Goal: Task Accomplishment & Management: Manage account settings

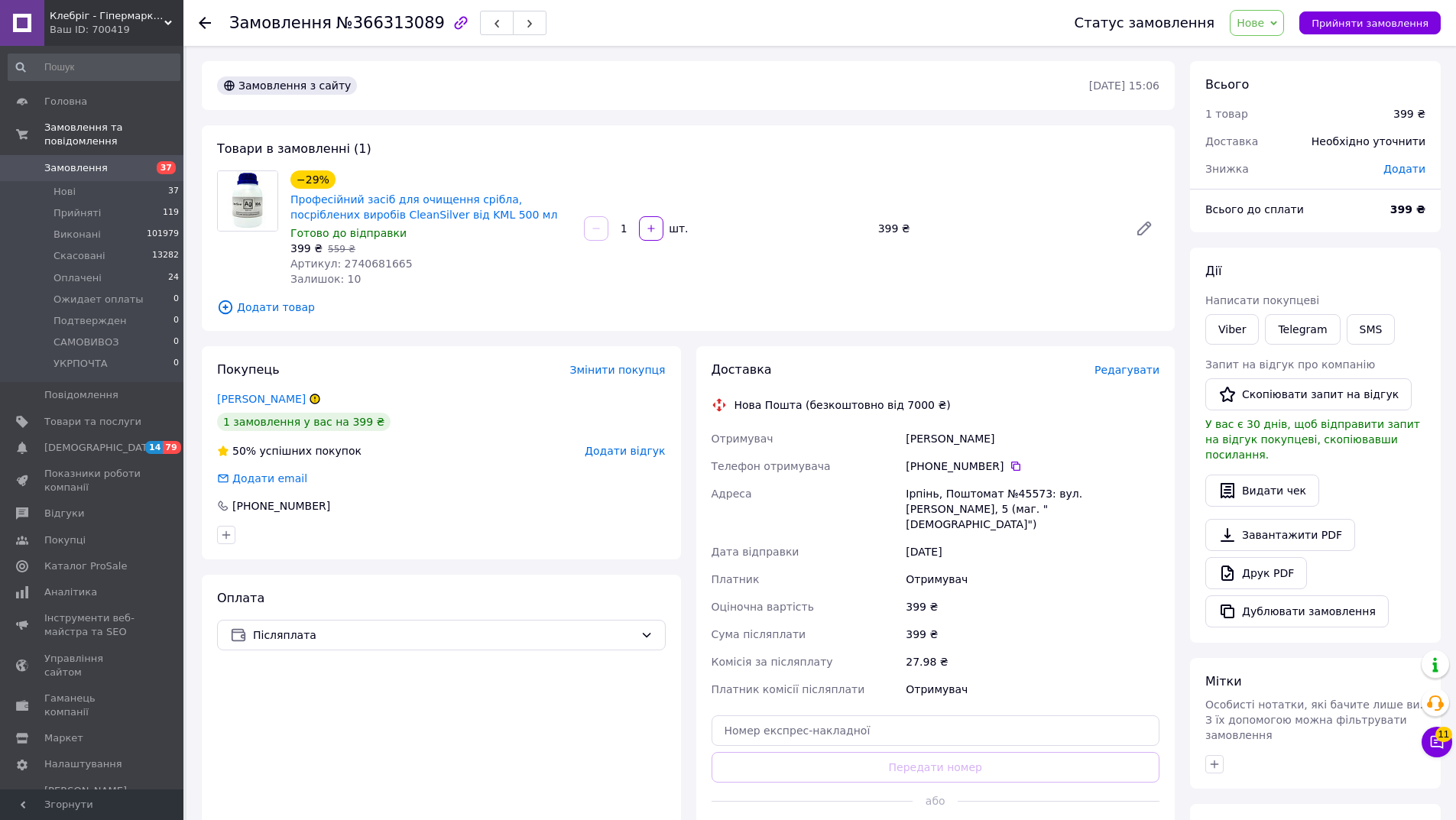
click at [372, 269] on span "Артикул: 2740681665" at bounding box center [351, 263] width 123 height 12
copy span "2740681665"
click at [123, 415] on span "Товари та послуги" at bounding box center [93, 421] width 97 height 14
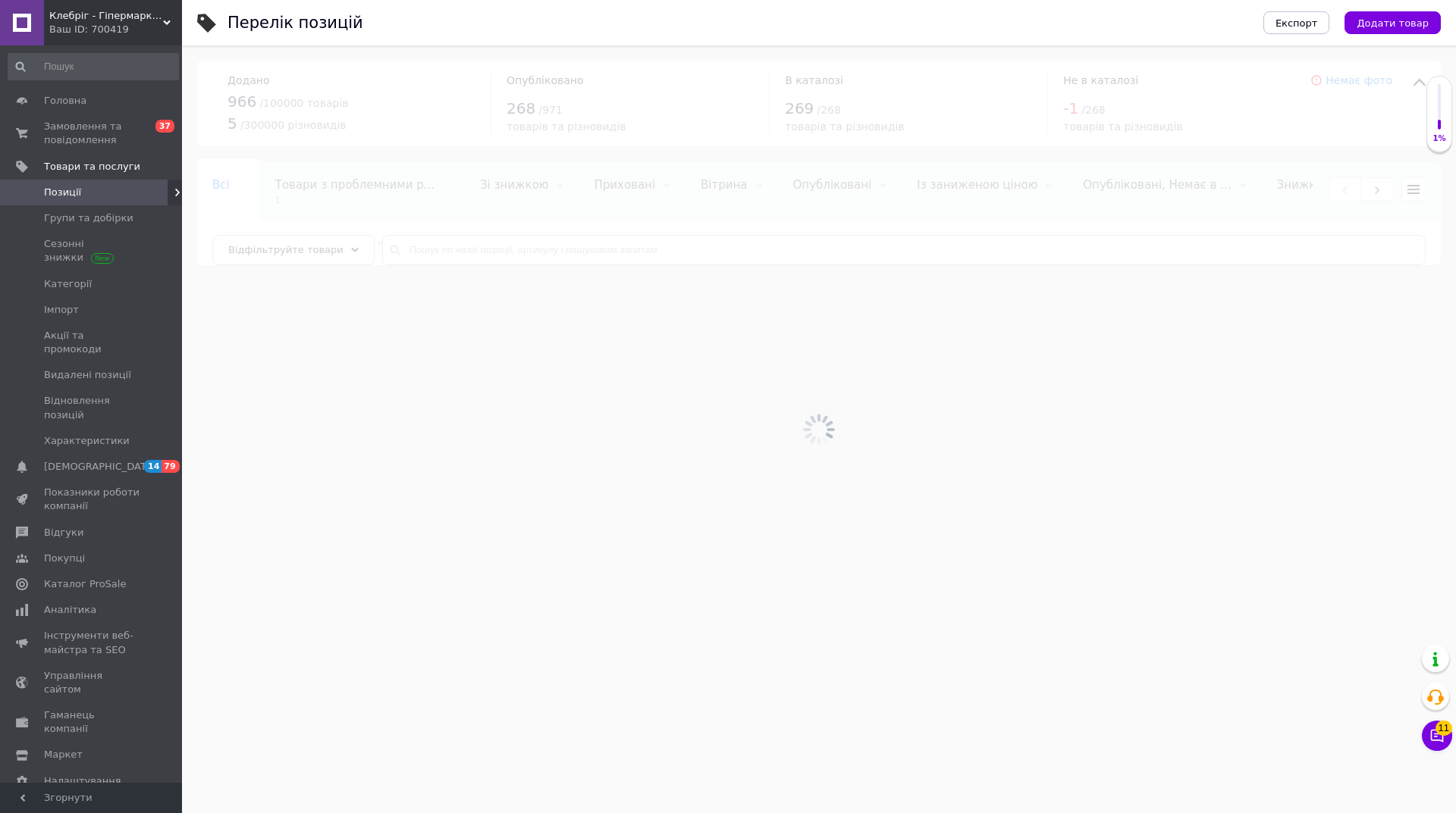
click at [439, 252] on div at bounding box center [818, 429] width 1273 height 768
click at [433, 248] on div at bounding box center [818, 429] width 1273 height 768
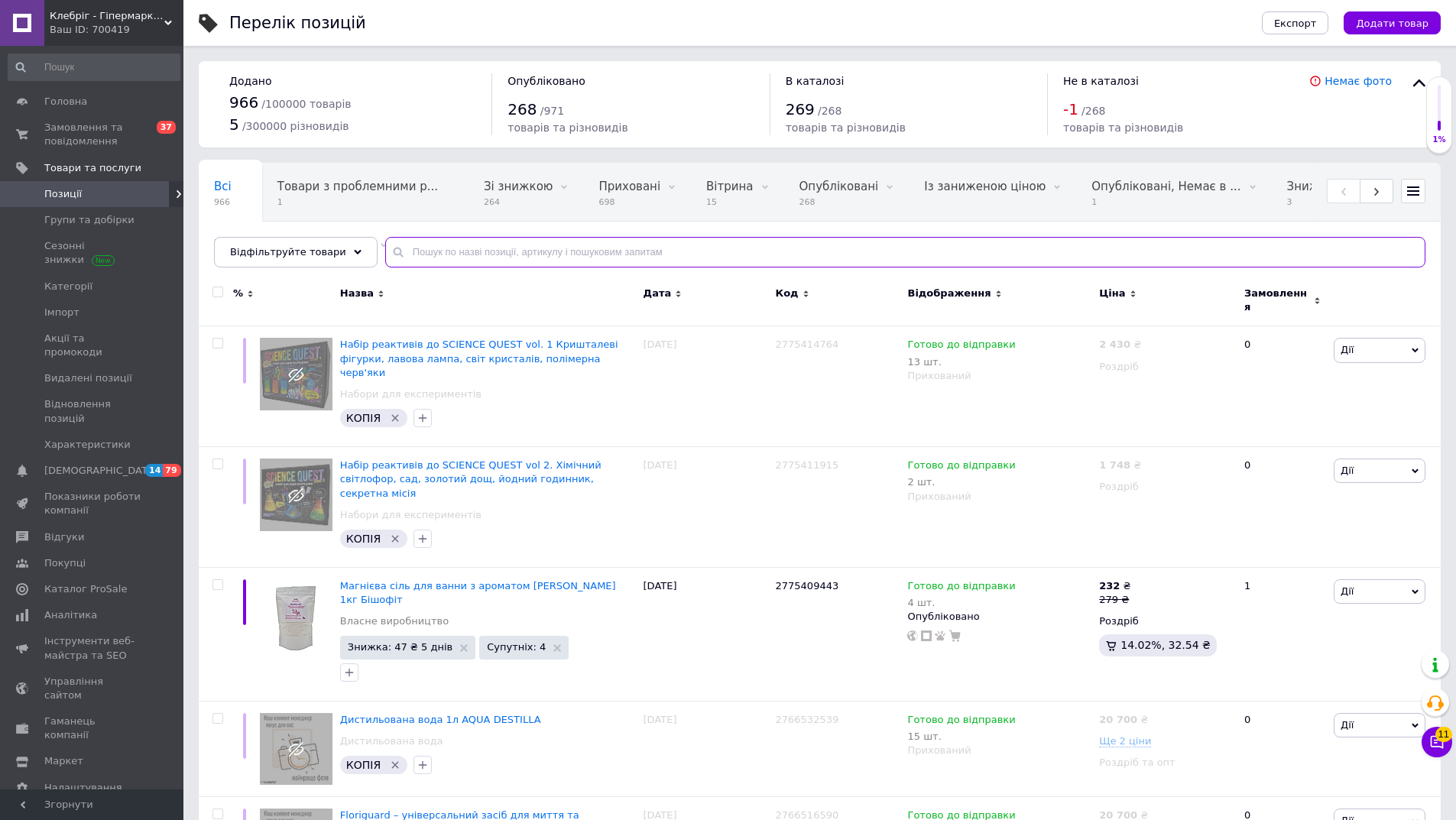
click at [436, 249] on input "text" at bounding box center [905, 252] width 1040 height 31
type input "s"
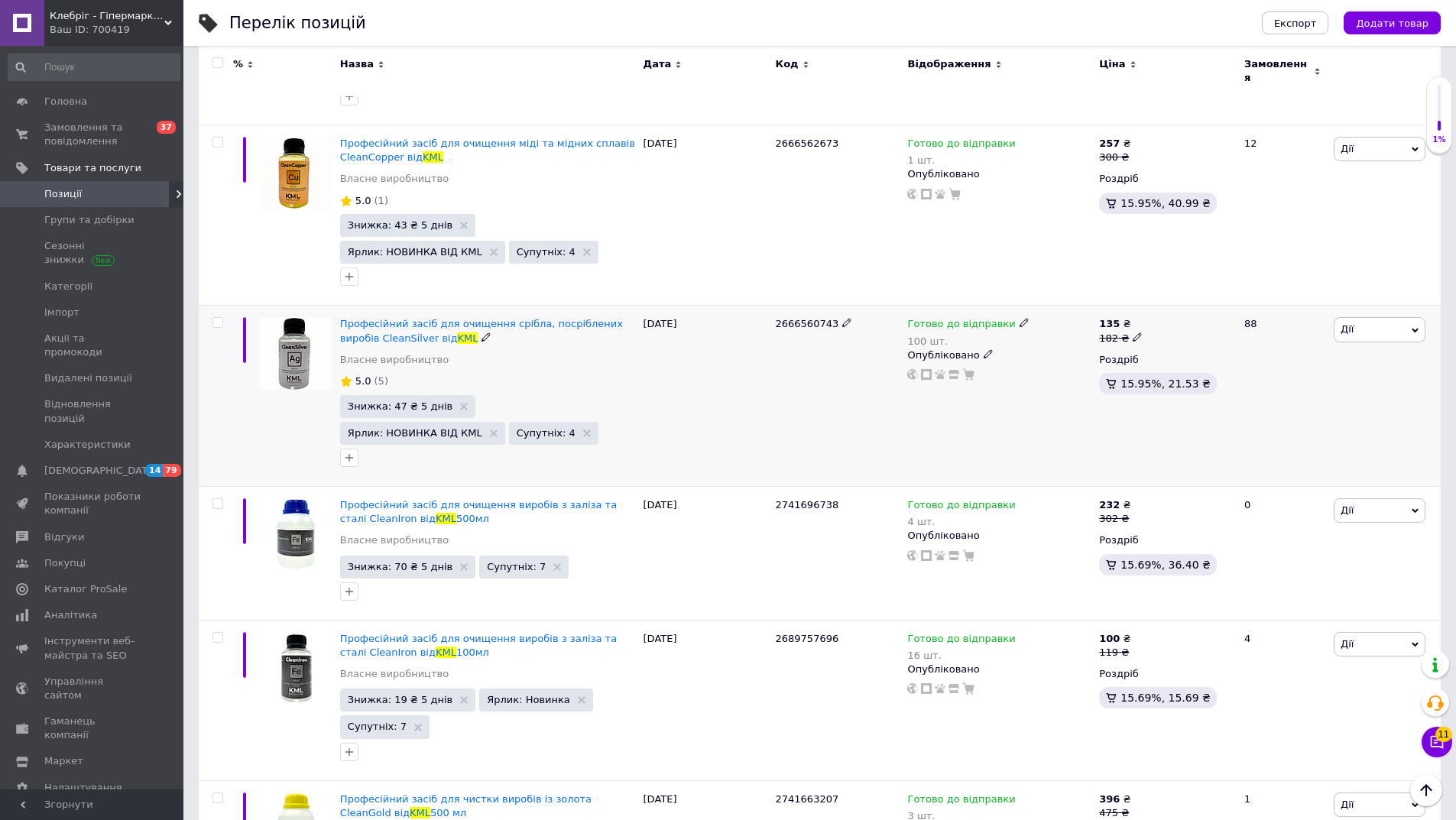
scroll to position [840, 0]
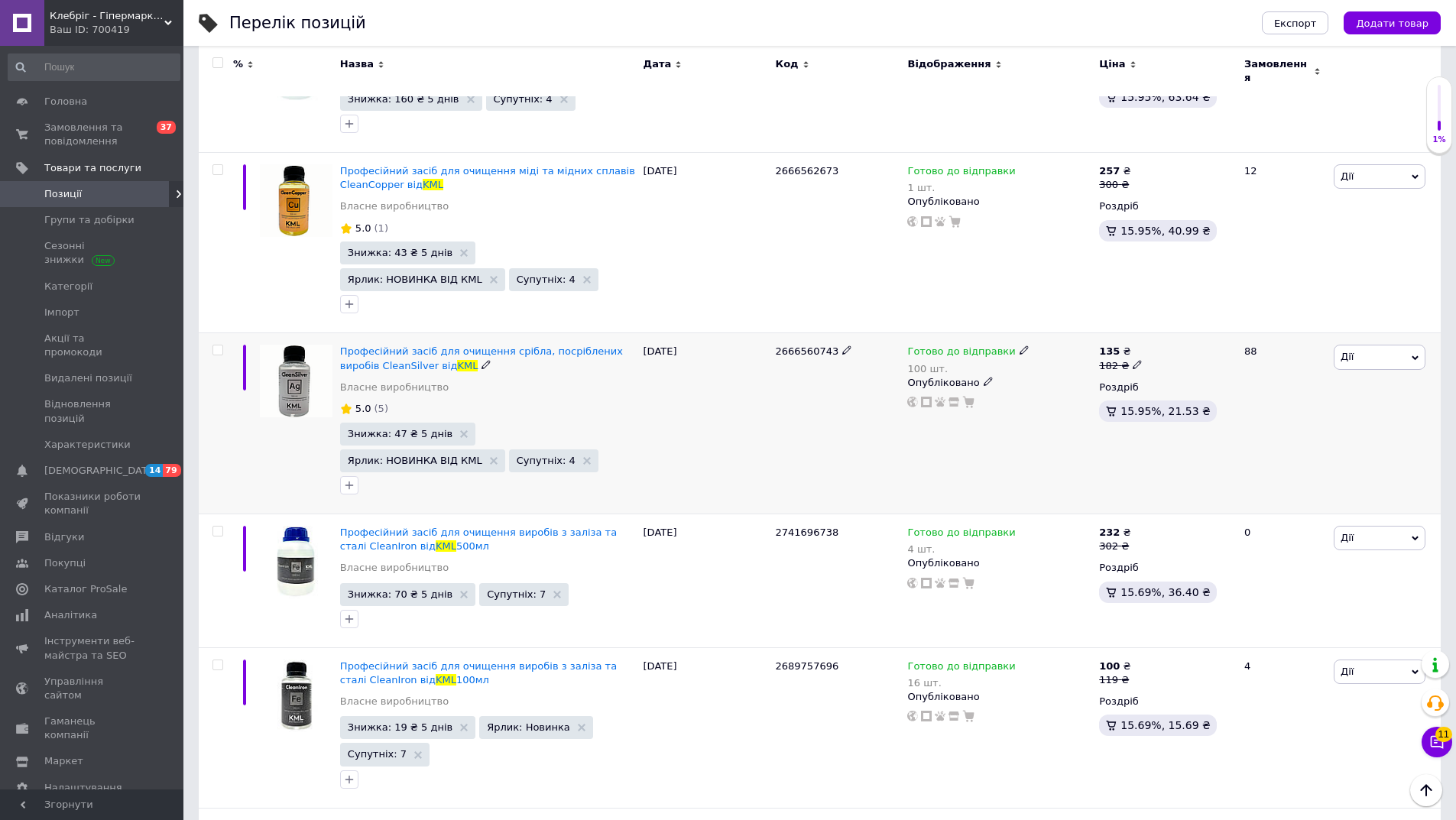
type input "kml"
click at [801, 346] on span "2666560743" at bounding box center [807, 351] width 63 height 11
copy span "2666560743"
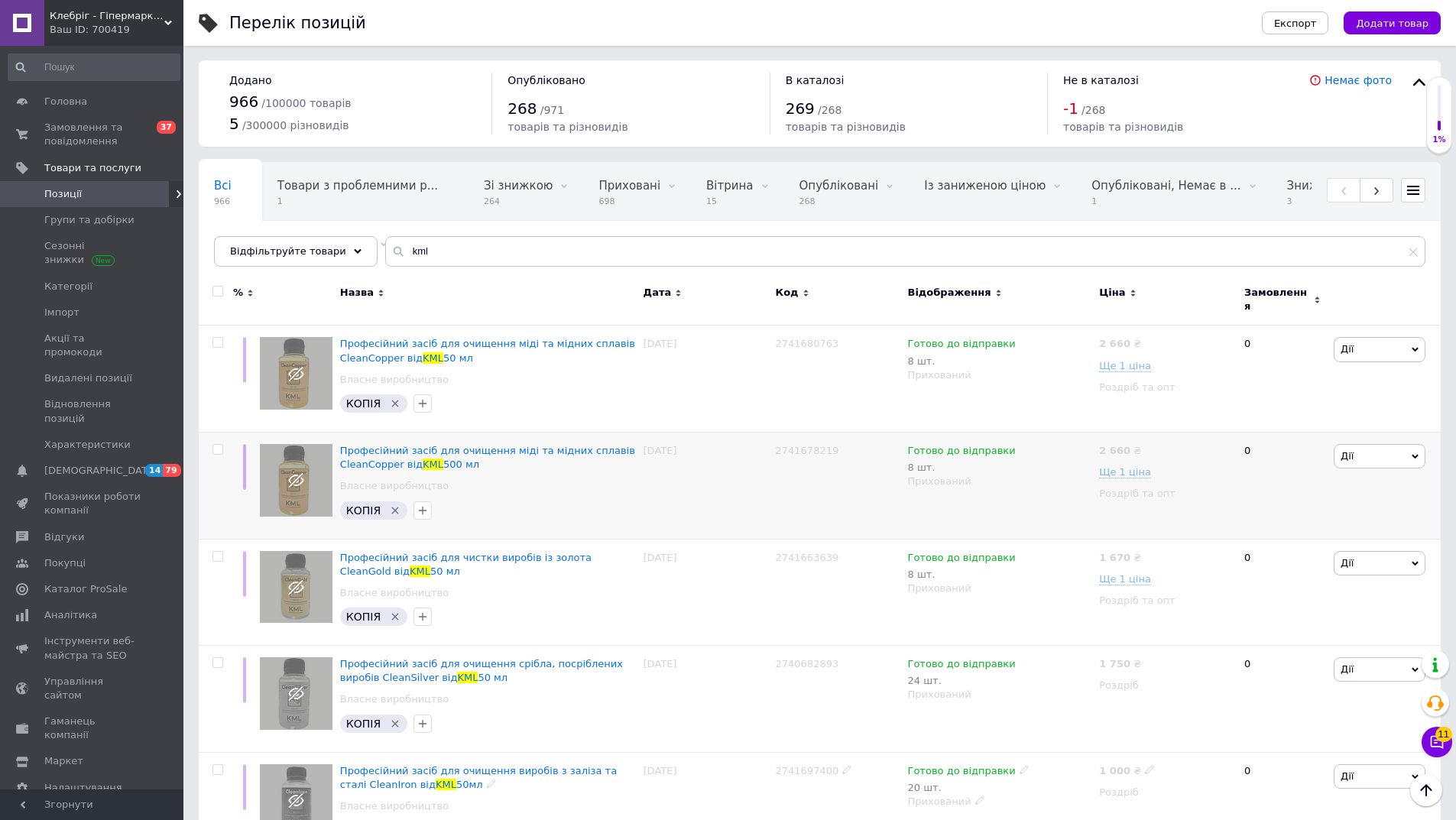
scroll to position [0, 0]
click at [362, 374] on link "Власне виробництво" at bounding box center [394, 380] width 109 height 14
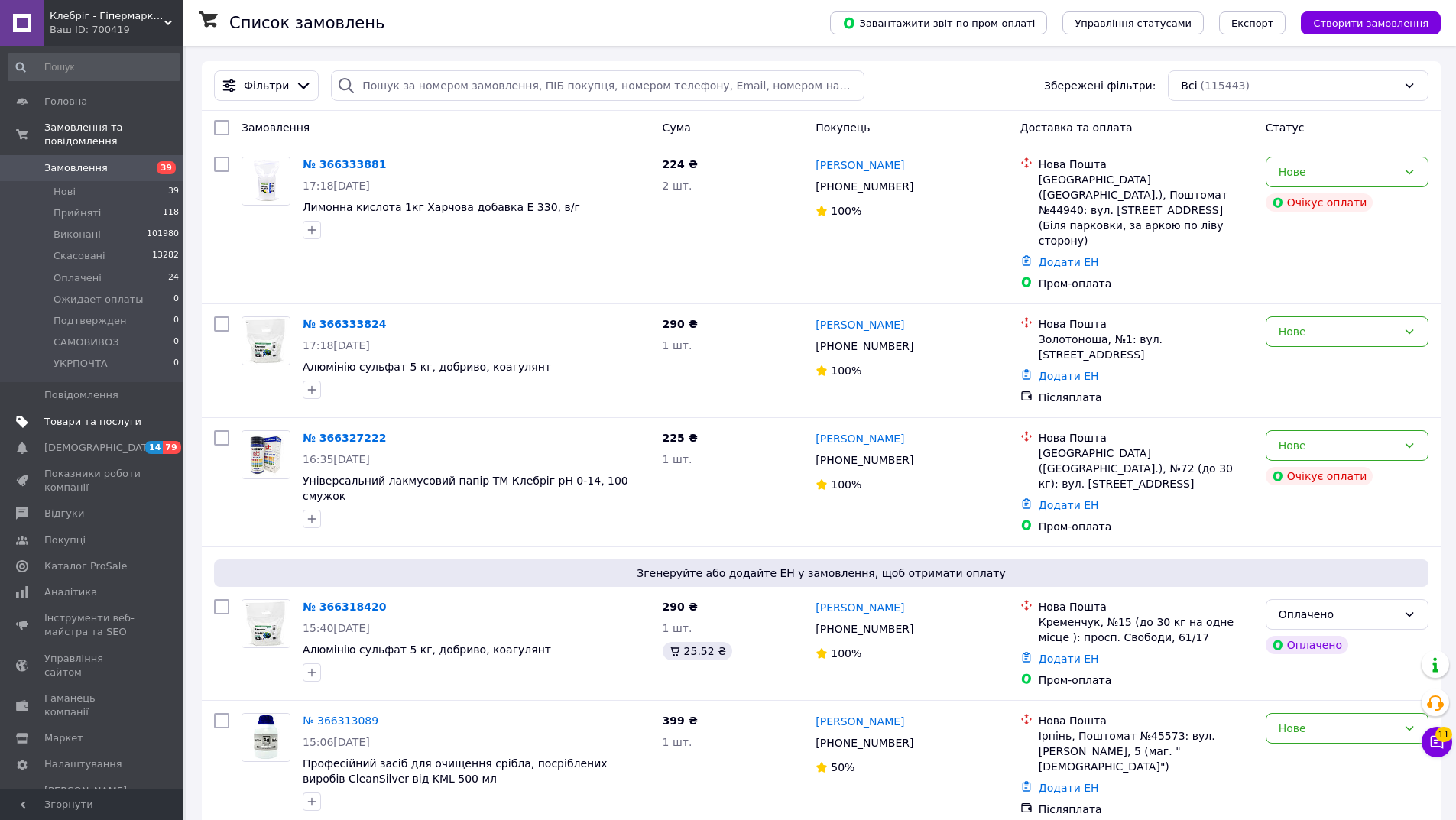
click at [74, 415] on span "Товари та послуги" at bounding box center [93, 421] width 97 height 14
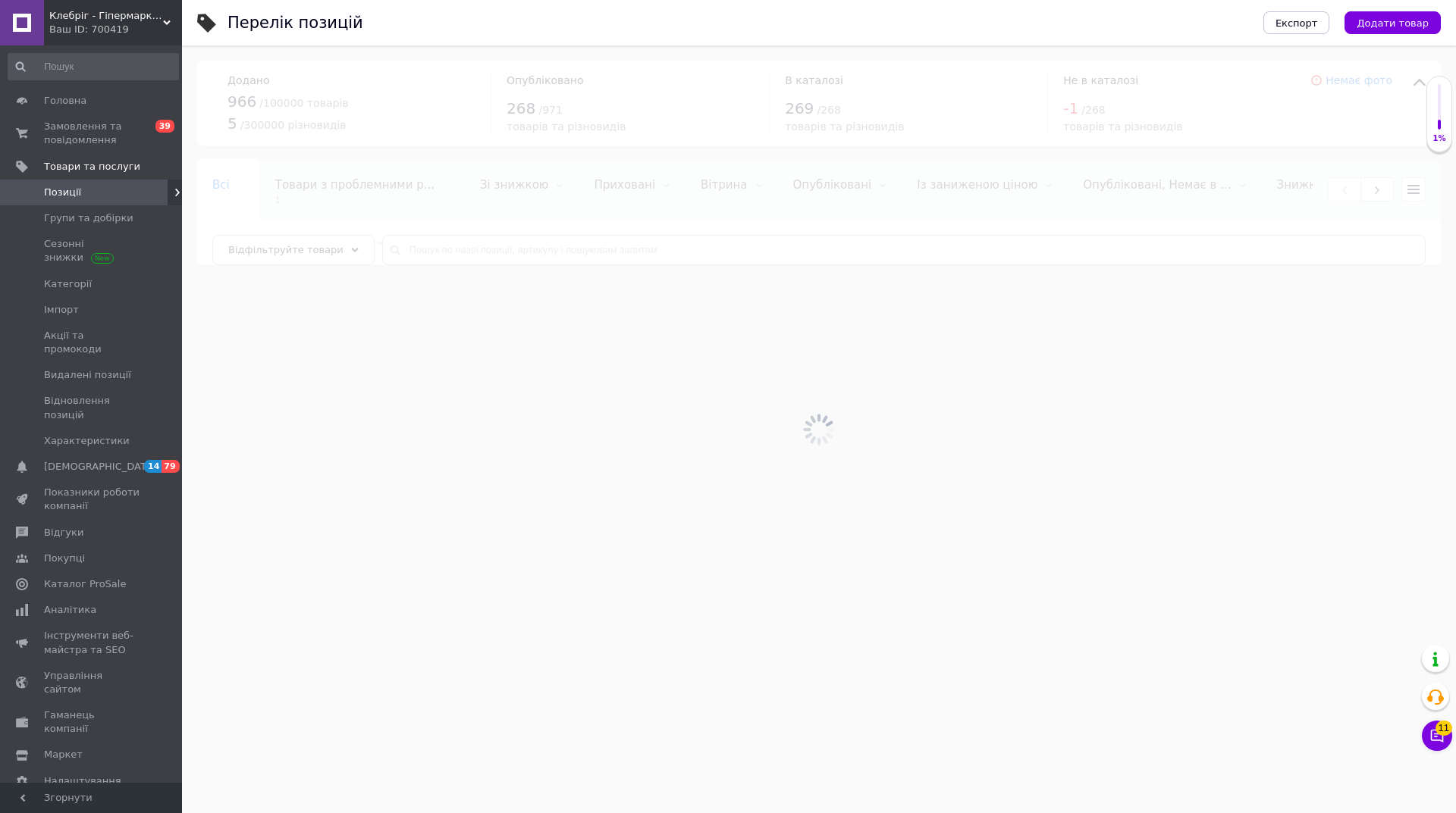
click at [527, 250] on div at bounding box center [818, 429] width 1273 height 768
click at [527, 250] on input "text" at bounding box center [903, 250] width 1043 height 30
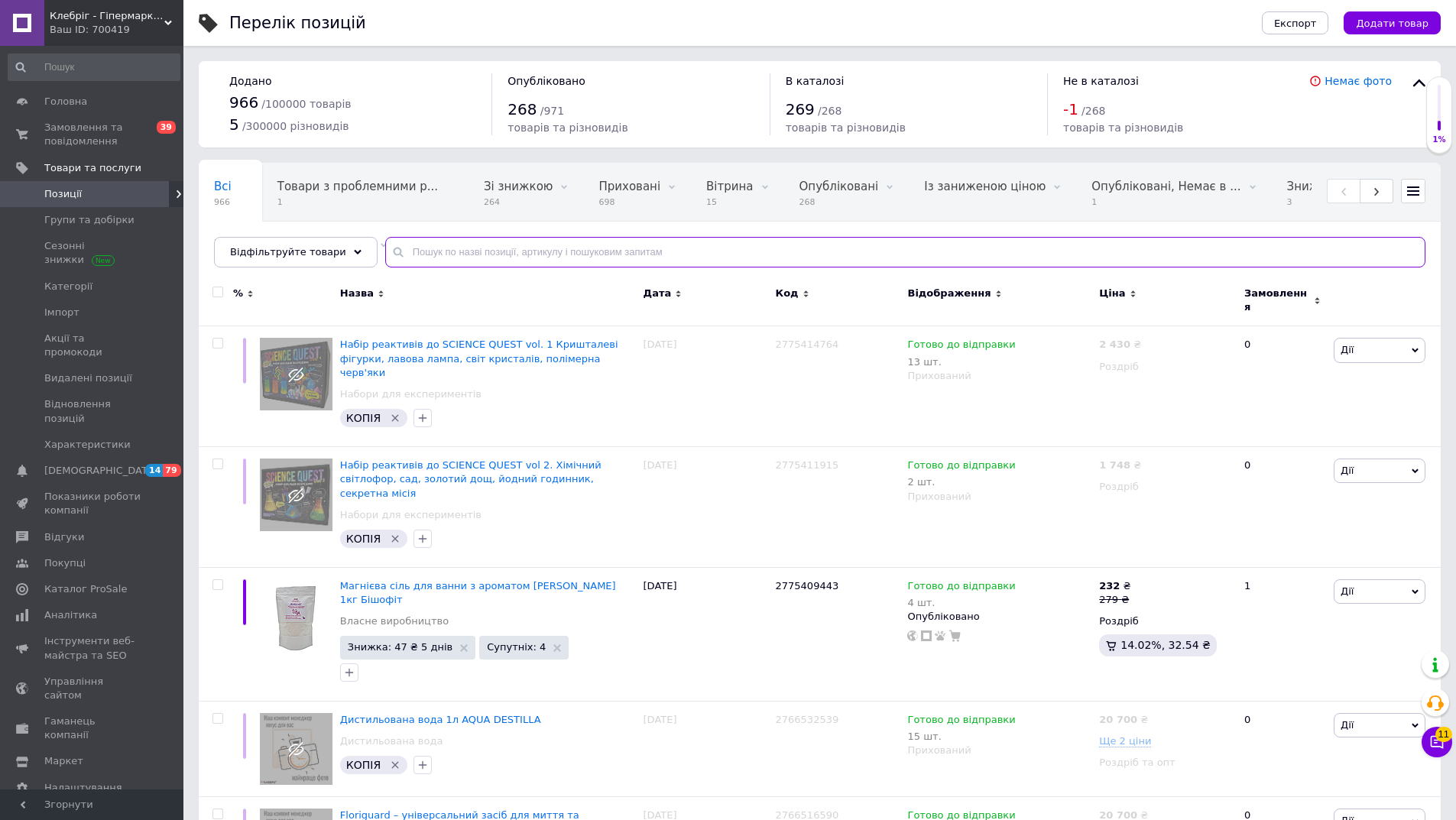
click at [501, 258] on input "text" at bounding box center [905, 252] width 1040 height 31
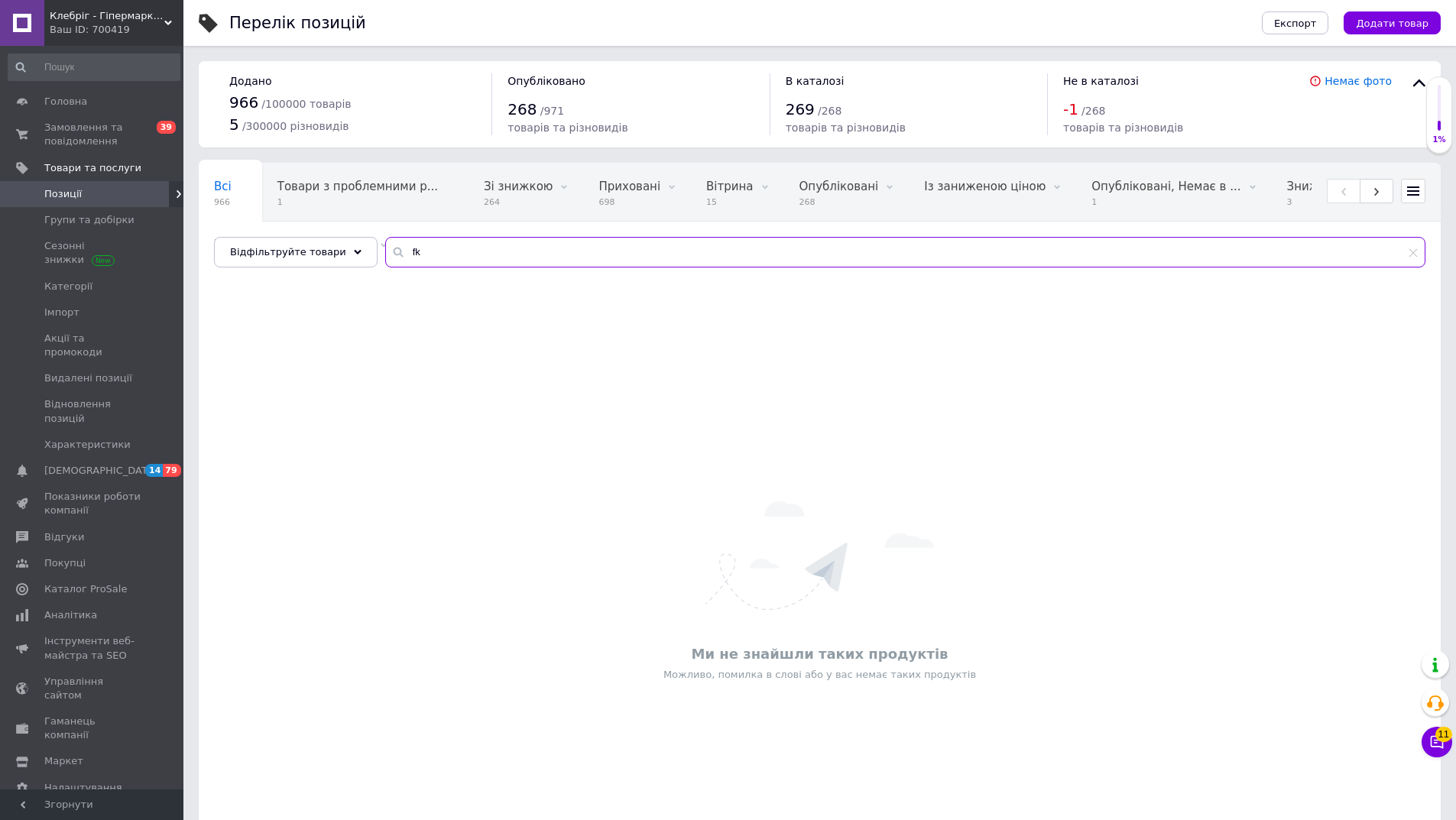
type input "f"
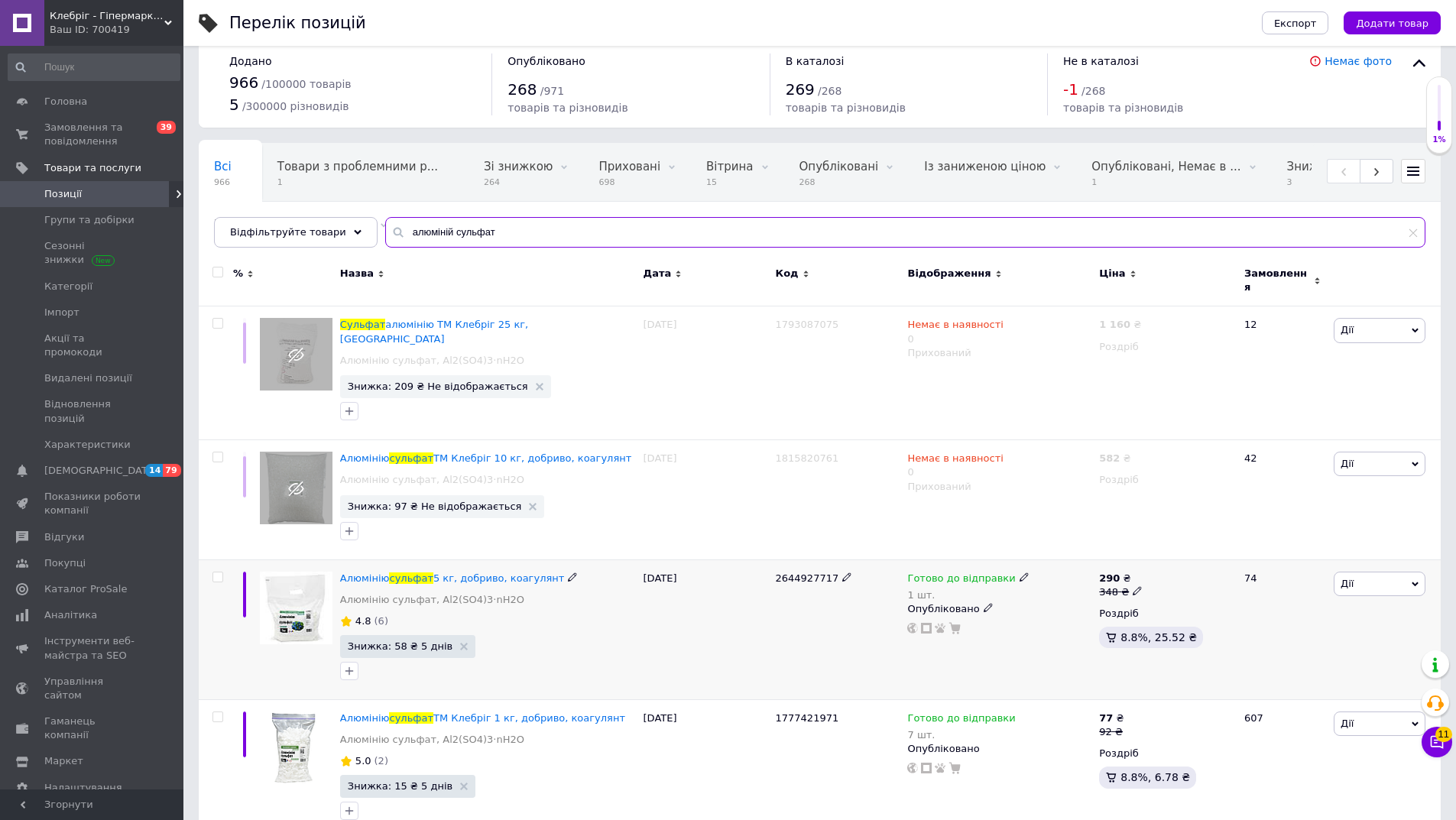
scroll to position [32, 0]
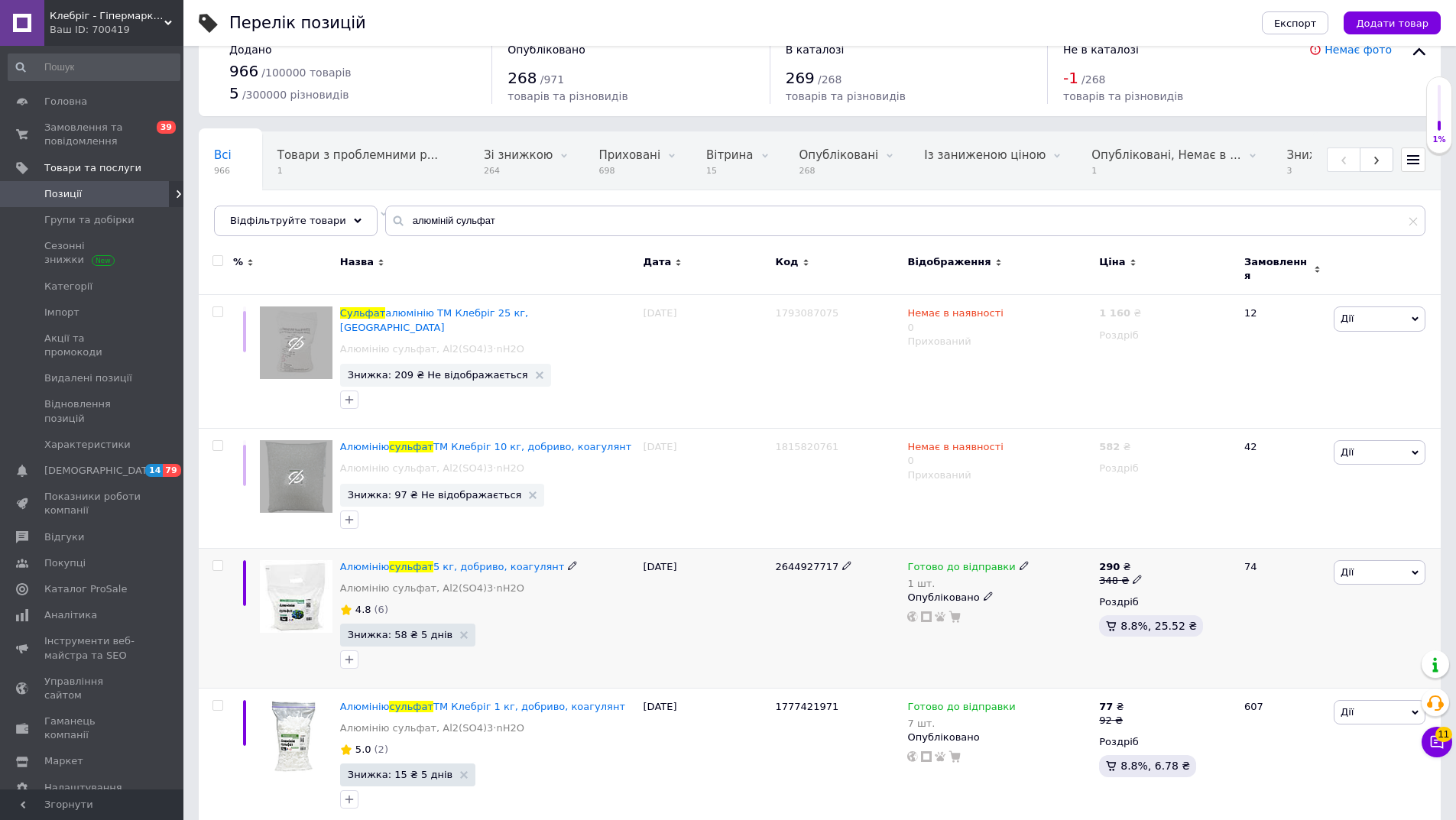
drag, startPoint x: 799, startPoint y: 534, endPoint x: 801, endPoint y: 545, distance: 11.2
click at [799, 548] on div "2644927717" at bounding box center [838, 617] width 132 height 139
click at [801, 561] on span "2644927717" at bounding box center [807, 566] width 63 height 11
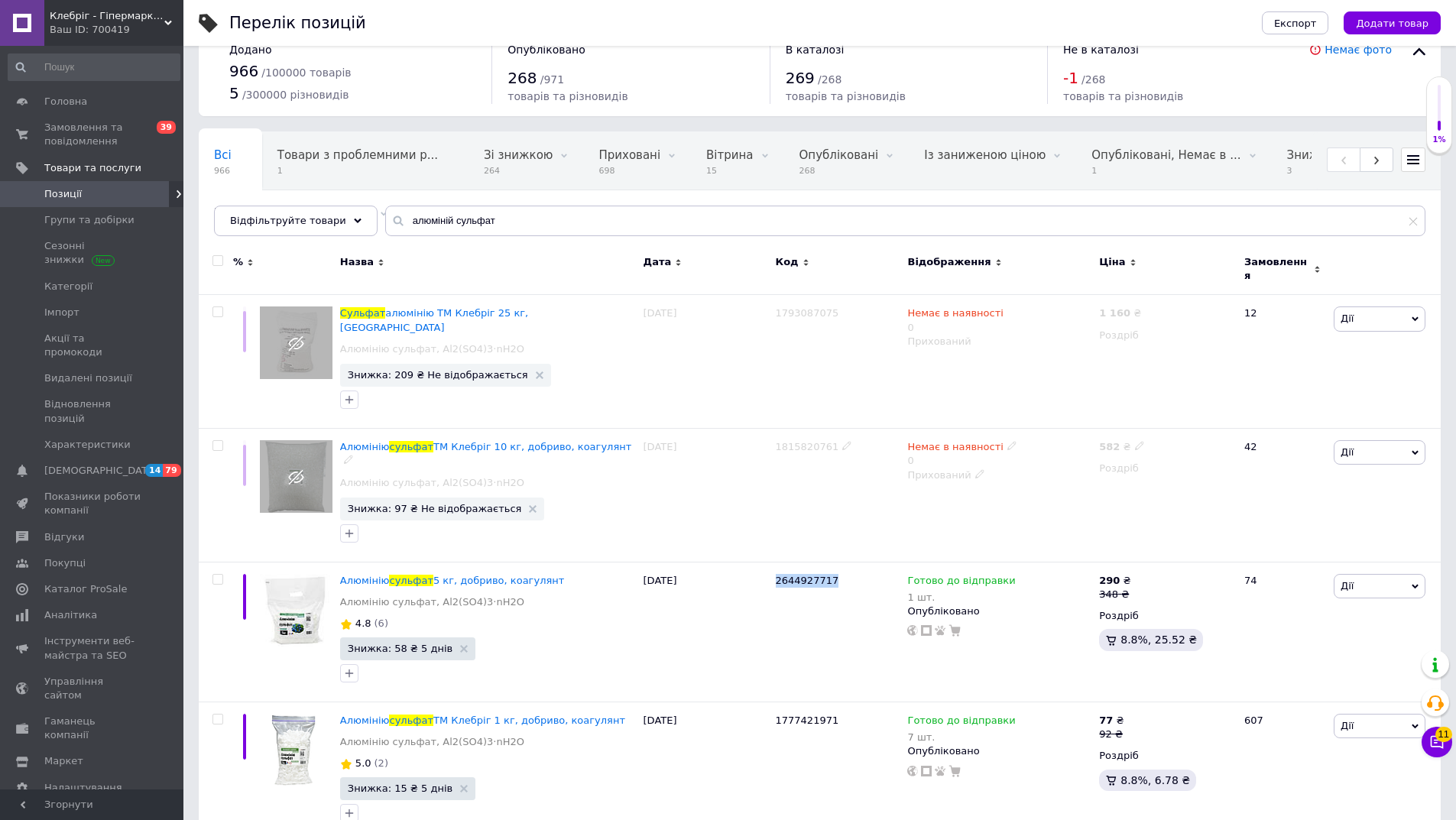
copy span "2644927717"
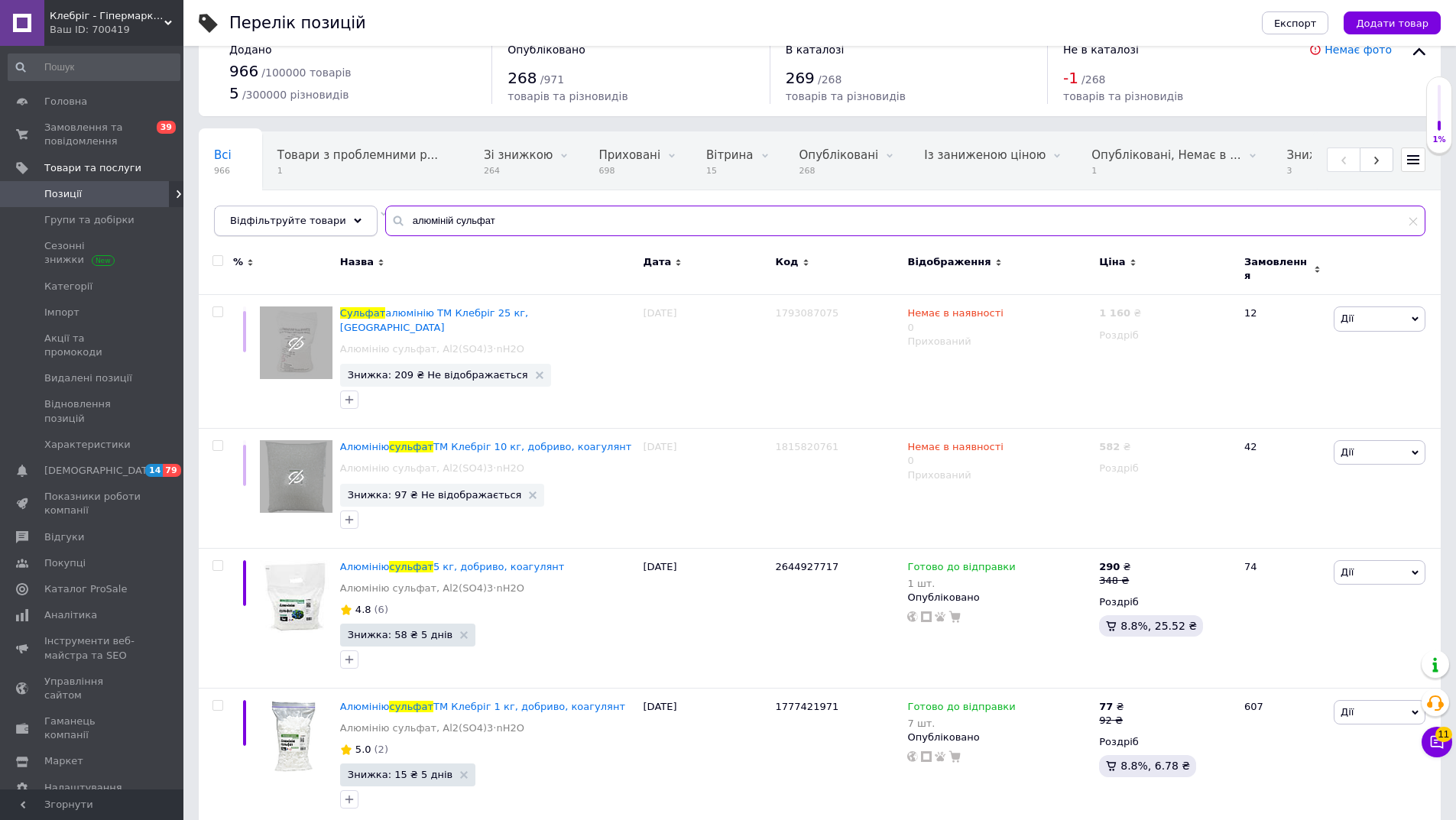
click at [235, 221] on div "Відфільтруйте товари алюміній сульфат" at bounding box center [819, 220] width 1211 height 31
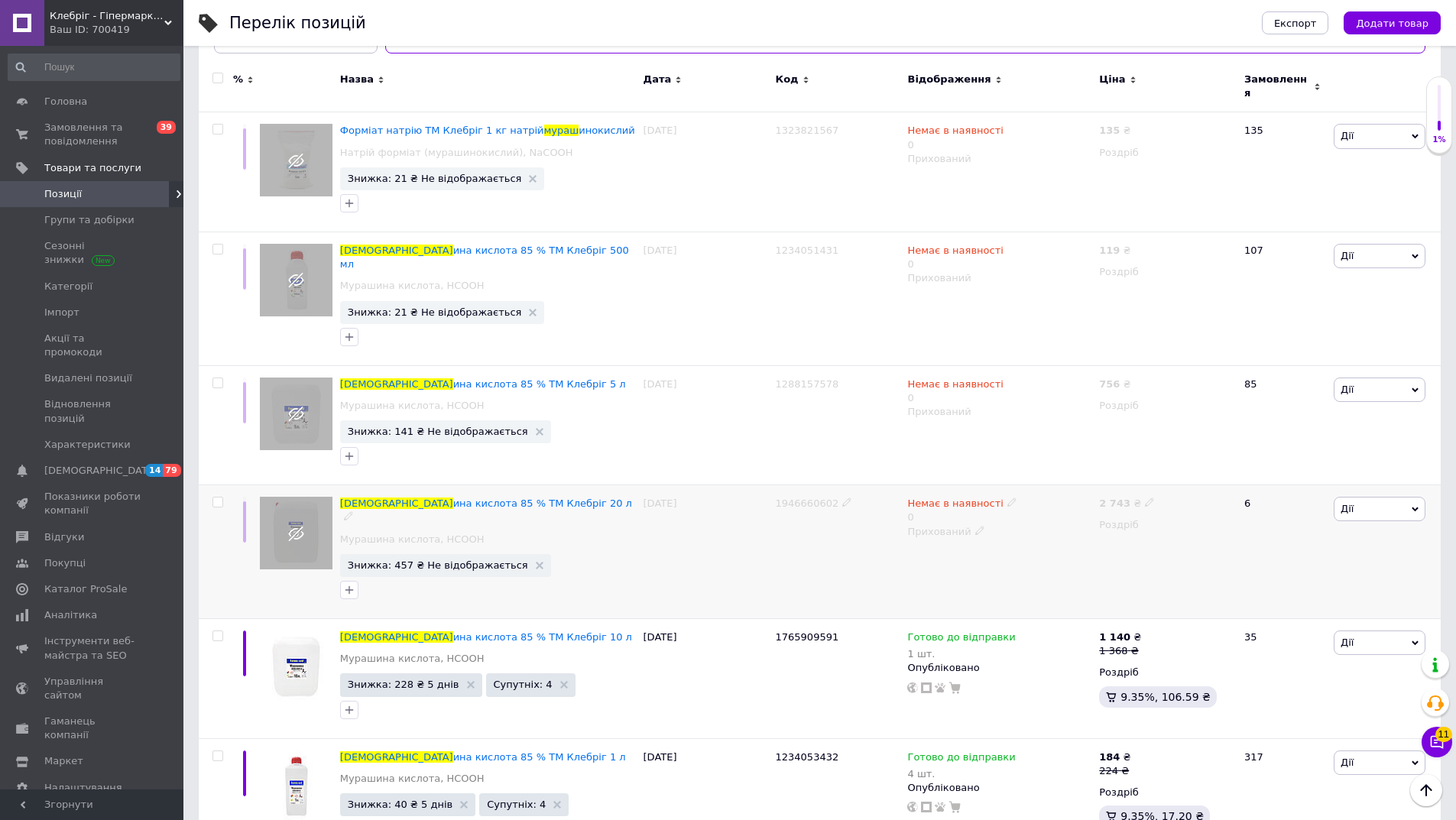
scroll to position [230, 0]
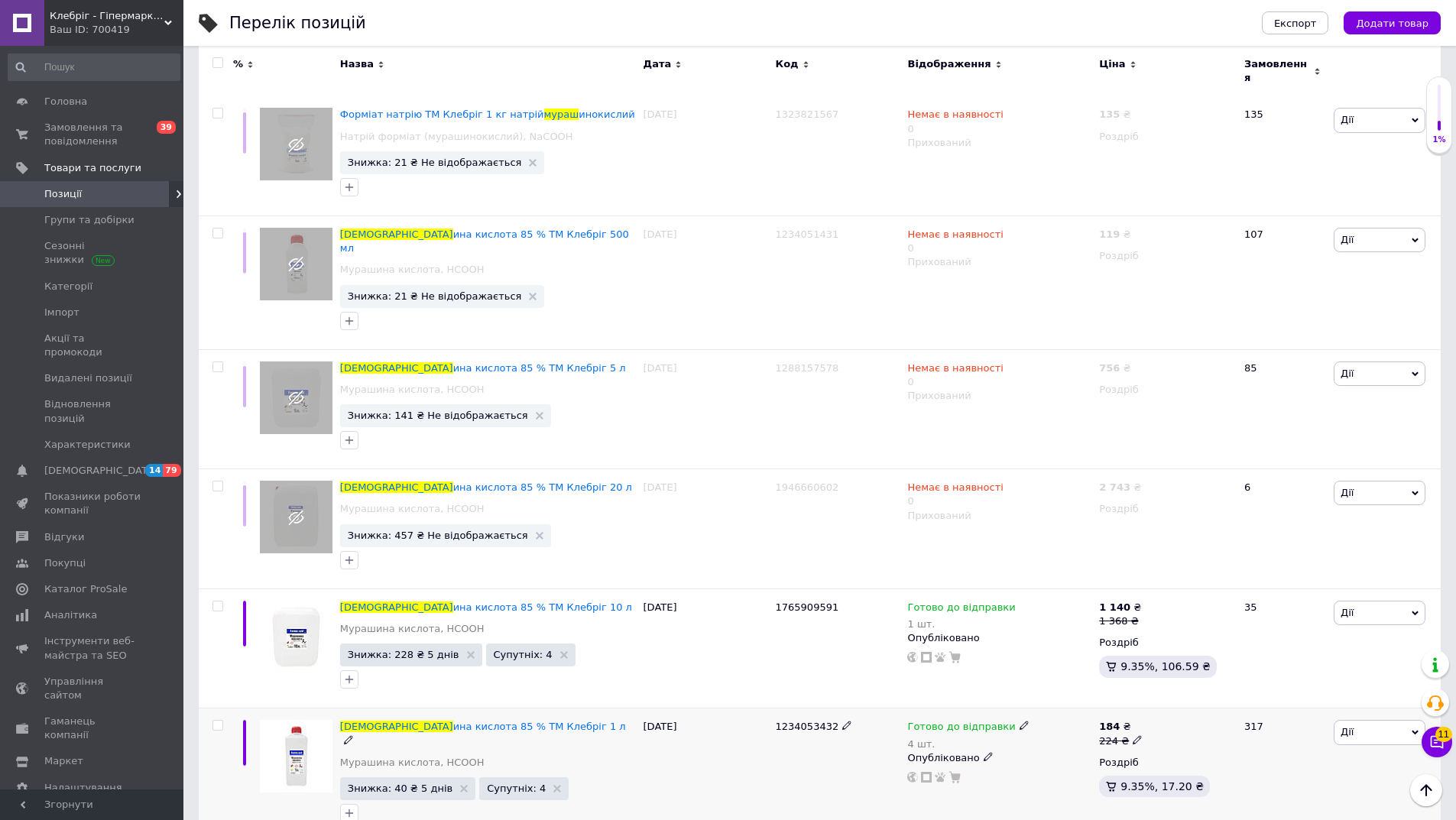
click at [801, 721] on span "1234053432" at bounding box center [807, 726] width 63 height 11
copy span "1234053432"
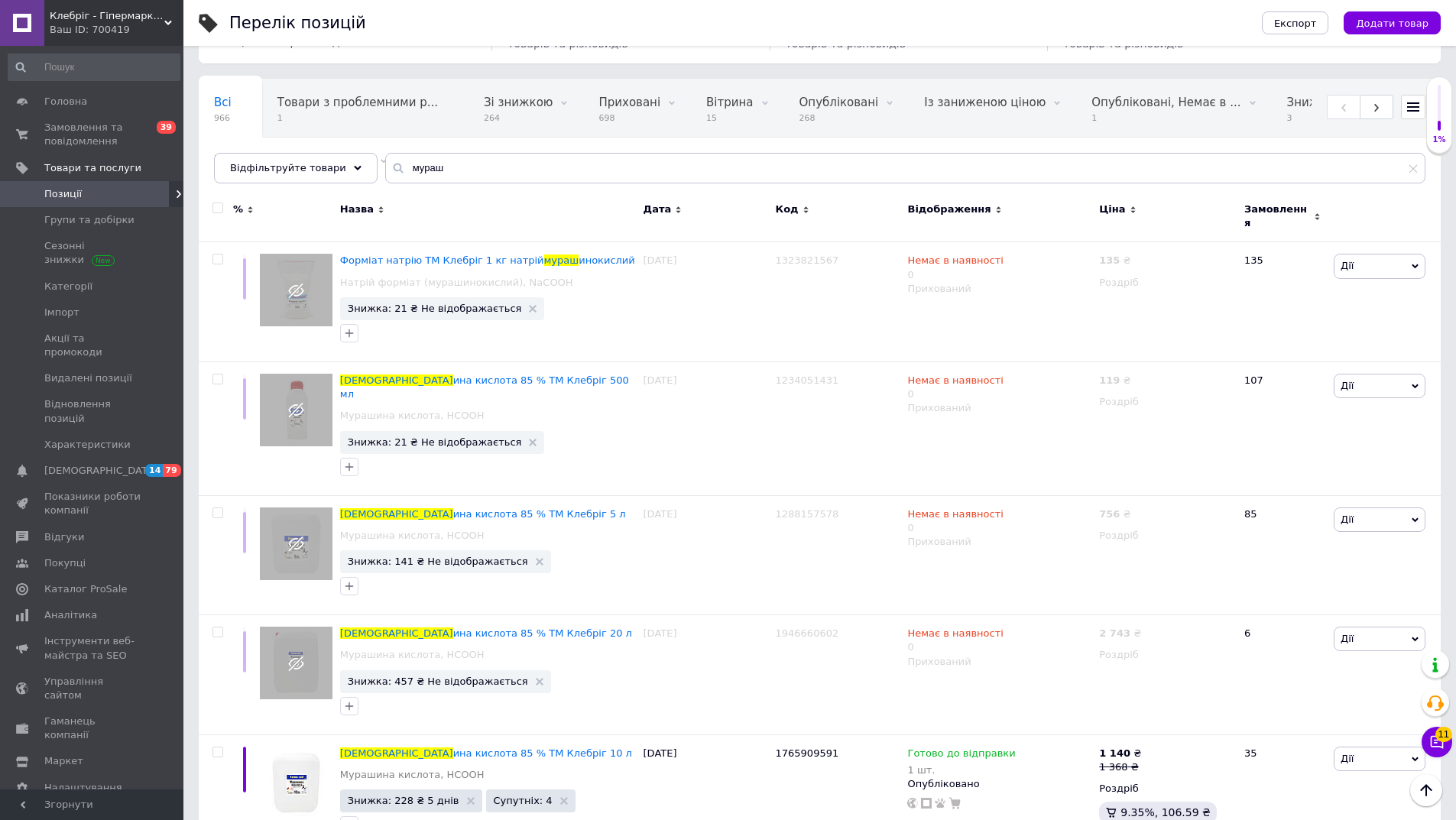
scroll to position [0, 0]
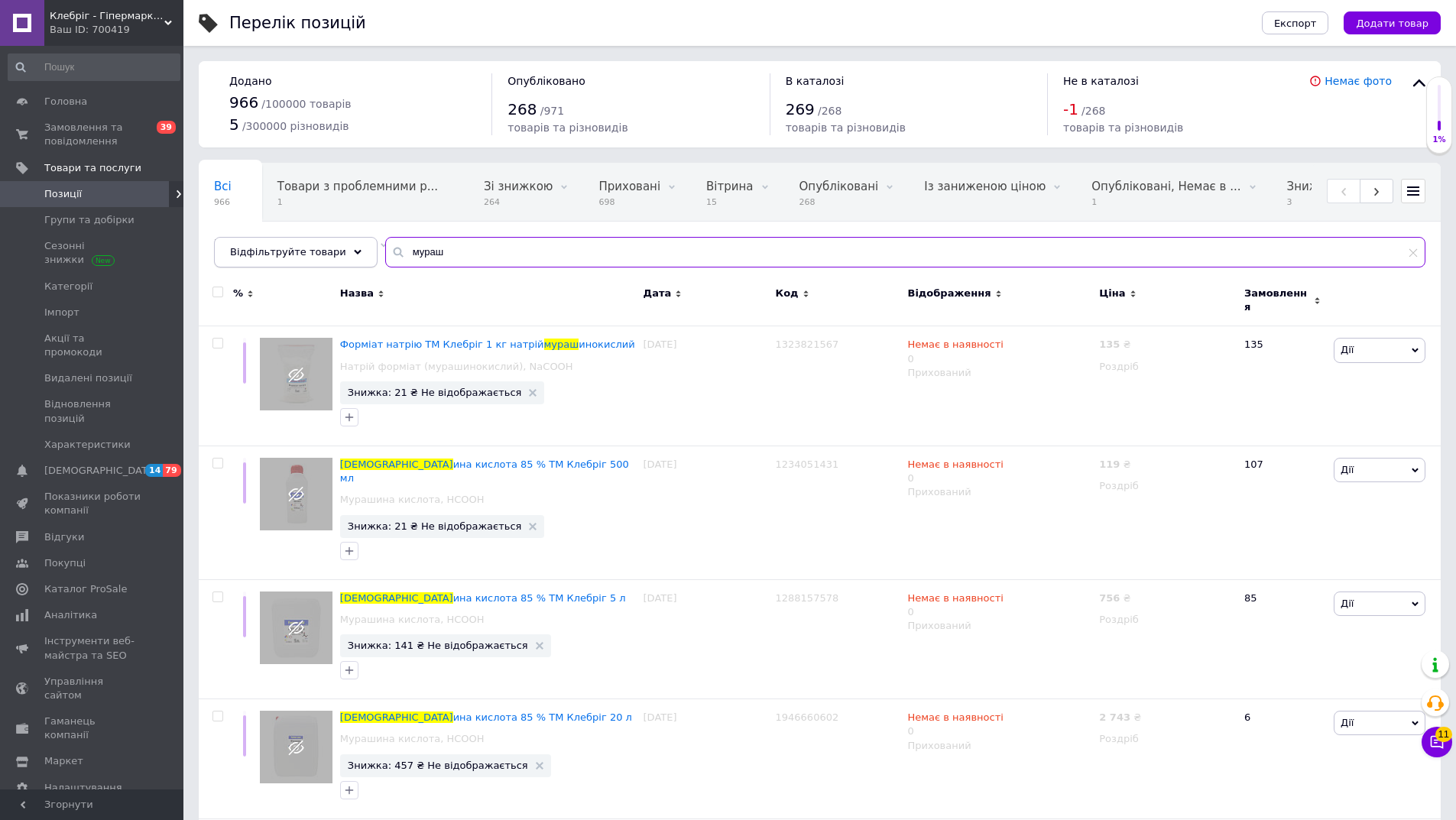
drag, startPoint x: 445, startPoint y: 251, endPoint x: 239, endPoint y: 258, distance: 206.1
click at [239, 258] on div "Відфільтруйте товари мураш" at bounding box center [819, 252] width 1211 height 31
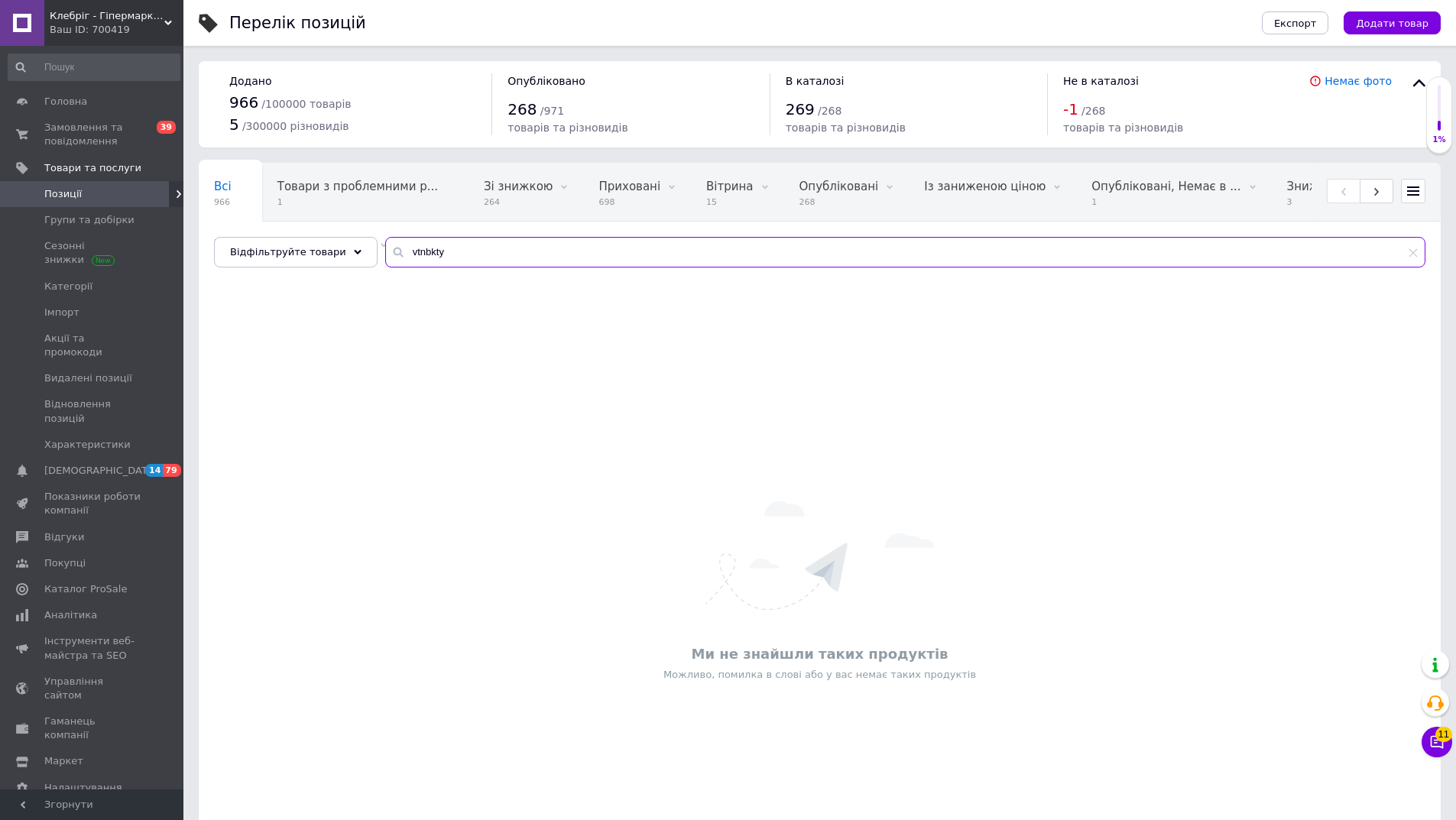
drag, startPoint x: 462, startPoint y: 256, endPoint x: 263, endPoint y: 231, distance: 200.6
click at [263, 231] on div "Всі 966 Товари з проблемними р... 1 Зі знижкою 264 Видалити Редагувати Прихован…" at bounding box center [820, 215] width 1242 height 105
drag, startPoint x: 466, startPoint y: 259, endPoint x: 343, endPoint y: 259, distance: 123.0
click at [343, 259] on div "Відфільтруйте товари vtnbkty" at bounding box center [819, 252] width 1211 height 31
type input "і"
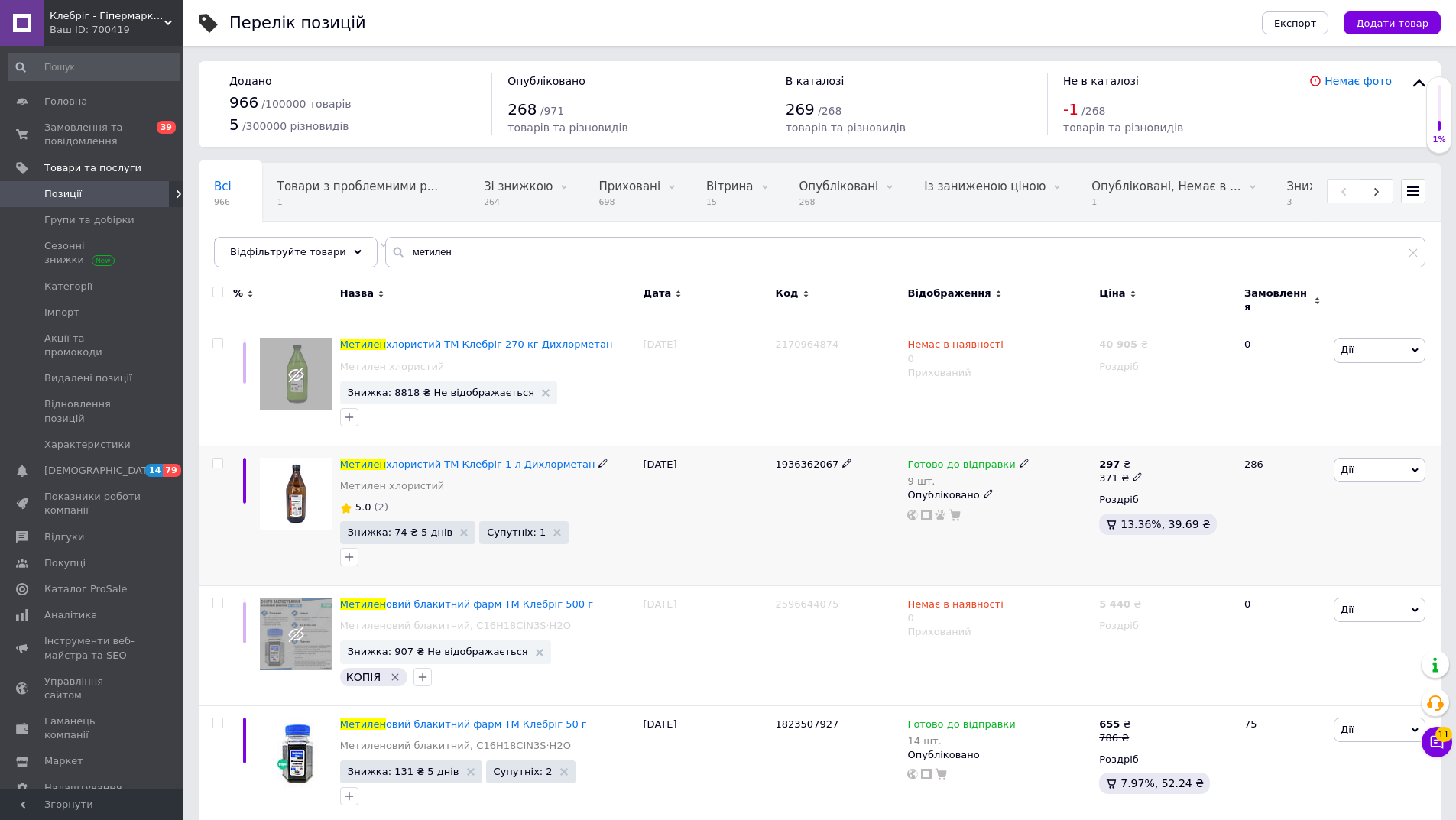
click at [794, 458] on span "1936362067" at bounding box center [807, 464] width 63 height 11
copy span "1936362067"
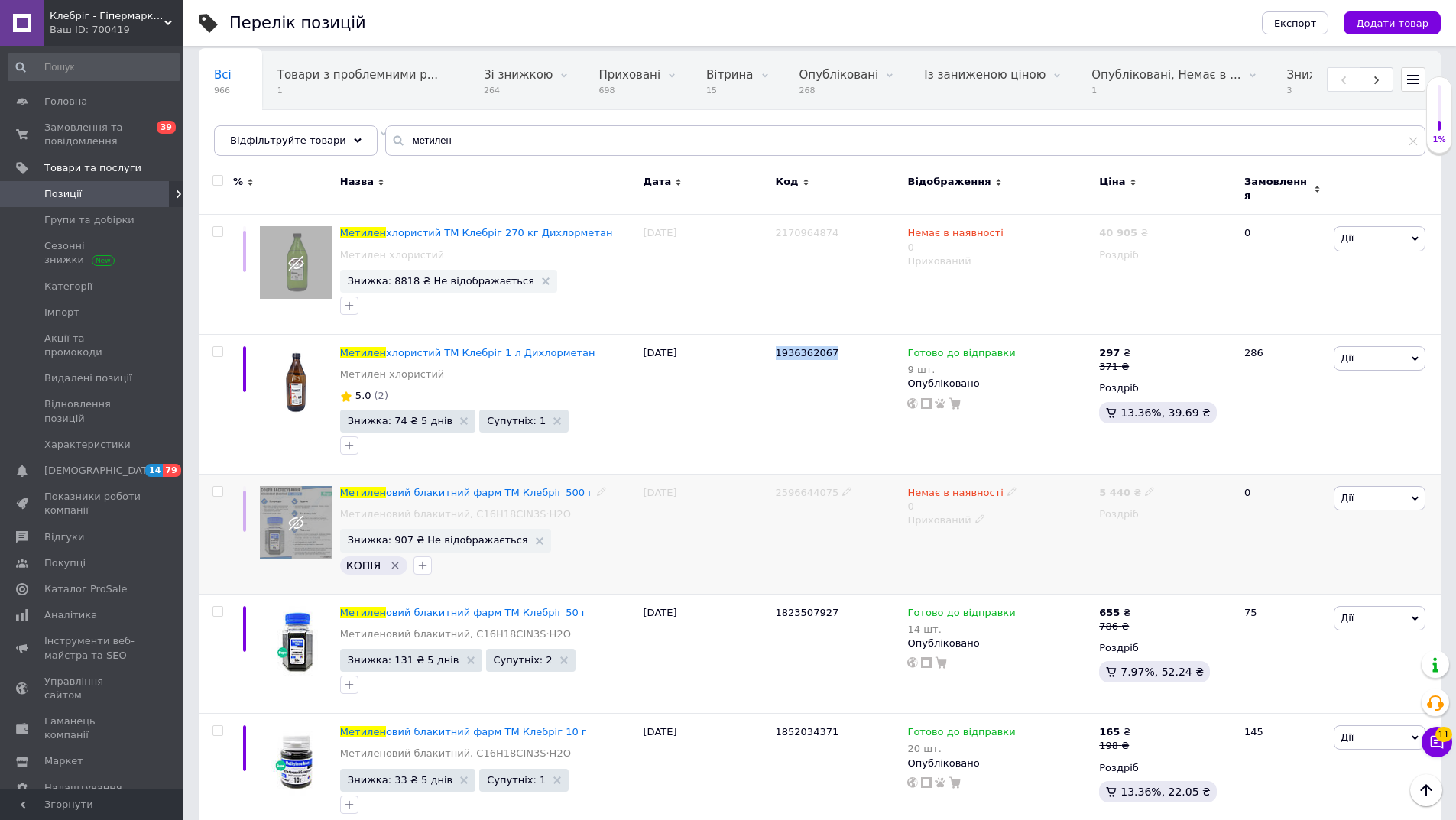
scroll to position [131, 0]
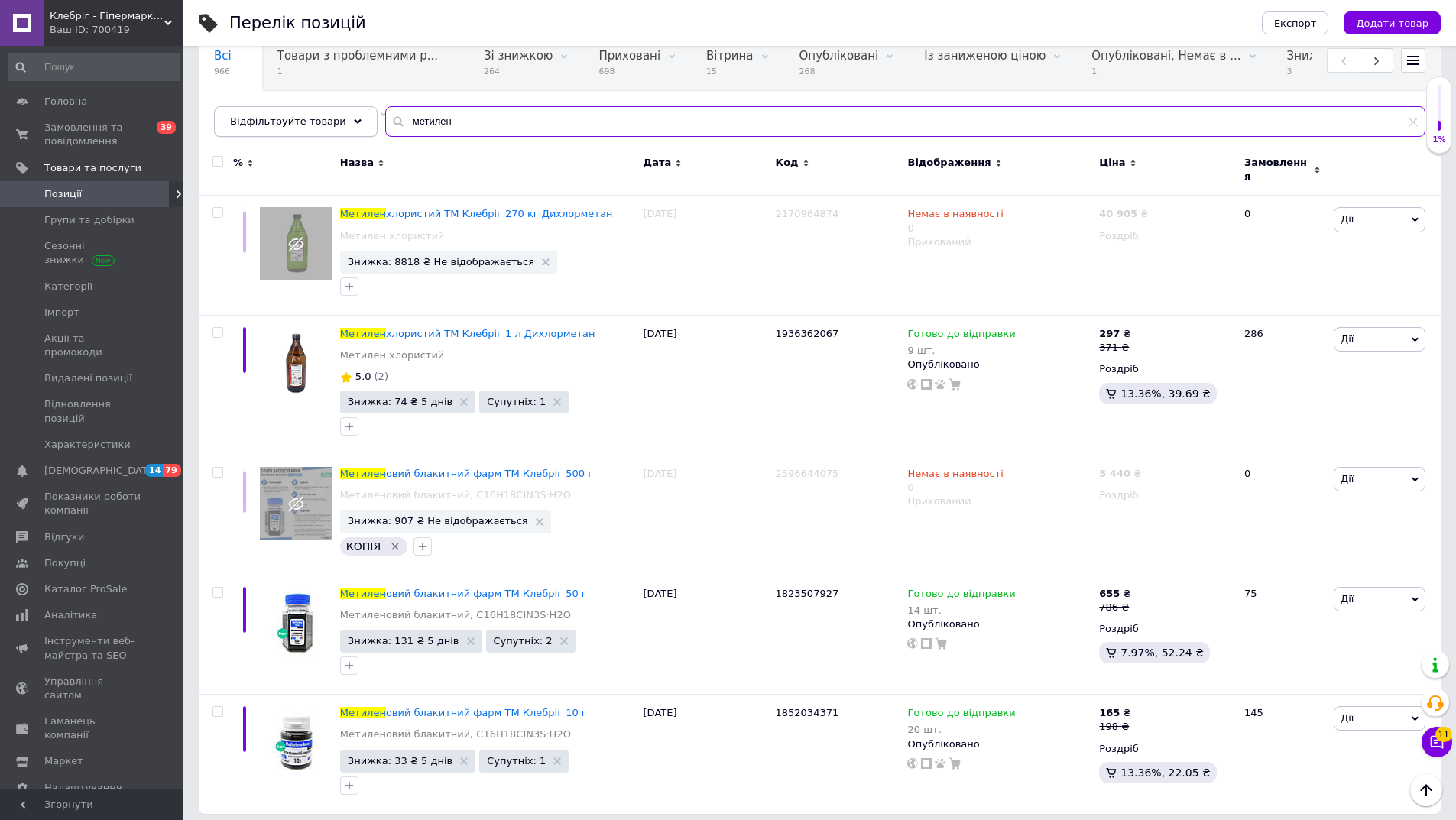
drag, startPoint x: 457, startPoint y: 119, endPoint x: 304, endPoint y: 131, distance: 153.5
click at [304, 131] on div "Відфільтруйте товари метилен" at bounding box center [819, 121] width 1211 height 31
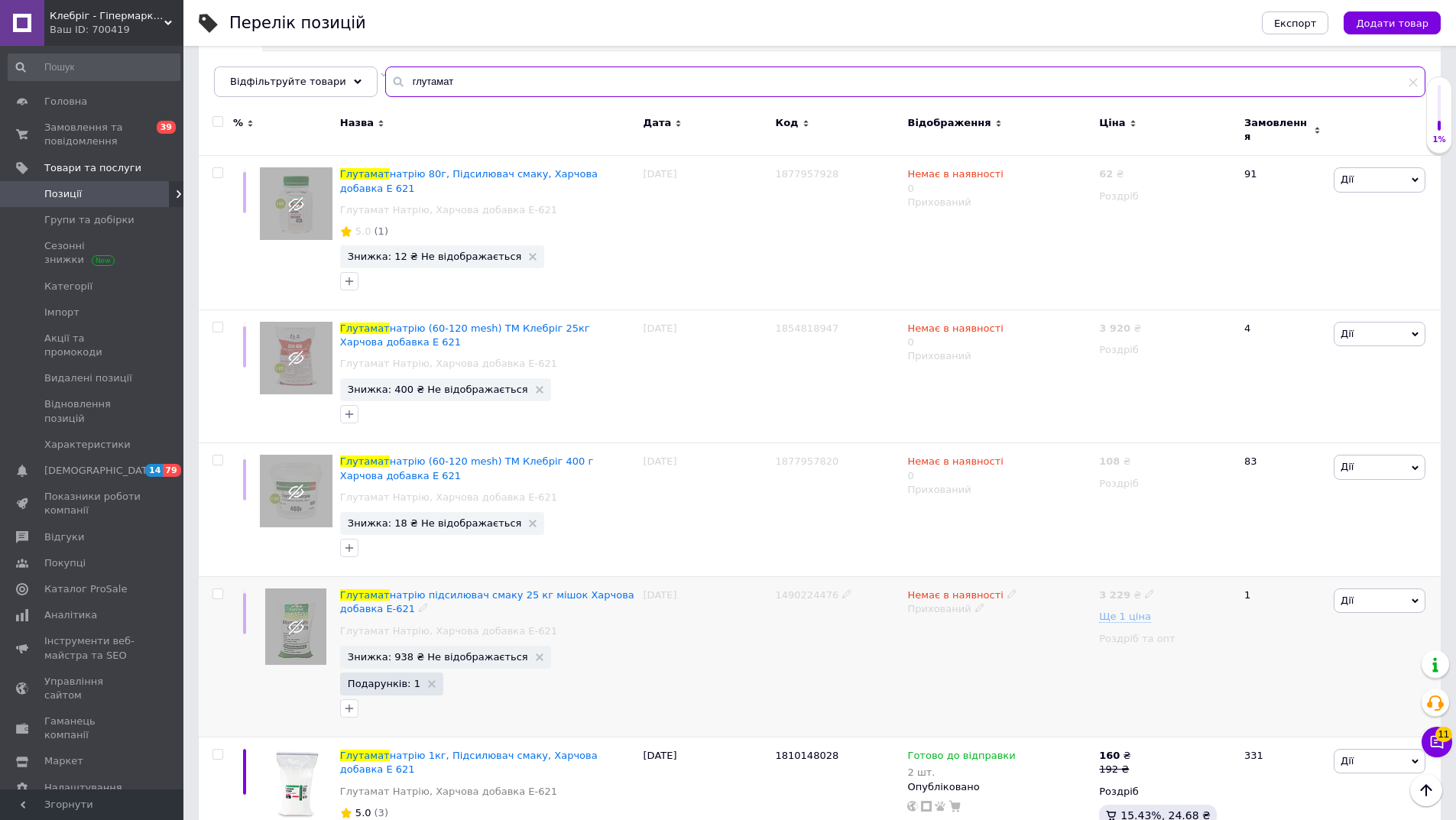
scroll to position [192, 0]
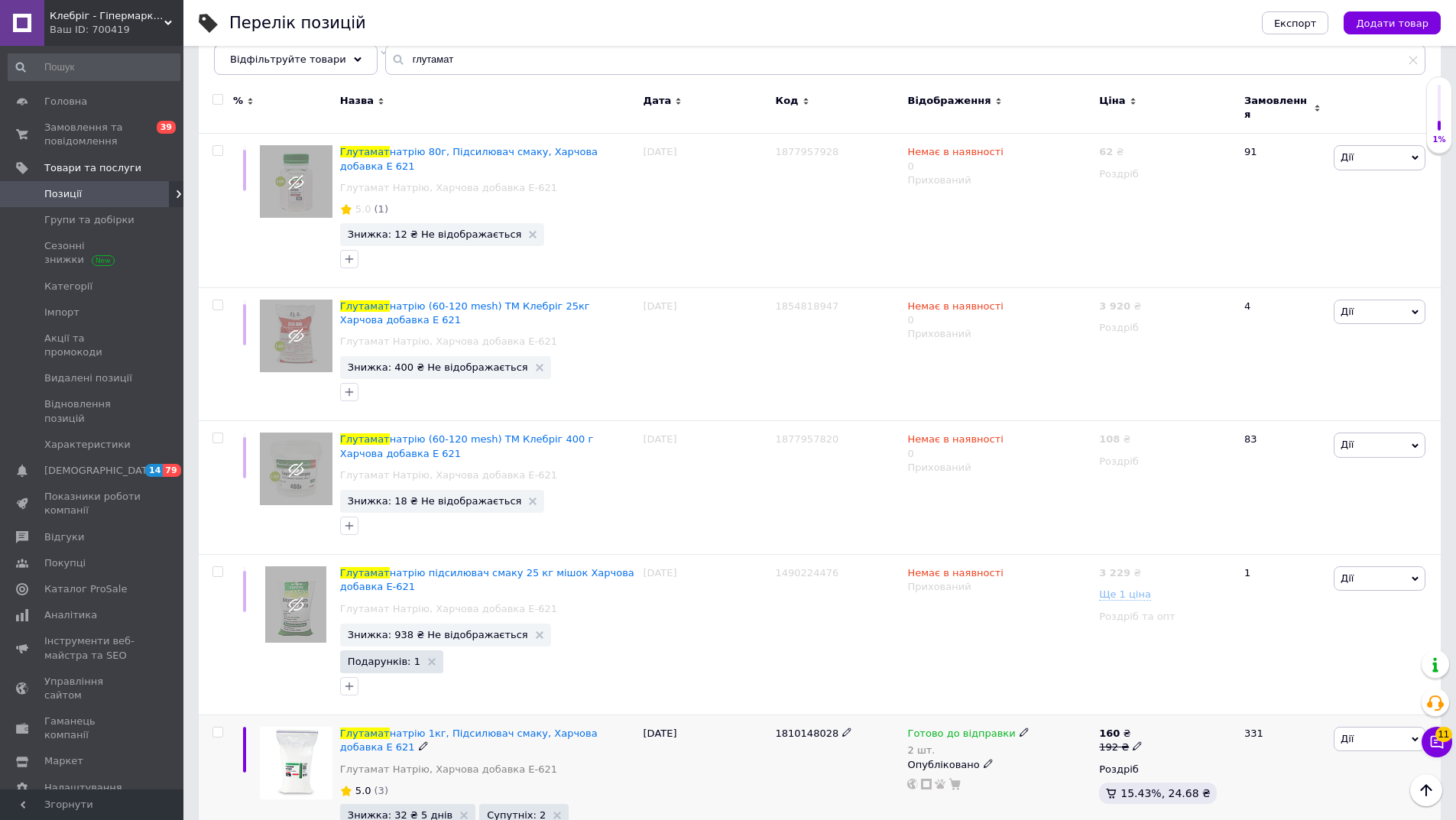
click at [793, 728] on span "1810148028" at bounding box center [807, 734] width 63 height 11
copy span "1810148028"
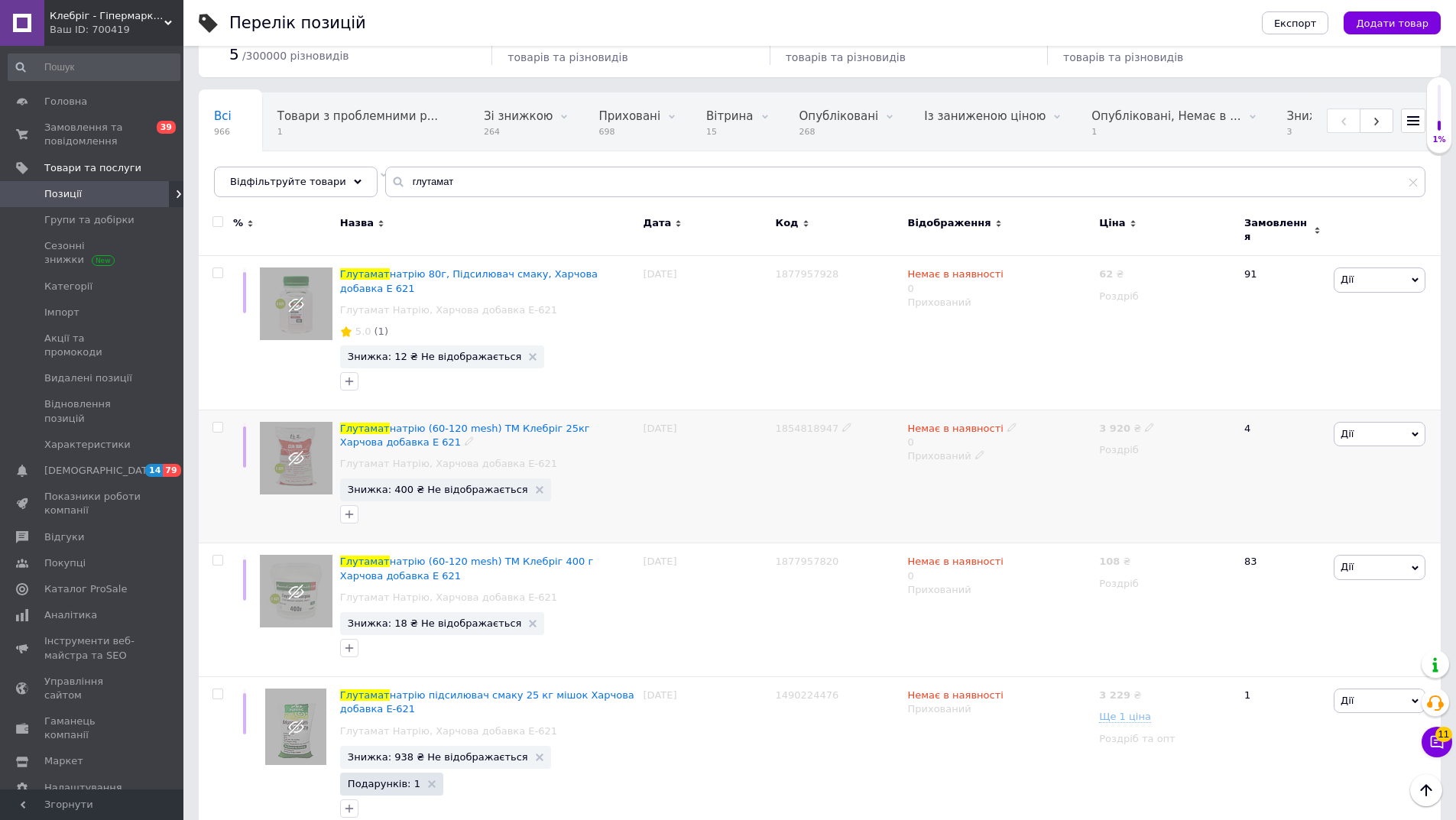
scroll to position [0, 0]
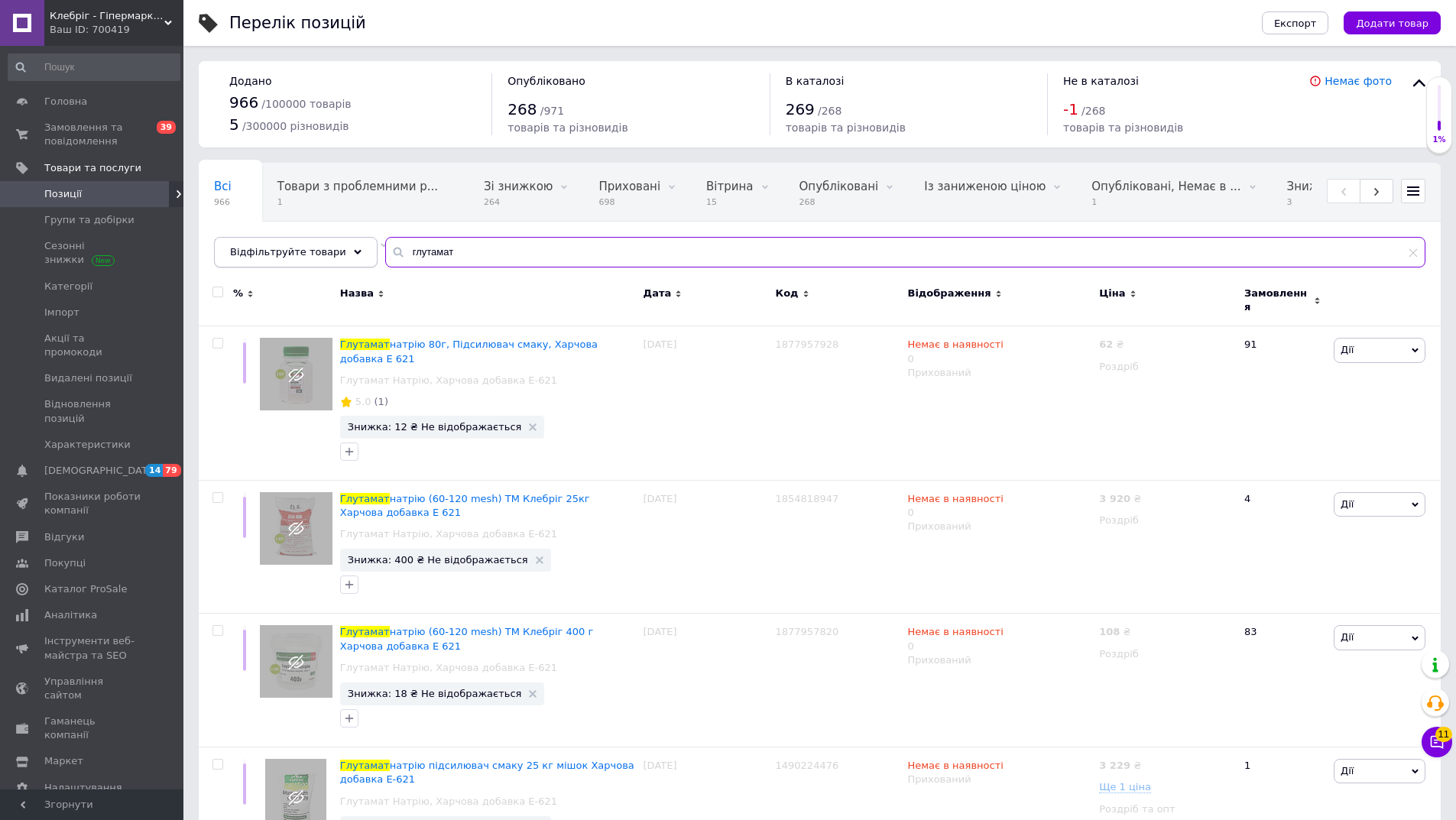
drag, startPoint x: 513, startPoint y: 260, endPoint x: 245, endPoint y: 256, distance: 268.0
click at [245, 256] on div "Відфільтруйте товари глутамат" at bounding box center [819, 252] width 1211 height 31
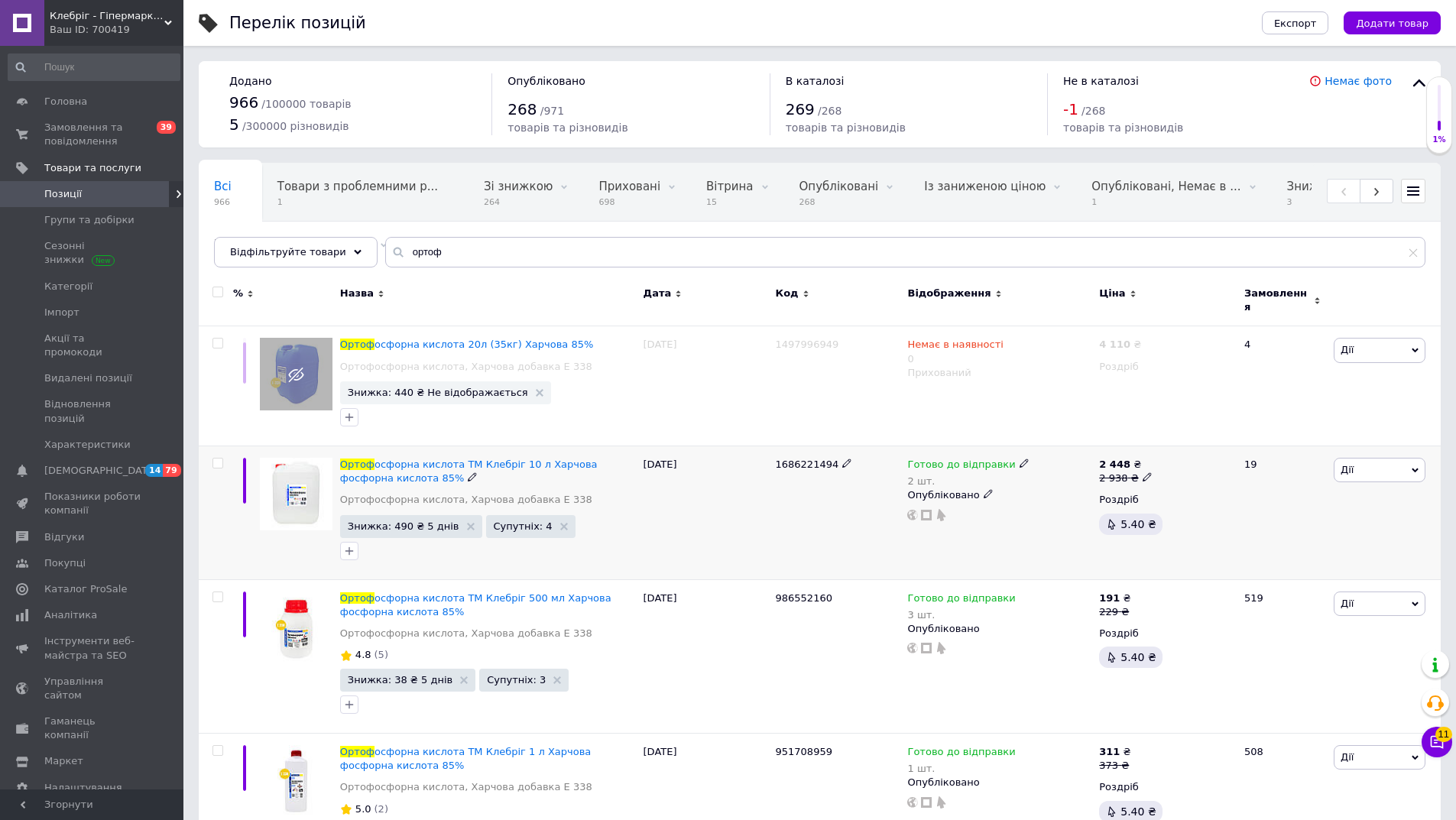
click at [801, 458] on span "1686221494" at bounding box center [807, 464] width 63 height 11
copy span "1686221494"
click at [787, 459] on span "1686221494" at bounding box center [807, 464] width 63 height 11
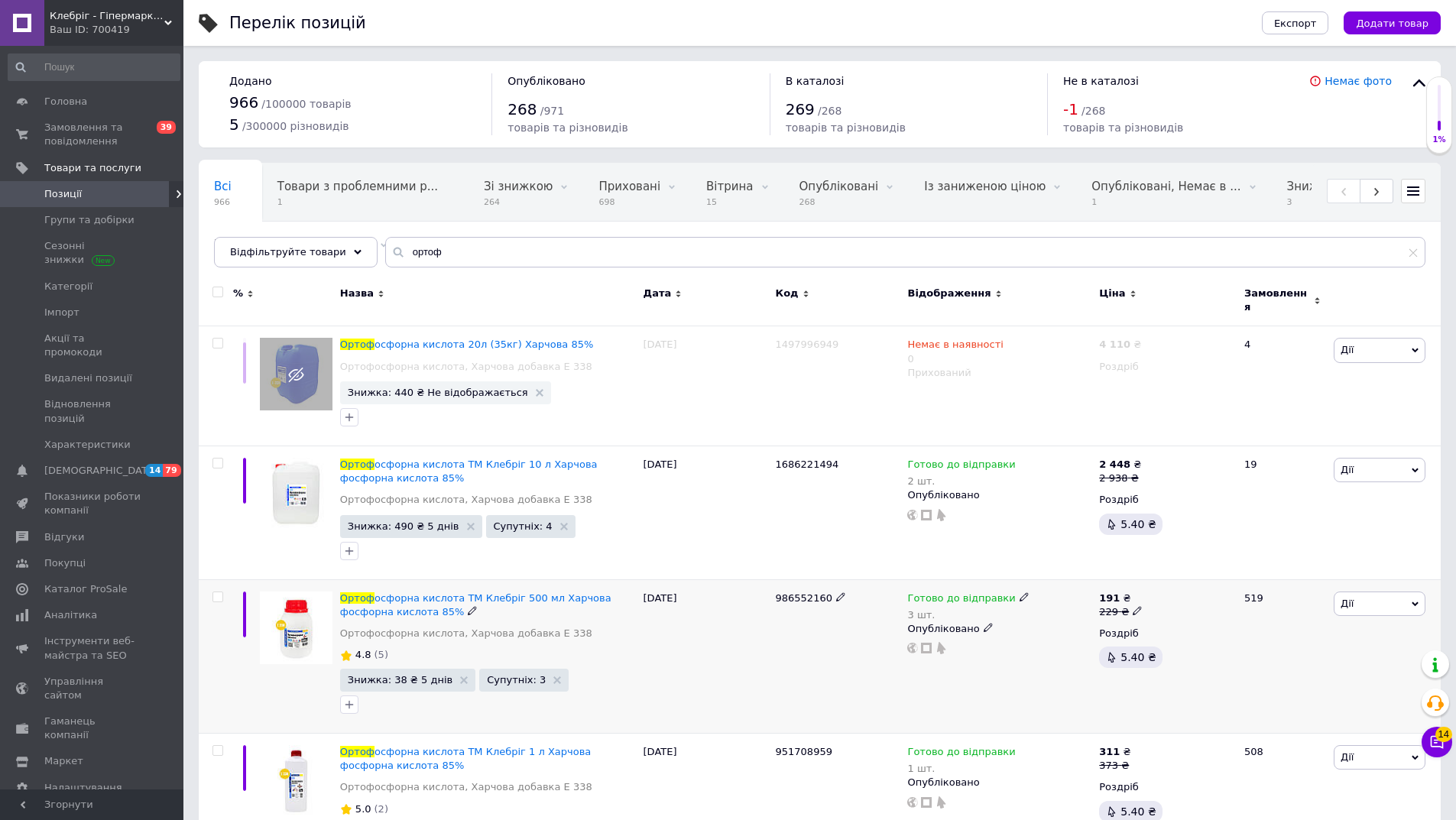
click at [791, 592] on span "986552160" at bounding box center [803, 598] width 57 height 11
copy span "986552160"
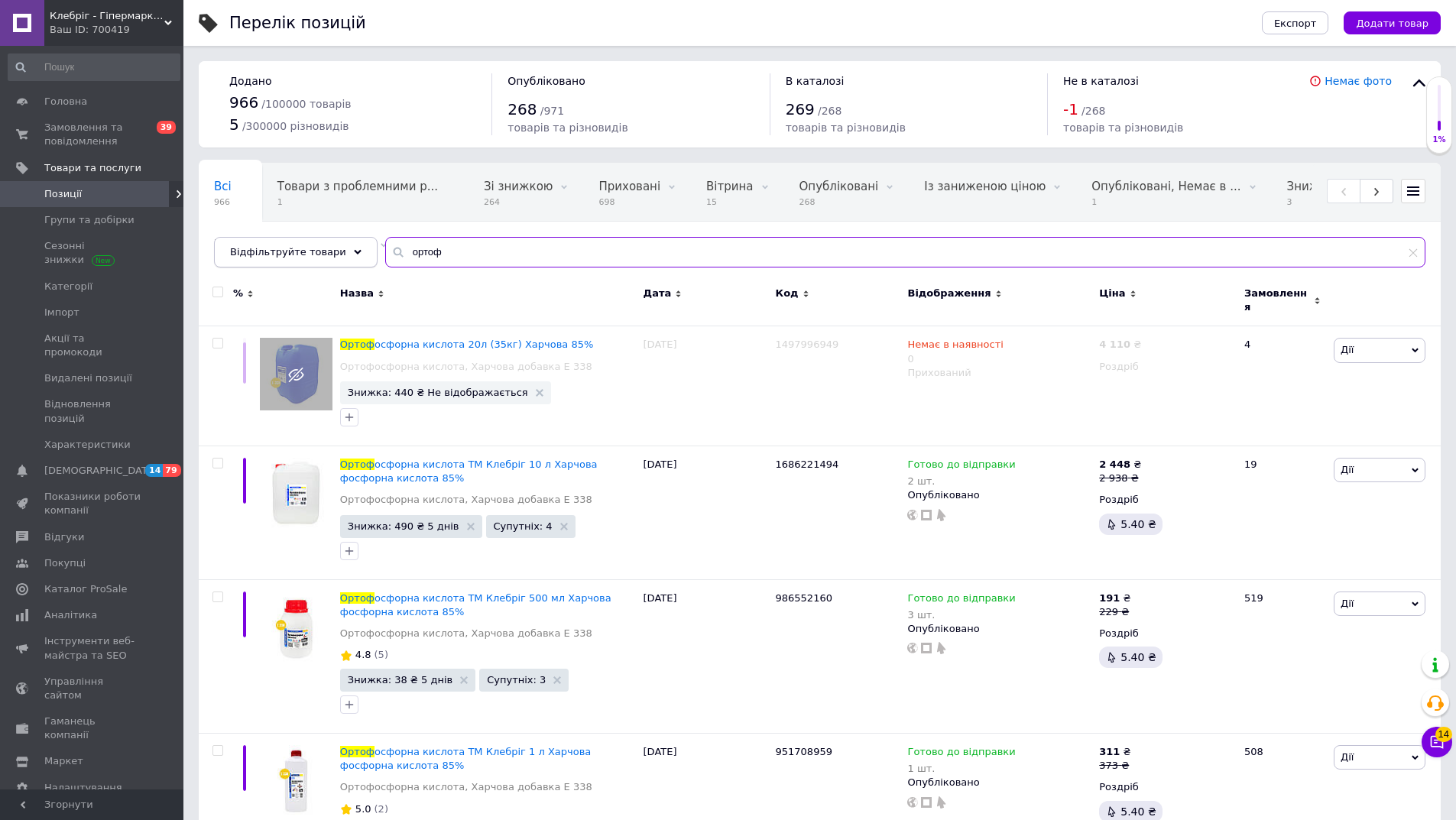
drag, startPoint x: 469, startPoint y: 257, endPoint x: 331, endPoint y: 255, distance: 138.0
click at [331, 255] on div "Відфільтруйте товари ортоф" at bounding box center [819, 252] width 1211 height 31
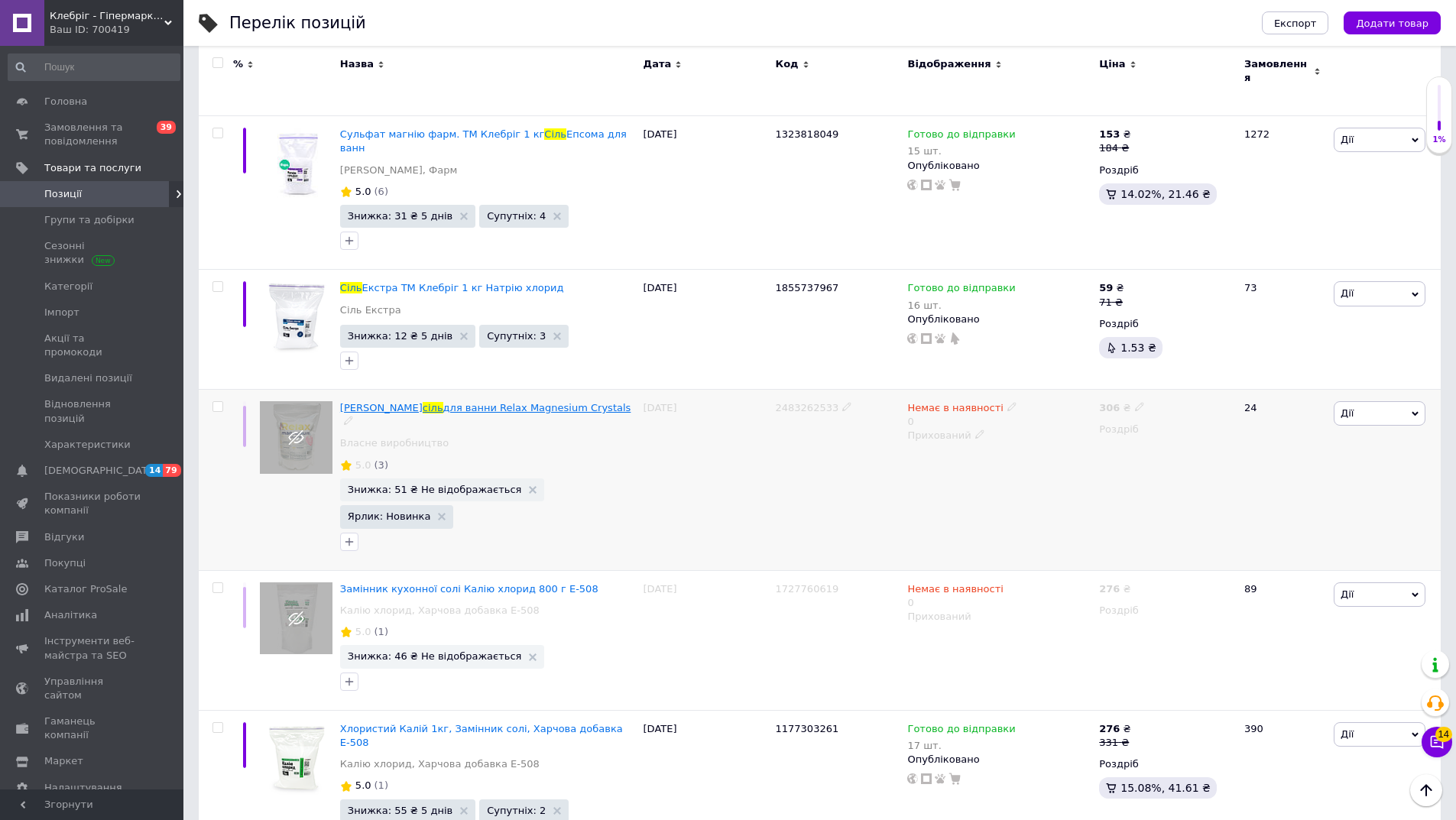
scroll to position [2828, 0]
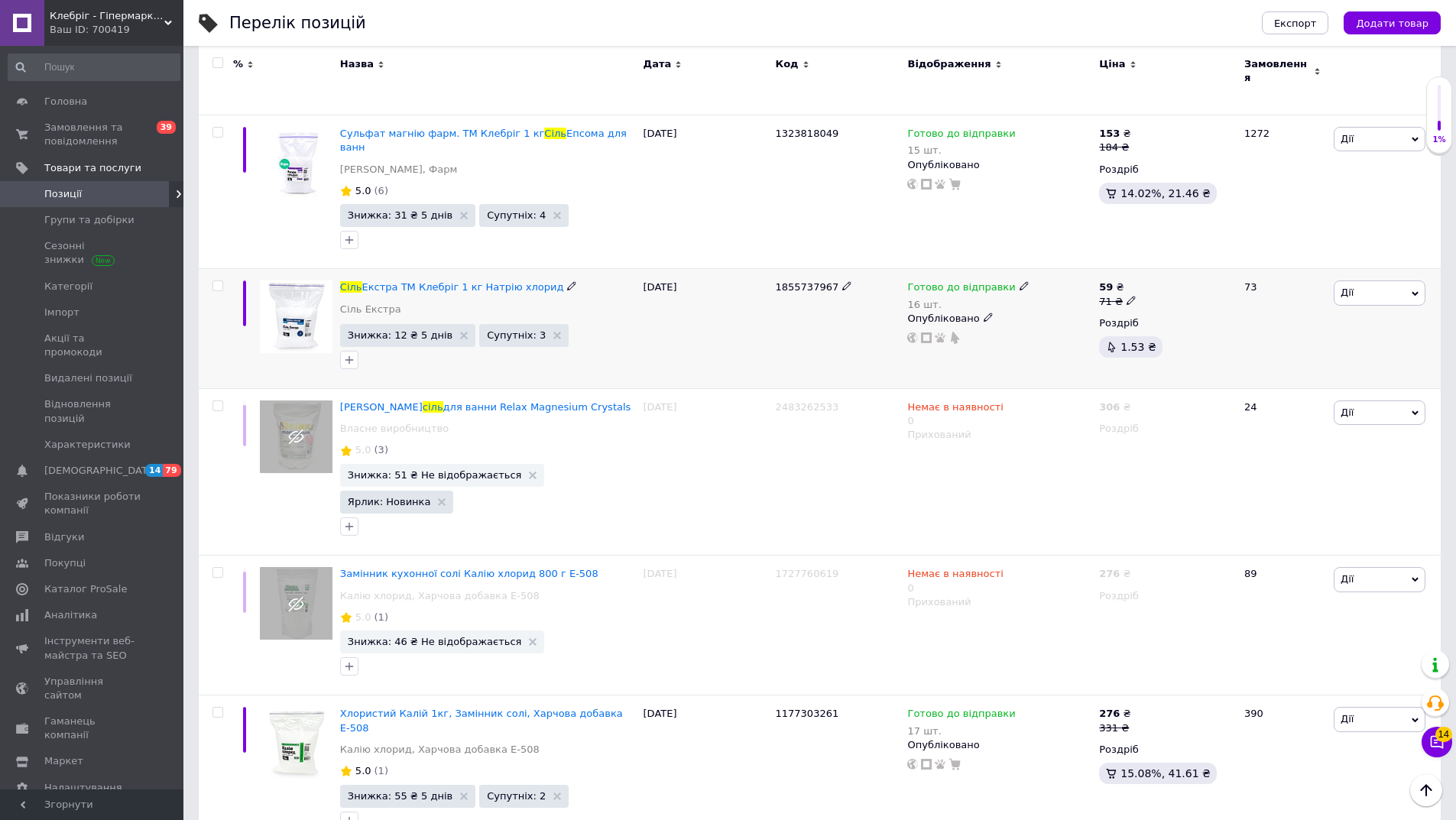
click at [785, 282] on span "1855737967" at bounding box center [807, 287] width 63 height 11
copy span "1855737967"
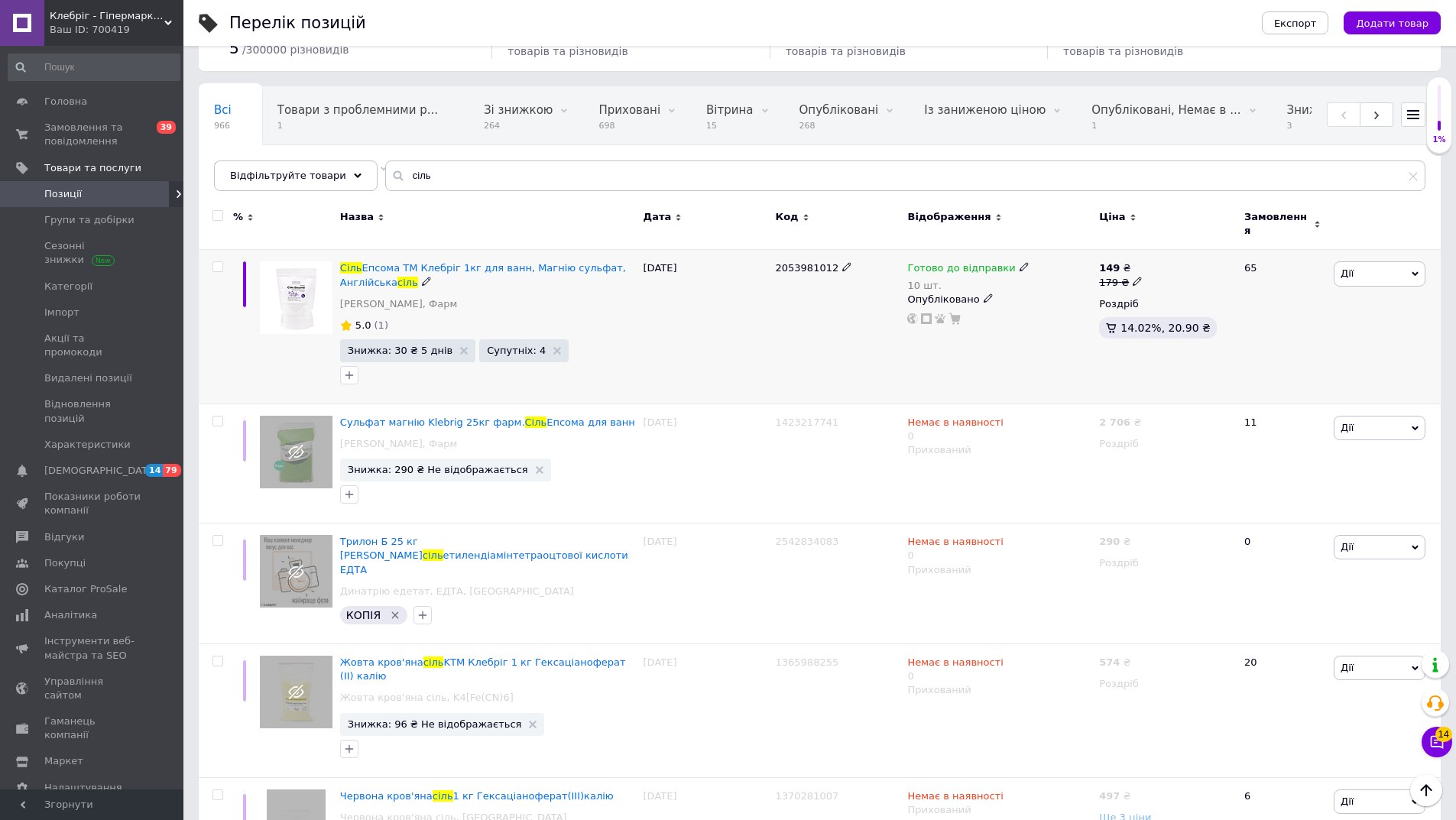
scroll to position [0, 0]
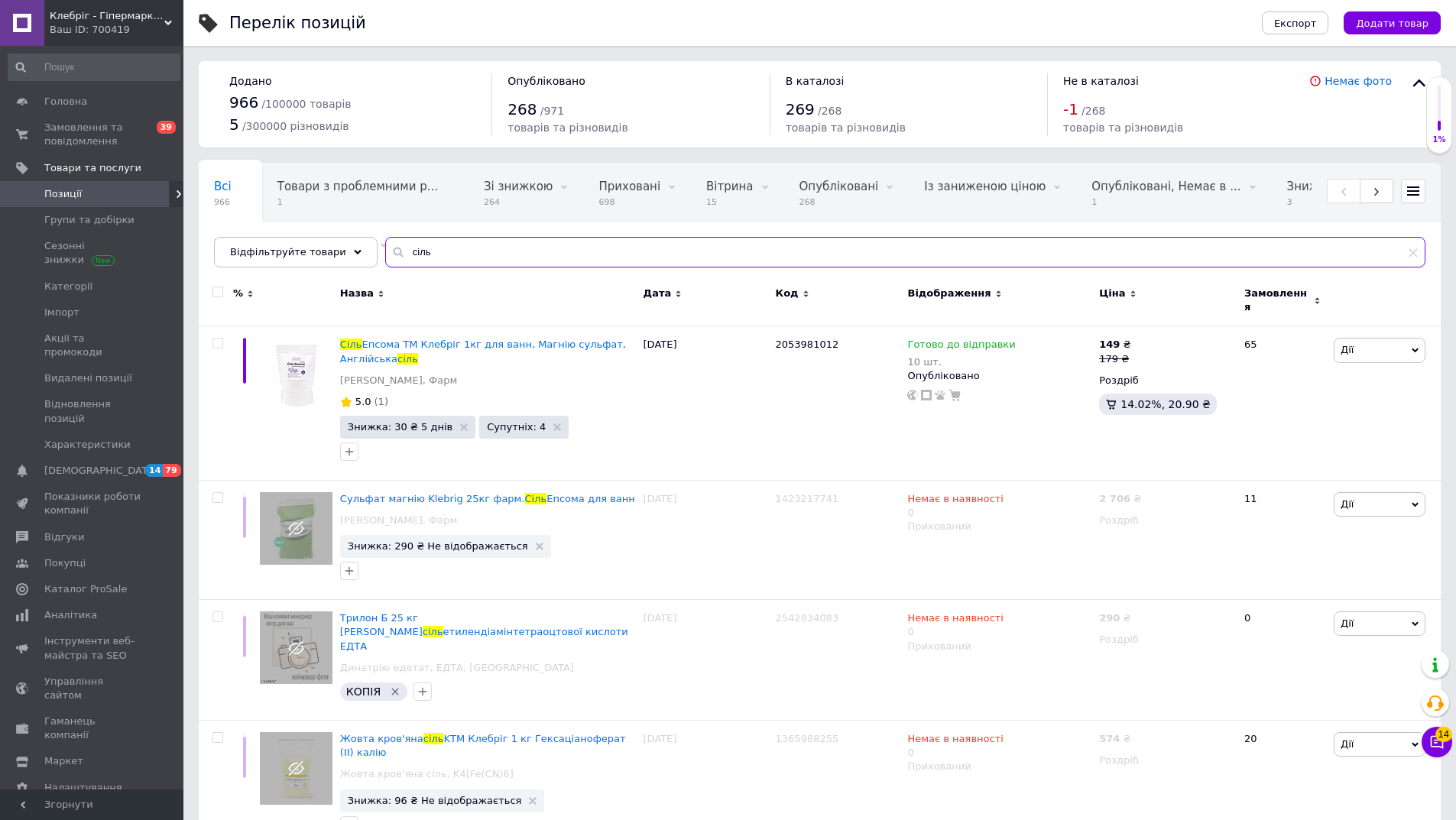
drag, startPoint x: 449, startPoint y: 248, endPoint x: 296, endPoint y: 235, distance: 153.6
click at [296, 235] on div "Всі 966 Товари з проблемними р... 1 Зі знижкою 264 Видалити Редагувати Прихован…" at bounding box center [820, 215] width 1242 height 105
paste input "2387009521"
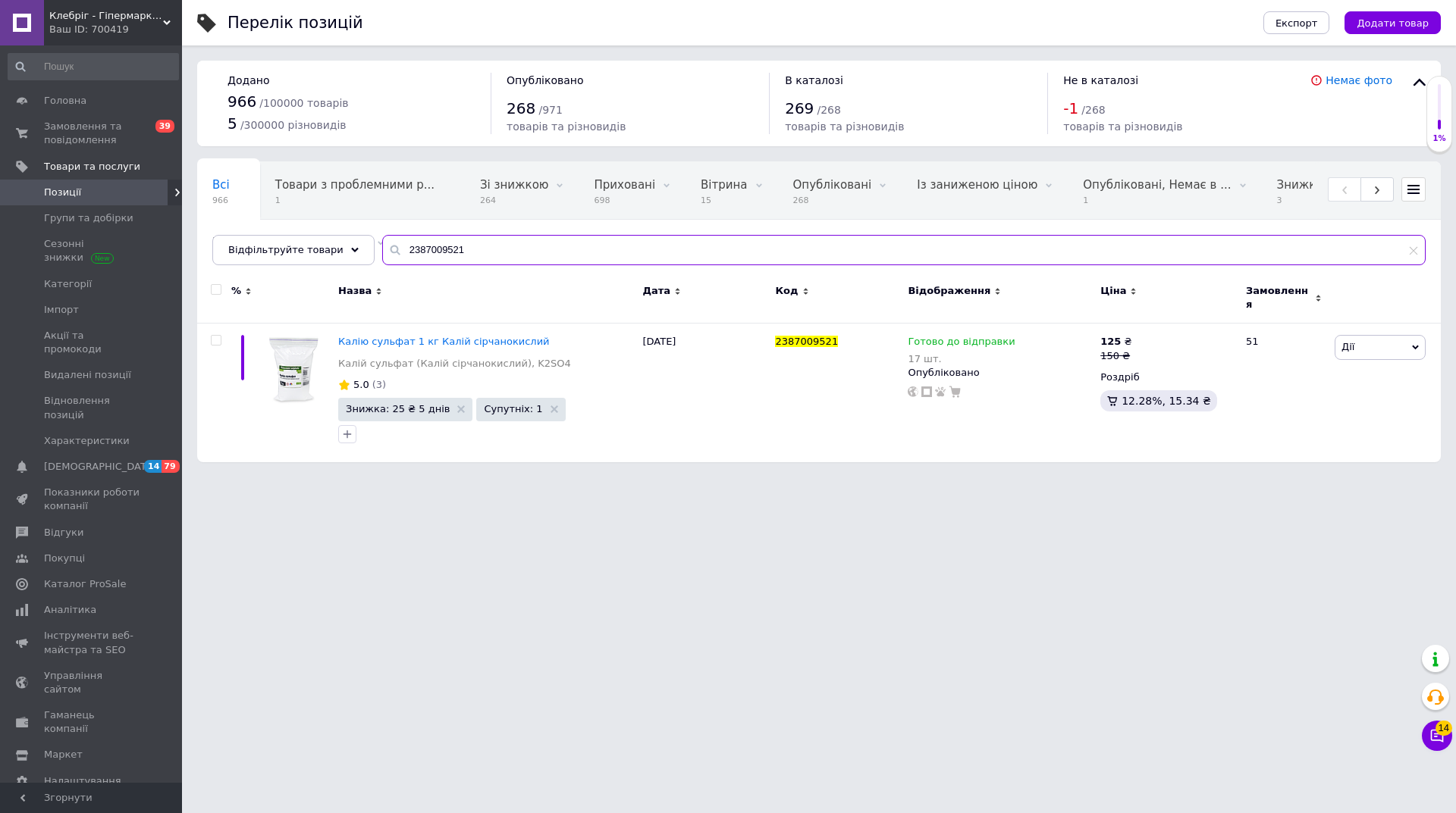
type input "2387009521"
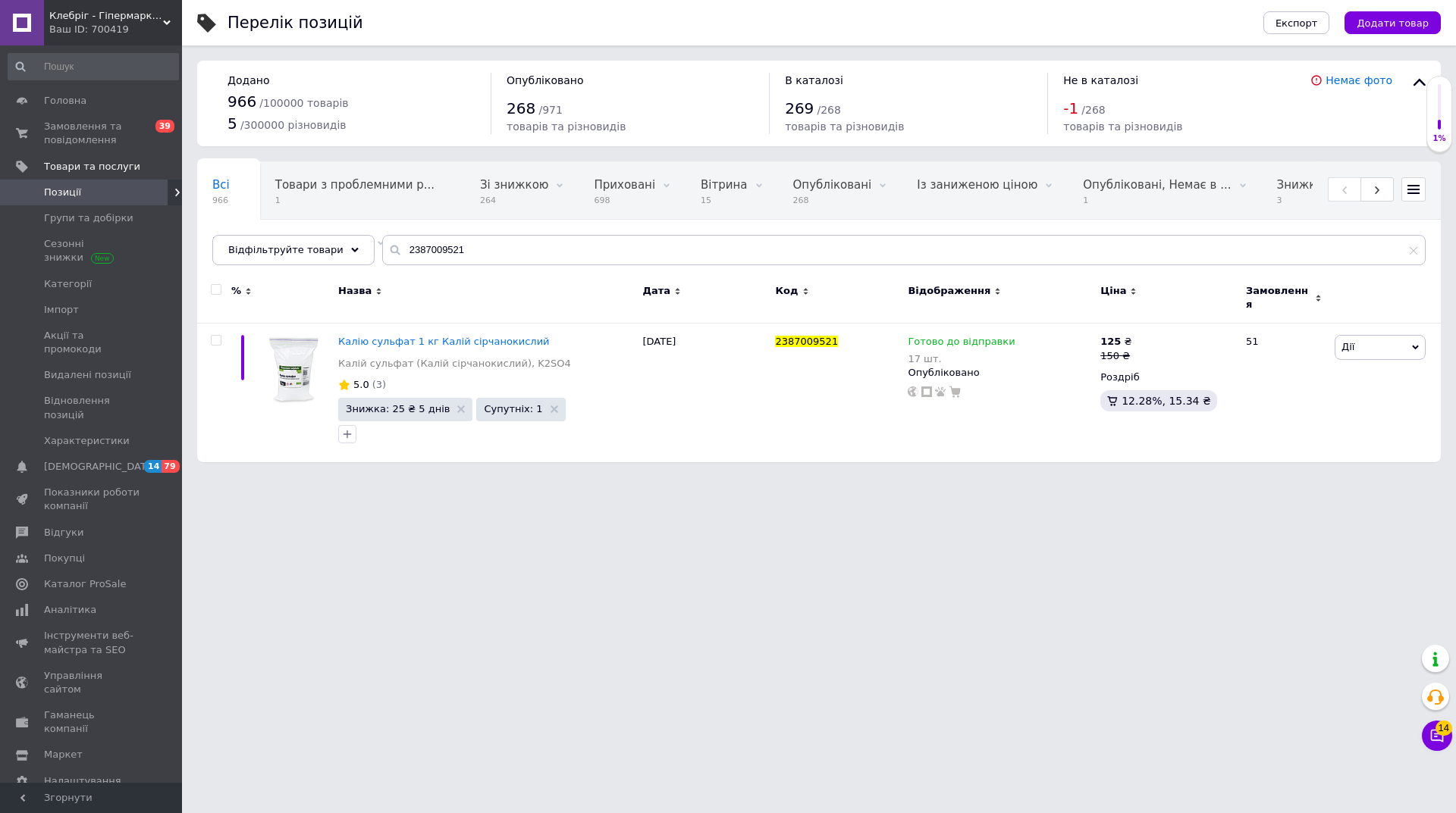
click at [302, 477] on html "Клебріг - Гіпермаркет хімічної продукції Ваш ID: 700419 Сайт Клебріг - Гіпермар…" at bounding box center [728, 239] width 1456 height 477
click at [96, 119] on link "Замовлення та повідомлення 0 39" at bounding box center [93, 133] width 186 height 40
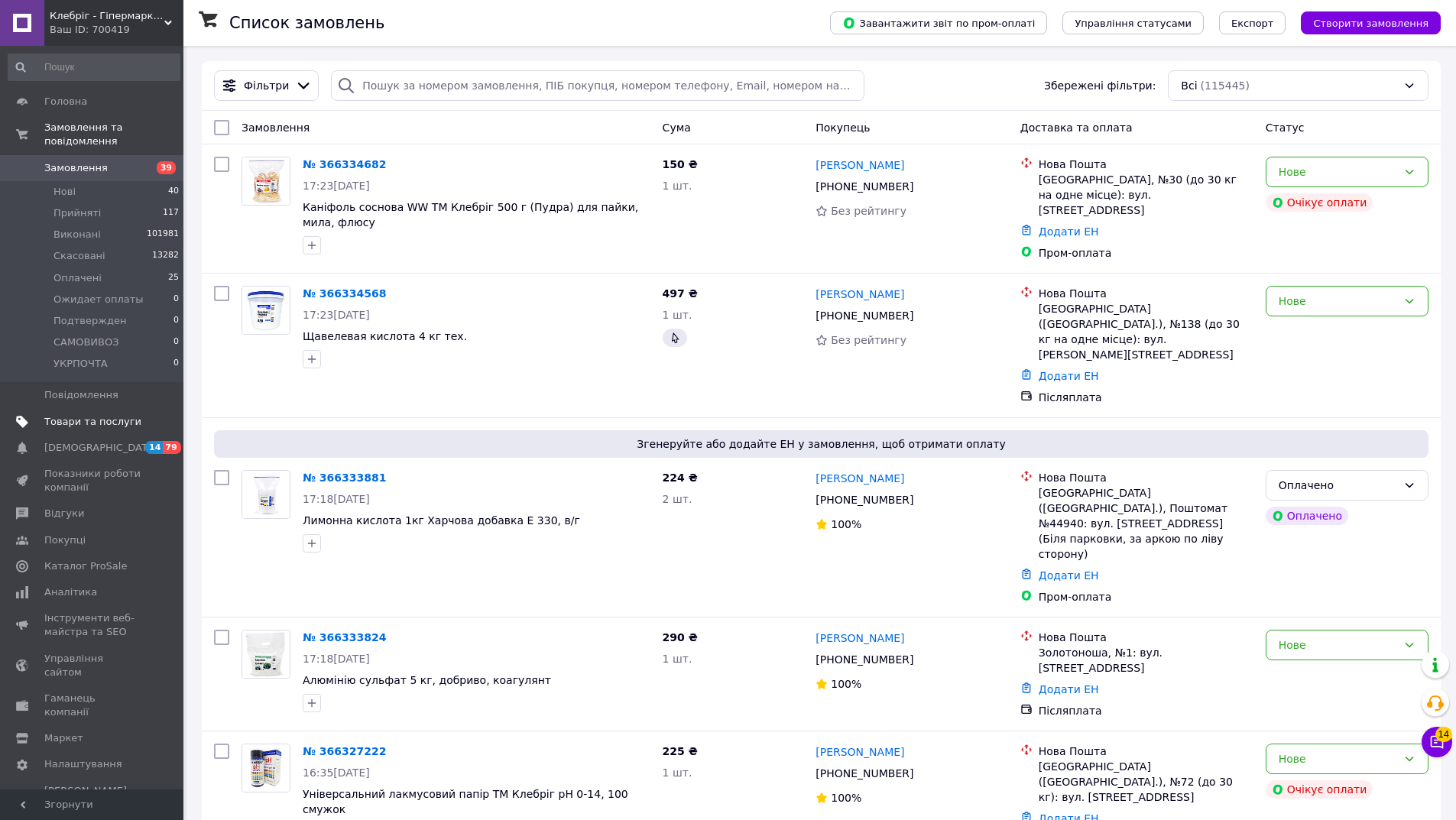
click at [112, 415] on span "Товари та послуги" at bounding box center [93, 421] width 97 height 14
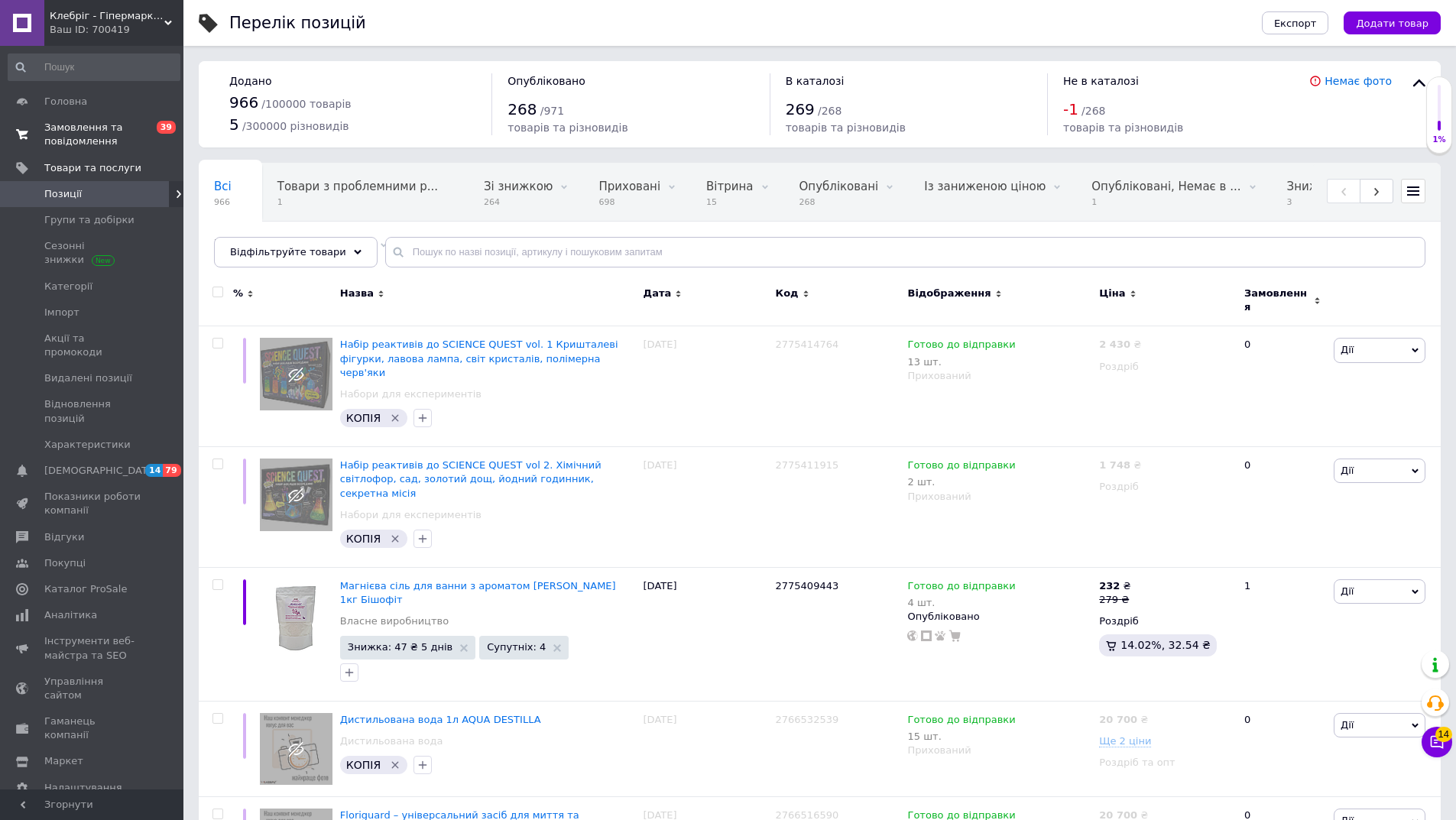
click at [70, 132] on span "Замовлення та повідомлення" at bounding box center [93, 135] width 97 height 28
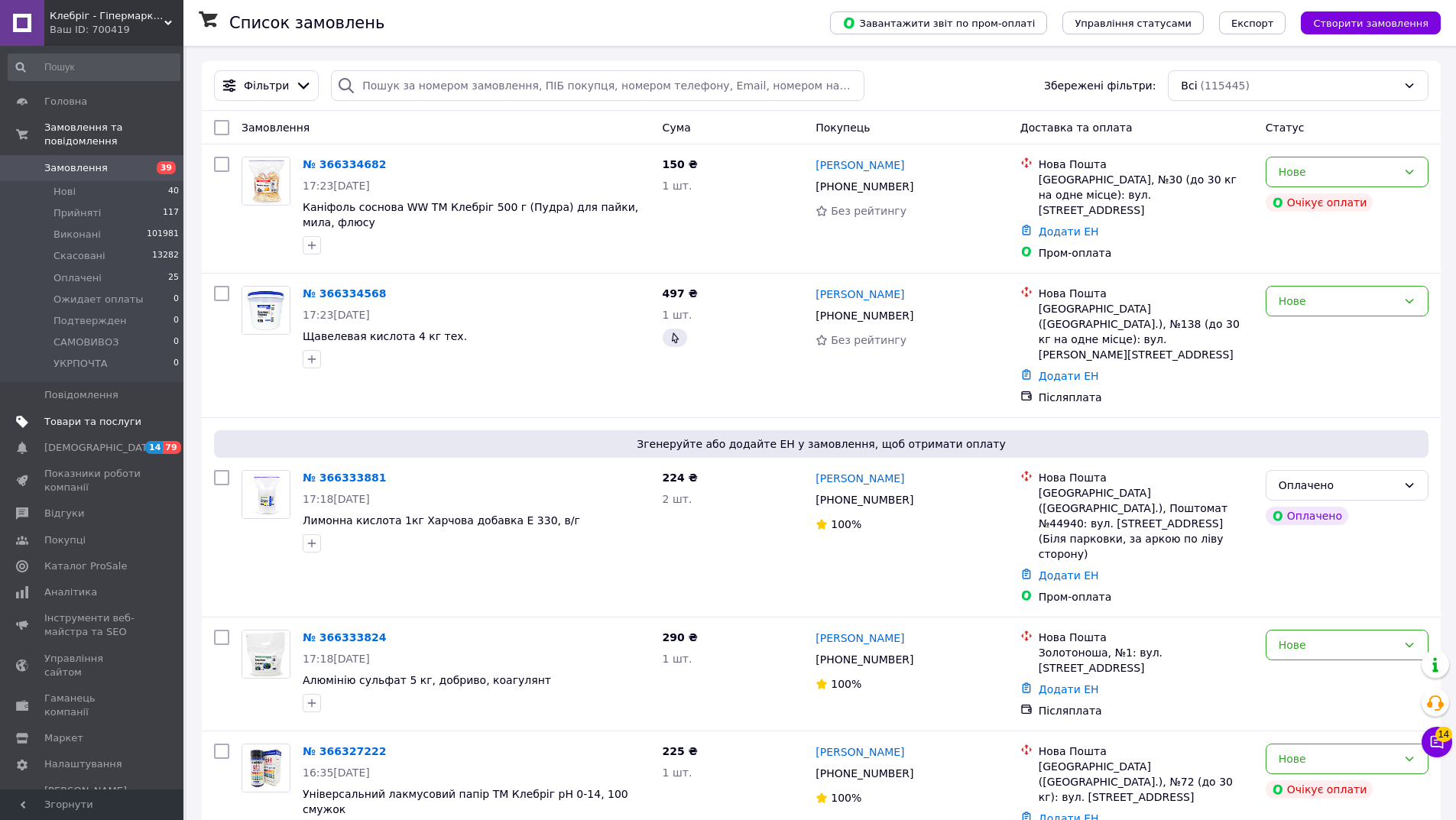
click at [100, 415] on span "Товари та послуги" at bounding box center [93, 421] width 97 height 14
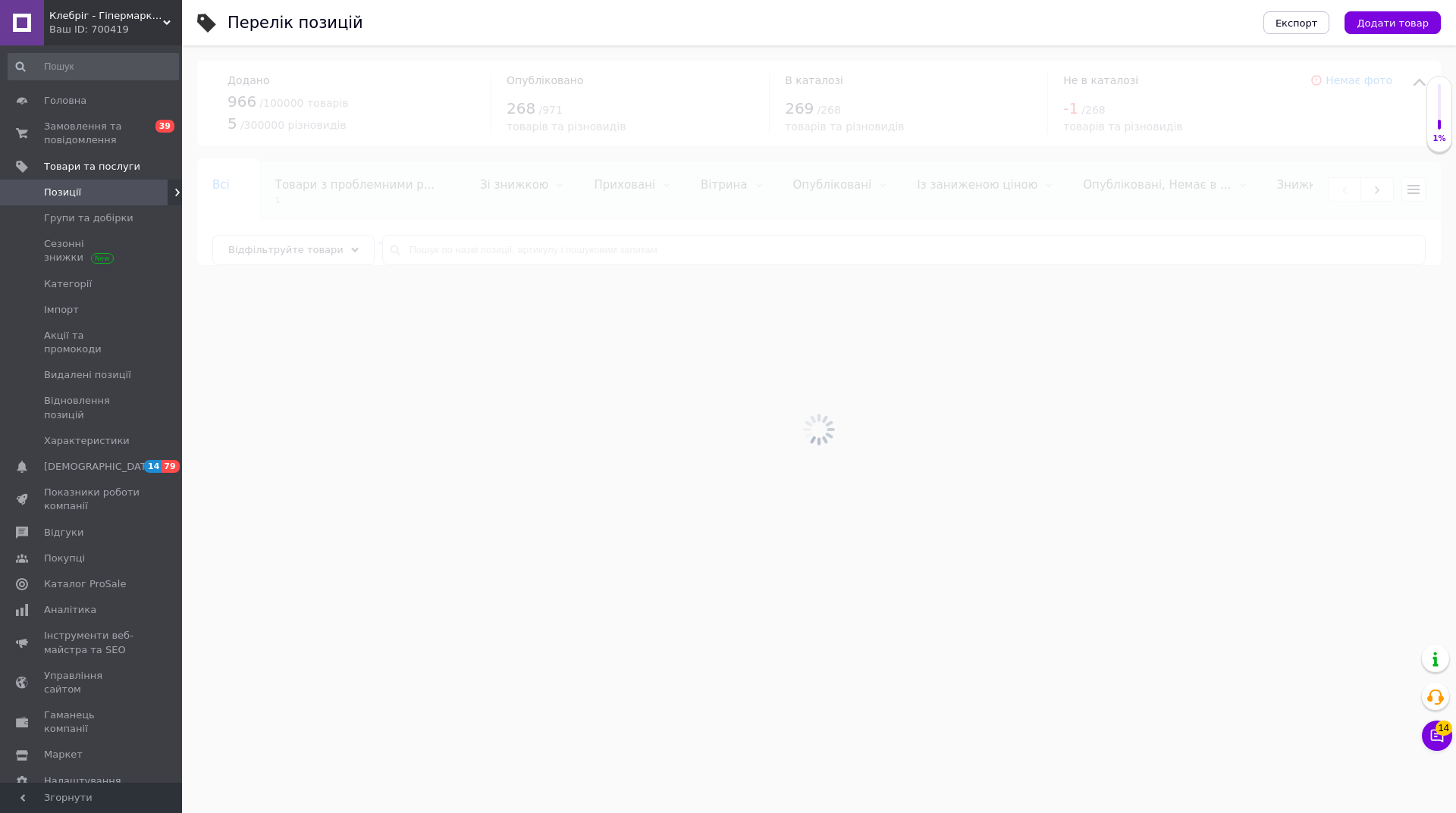
click at [437, 258] on div at bounding box center [818, 429] width 1273 height 768
click at [429, 253] on div at bounding box center [818, 429] width 1273 height 768
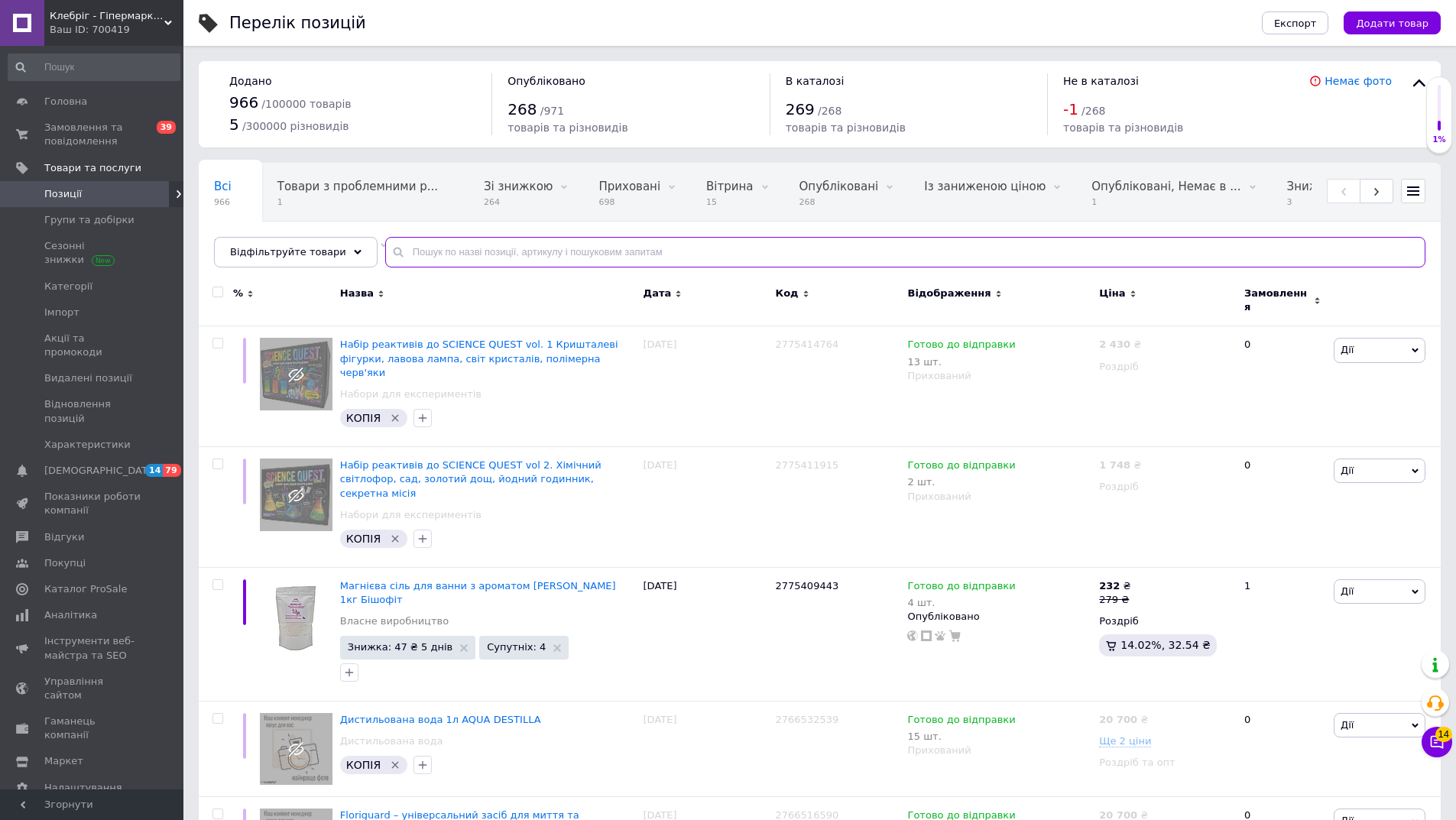
click at [428, 252] on input "text" at bounding box center [905, 252] width 1040 height 31
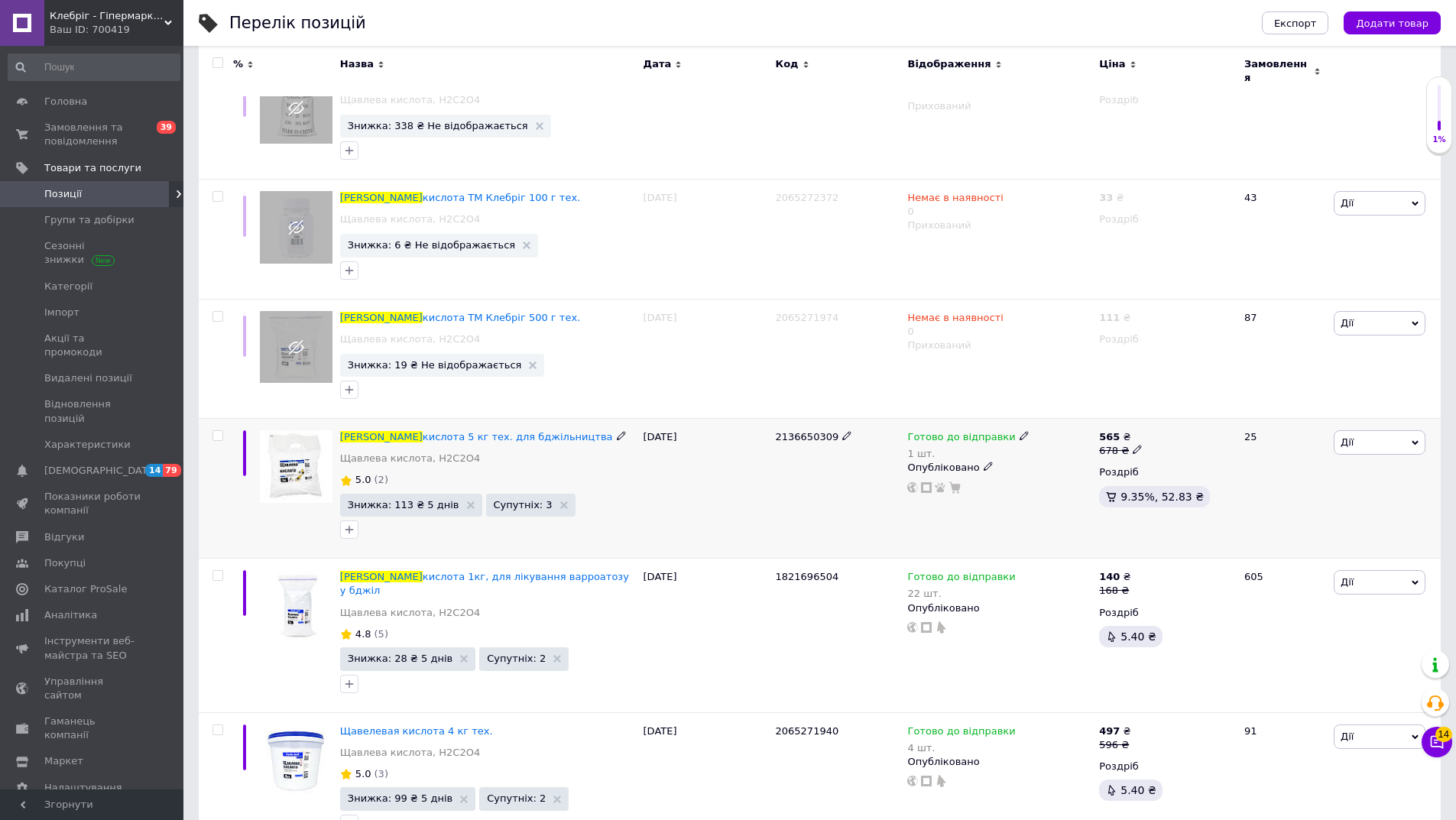
scroll to position [291, 0]
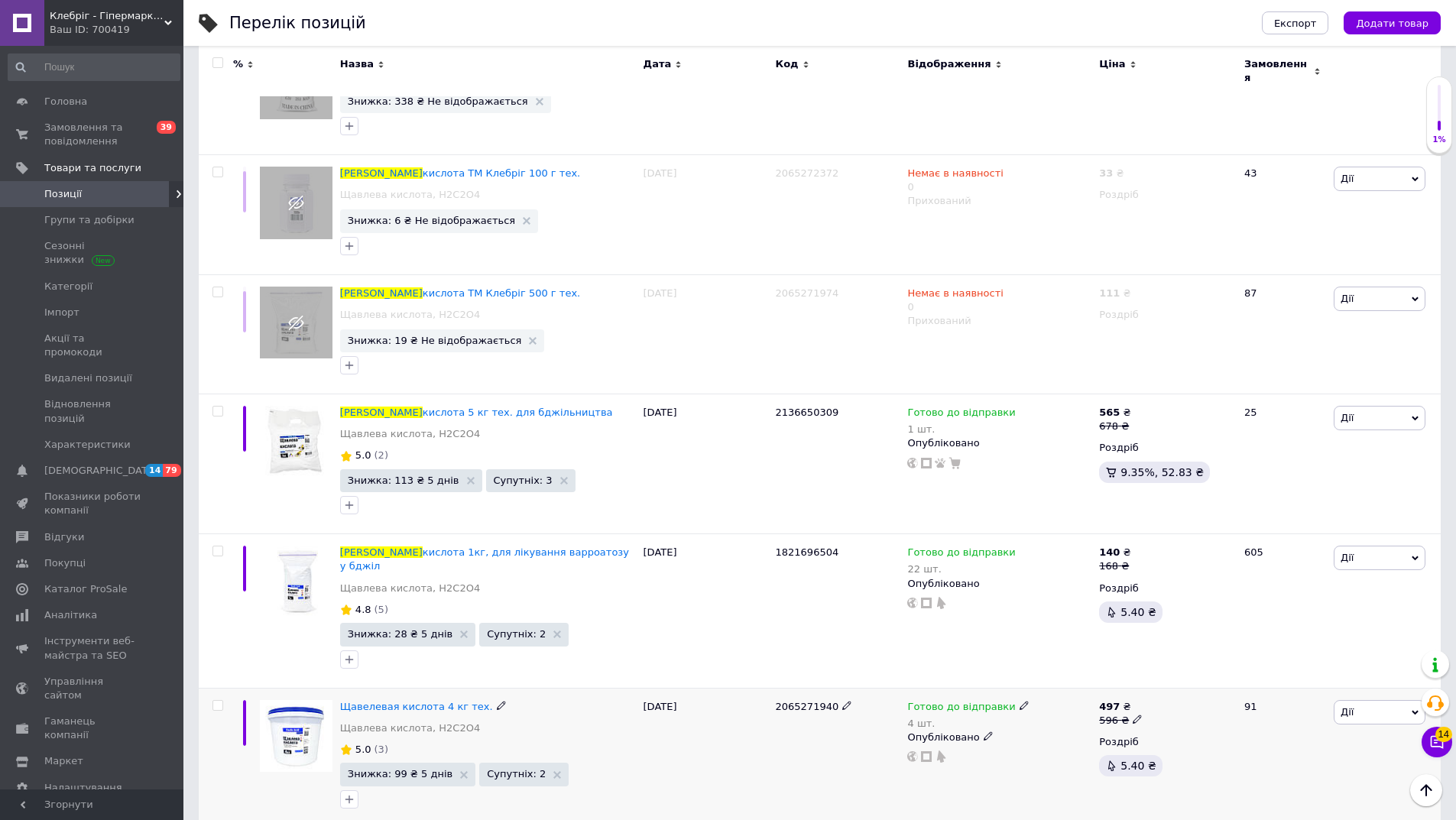
click at [804, 701] on span "2065271940" at bounding box center [807, 707] width 63 height 11
click at [803, 701] on span "2065271940" at bounding box center [807, 707] width 63 height 11
copy span "2065271940"
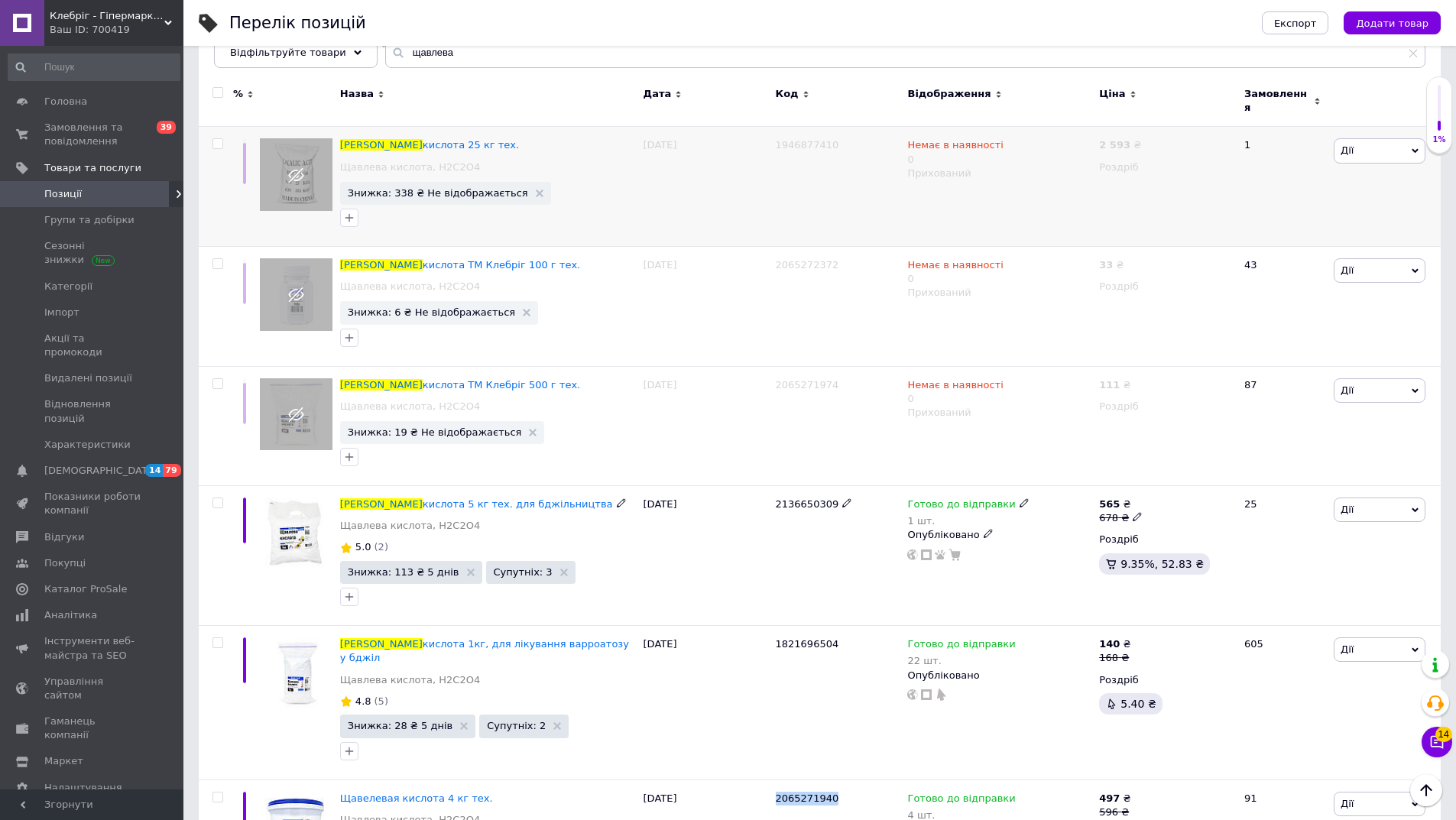
scroll to position [0, 0]
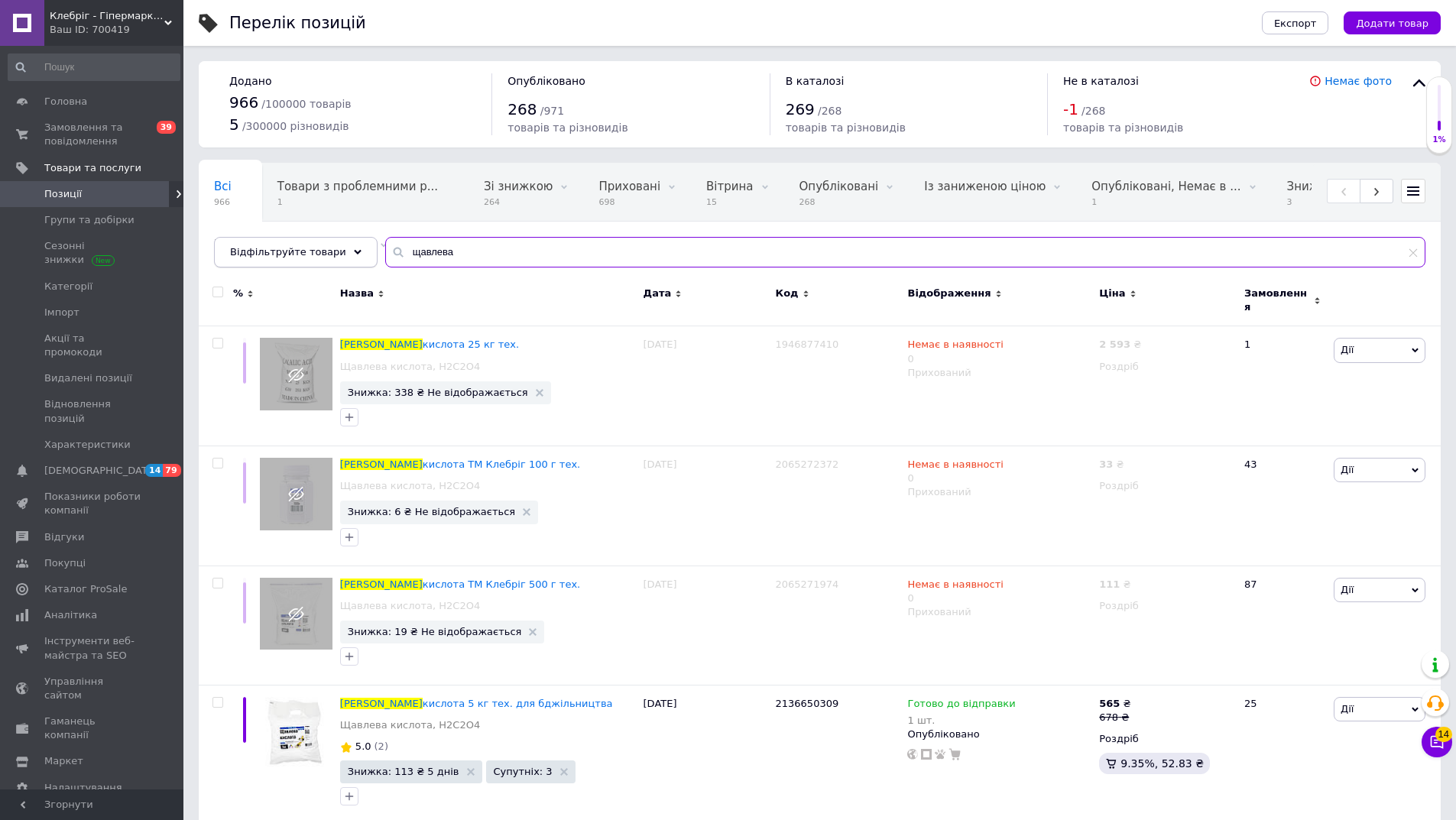
drag, startPoint x: 338, startPoint y: 258, endPoint x: 265, endPoint y: 258, distance: 73.0
click at [256, 258] on div "Відфільтруйте товари щавлева" at bounding box center [819, 252] width 1211 height 31
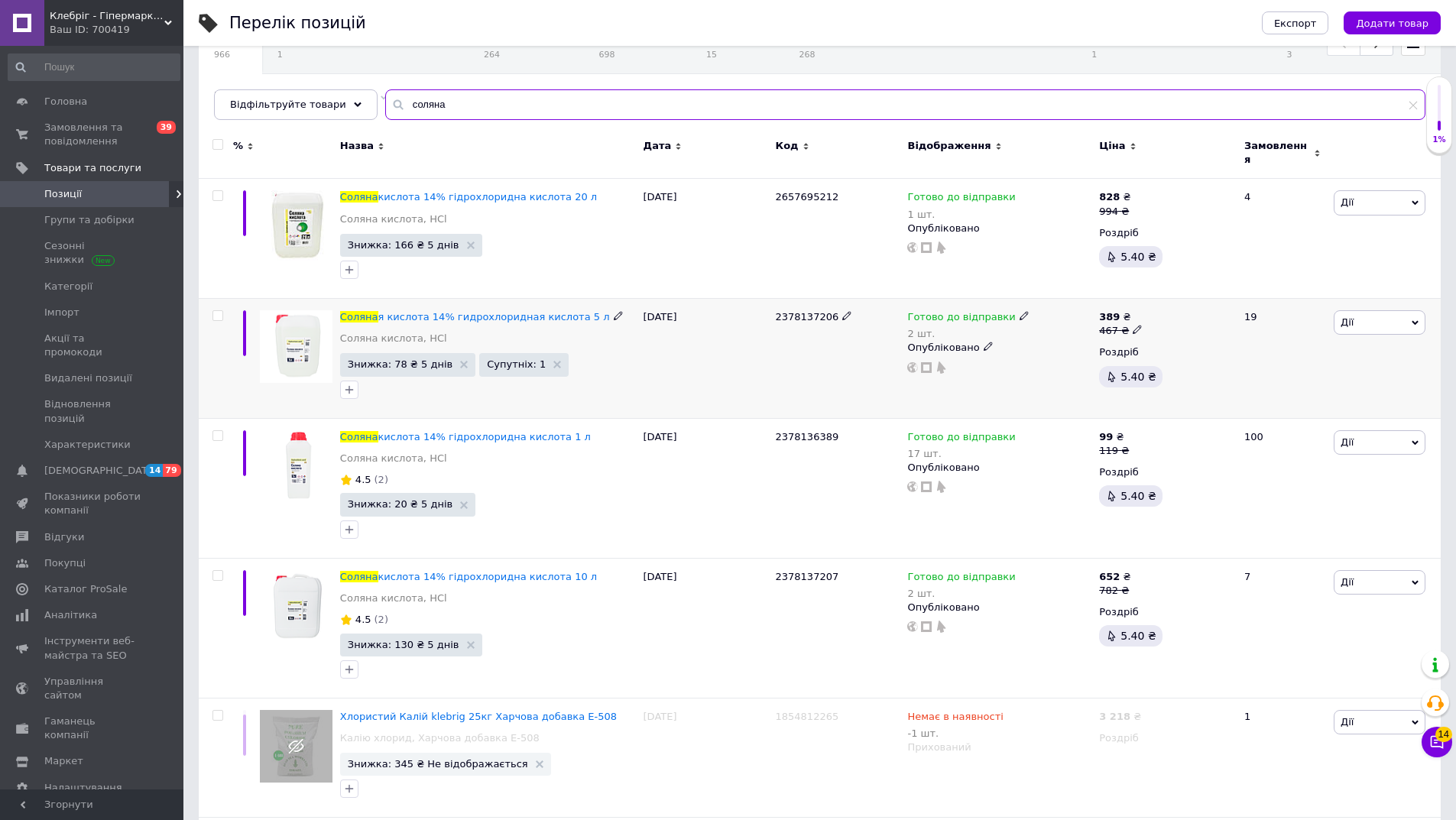
scroll to position [152, 0]
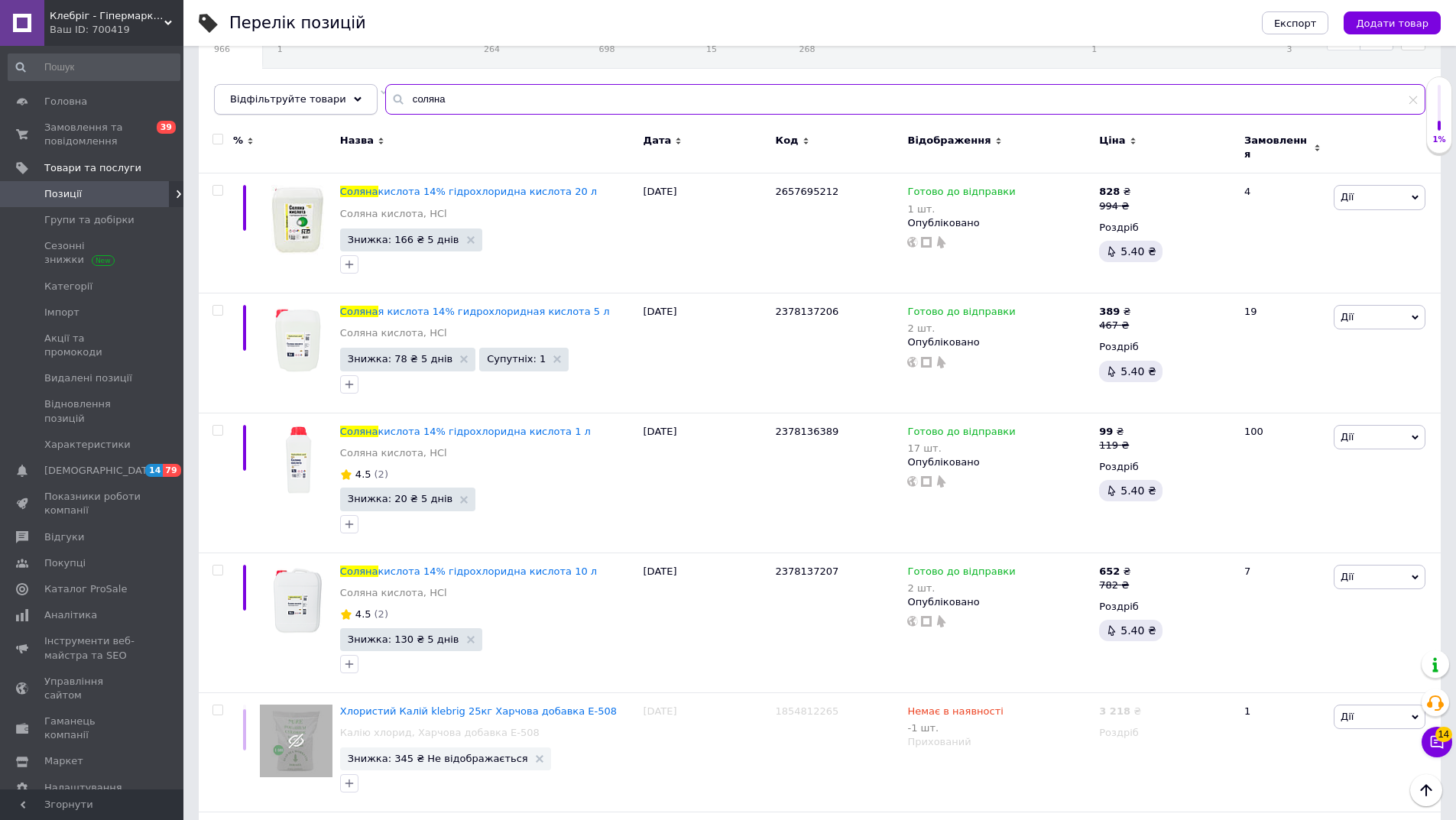
drag, startPoint x: 411, startPoint y: 101, endPoint x: 261, endPoint y: 108, distance: 150.2
click at [261, 108] on div "Відфільтруйте товари соляна" at bounding box center [819, 99] width 1211 height 31
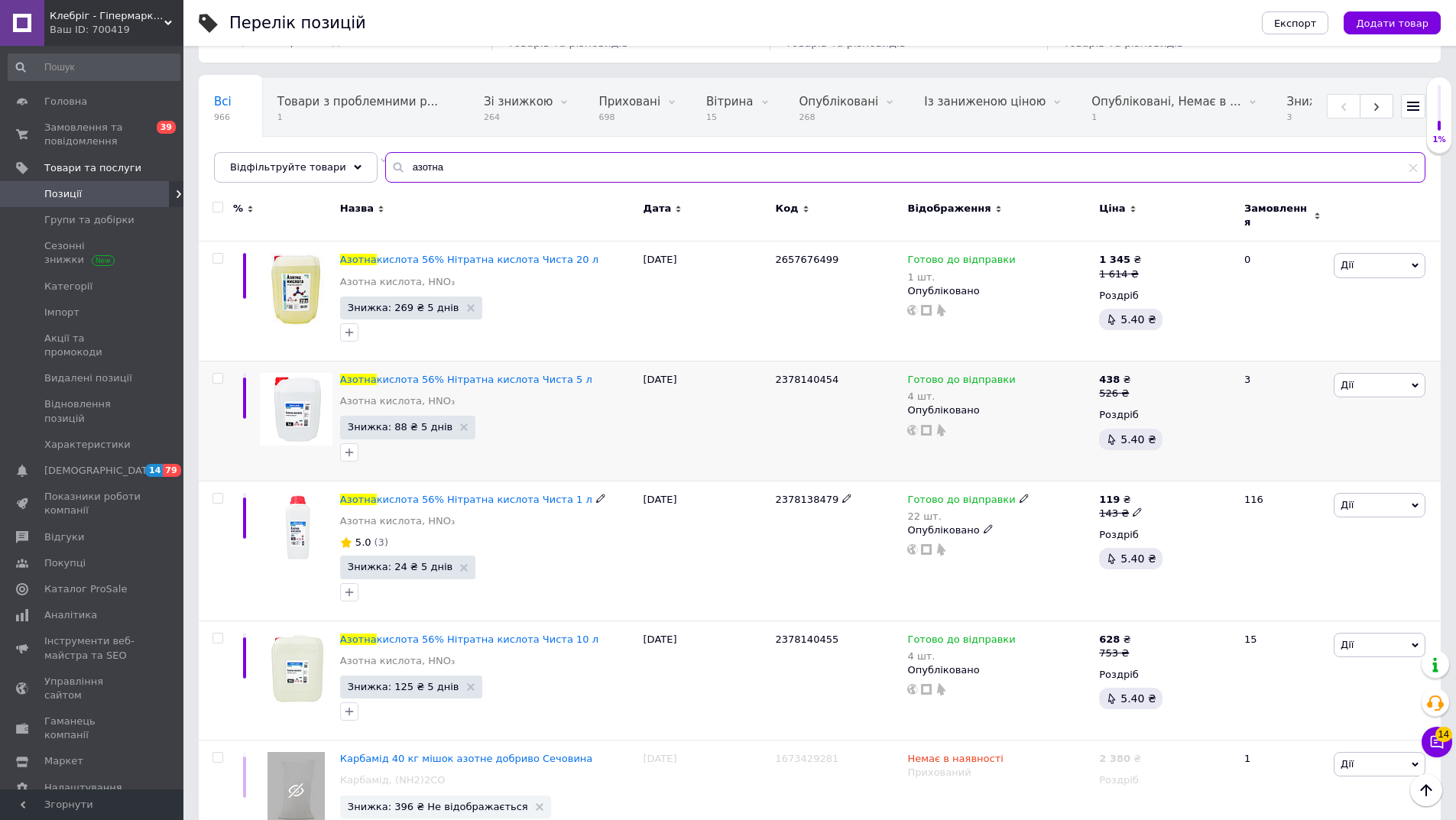
scroll to position [76, 0]
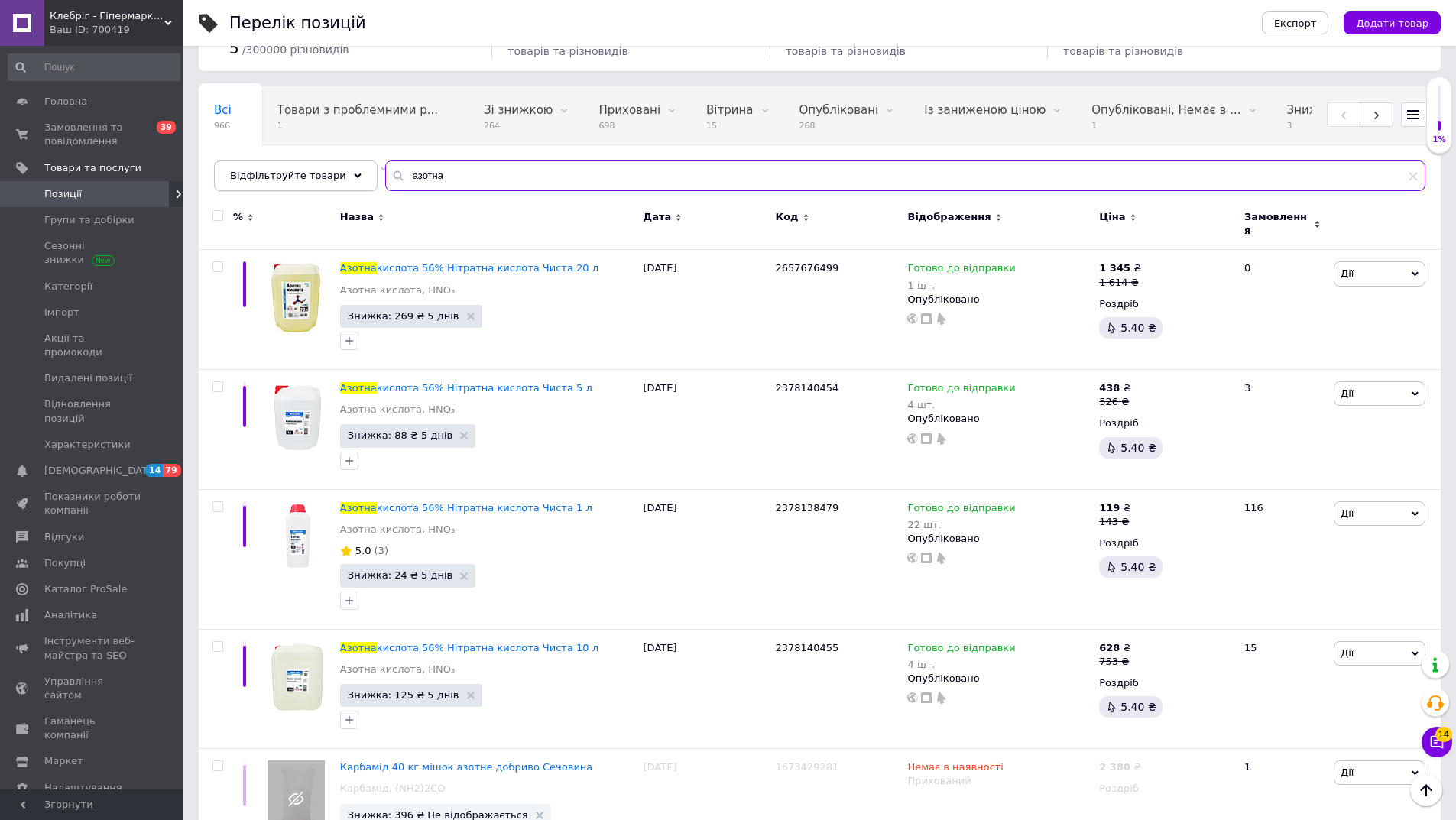
drag, startPoint x: 446, startPoint y: 180, endPoint x: 298, endPoint y: 180, distance: 148.0
click at [298, 180] on div "Відфільтруйте товари азотна" at bounding box center [819, 176] width 1211 height 31
paste input "2378136389"
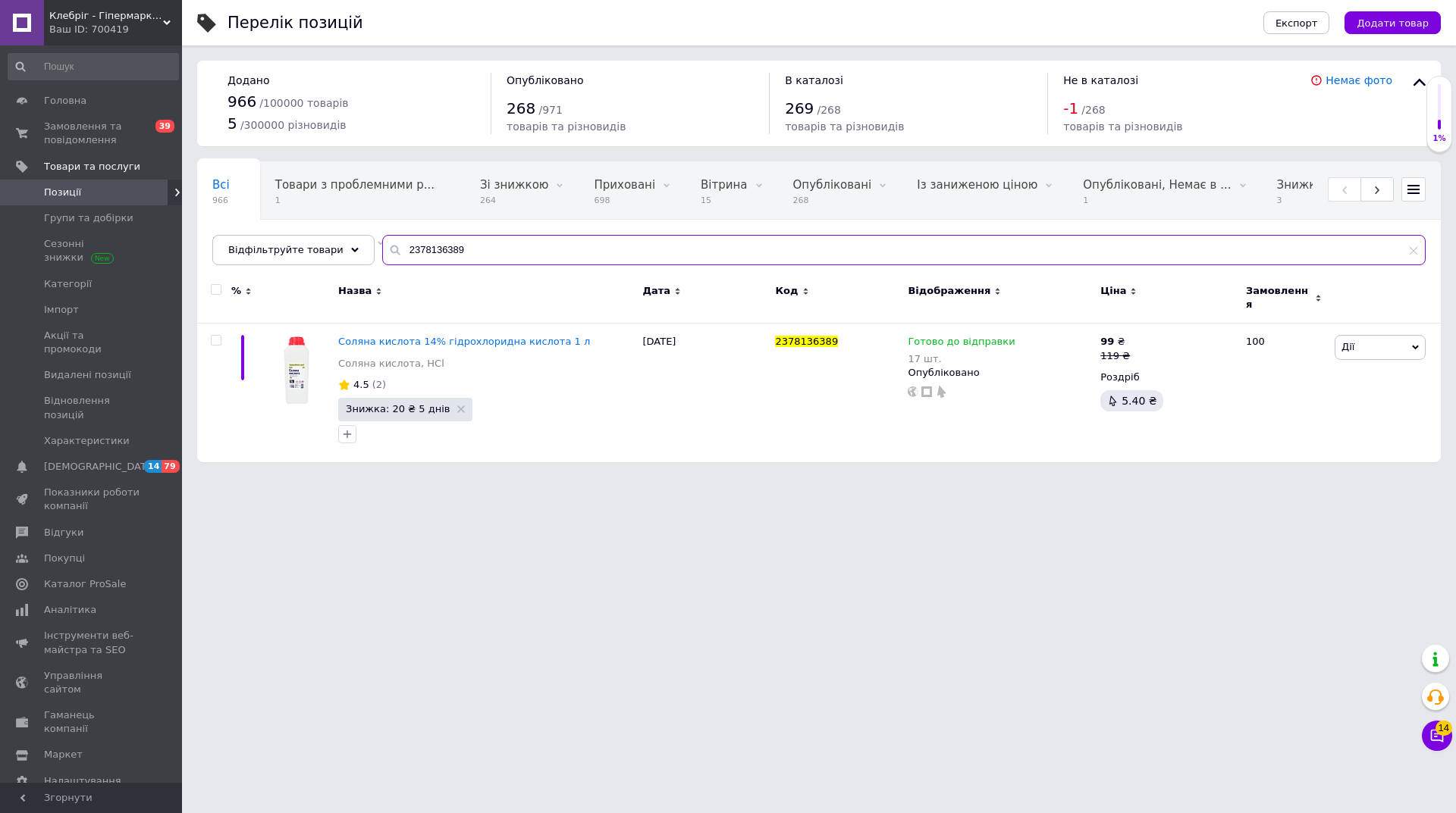
click at [667, 258] on input "2378136389" at bounding box center [903, 250] width 1043 height 30
drag, startPoint x: 660, startPoint y: 256, endPoint x: 239, endPoint y: 253, distance: 421.0
click at [239, 253] on div "Відфільтруйте товари 2378136389" at bounding box center [818, 250] width 1213 height 30
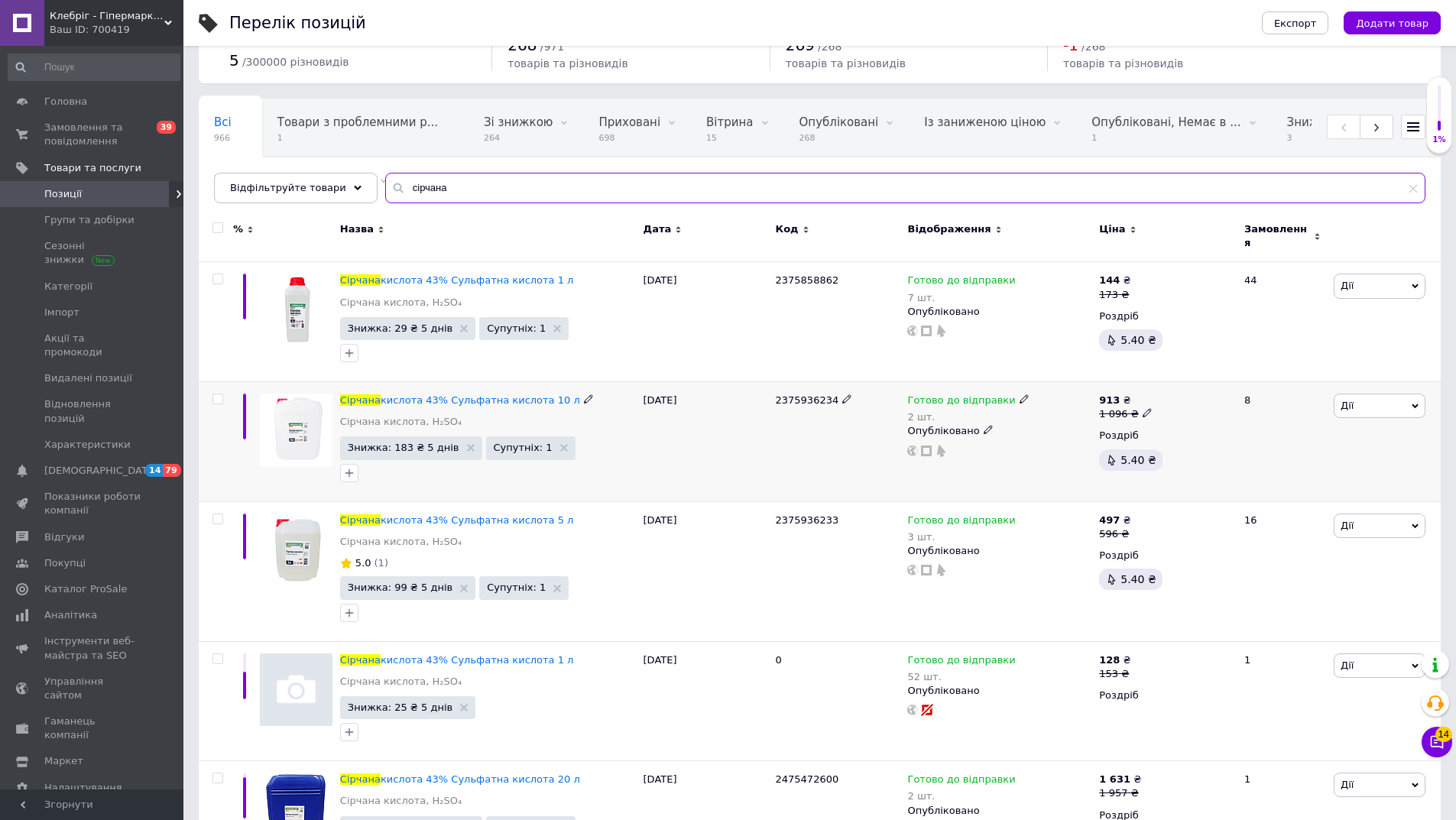
scroll to position [230, 0]
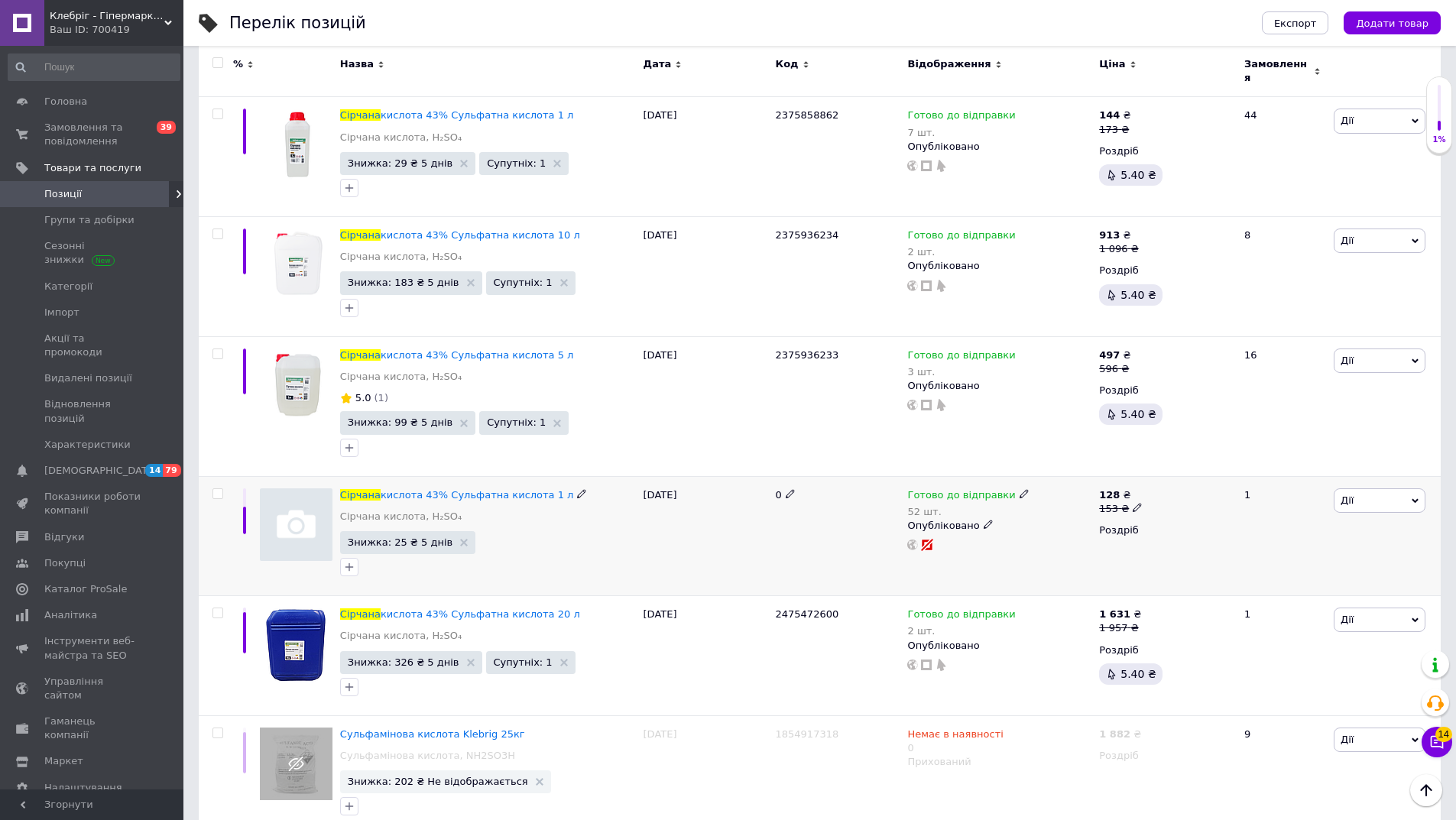
click at [1379, 492] on span "Дії" at bounding box center [1380, 500] width 92 height 24
click at [1281, 734] on li "Видалити" at bounding box center [1324, 745] width 203 height 21
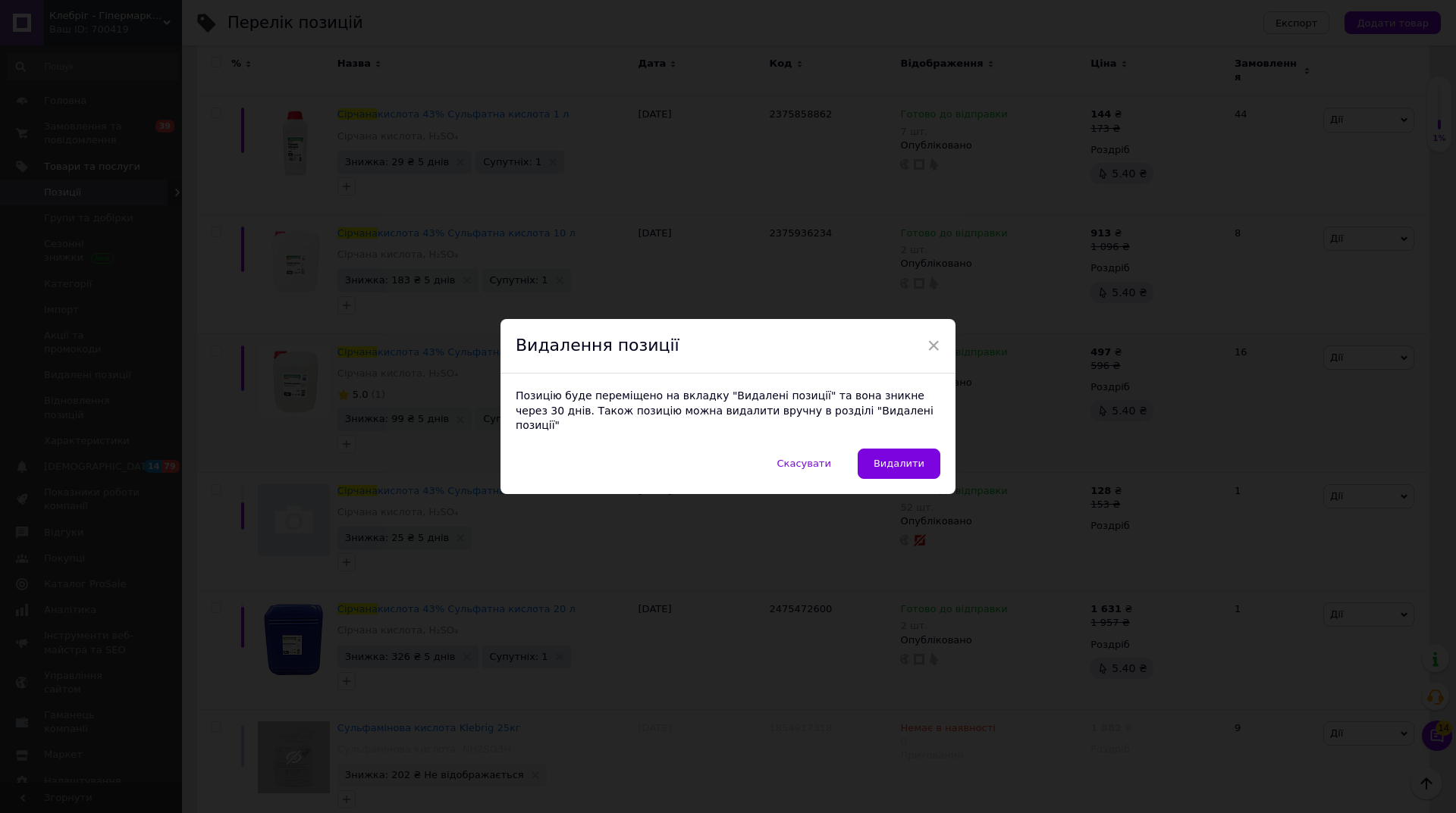
click at [885, 458] on span "Видалити" at bounding box center [898, 464] width 51 height 11
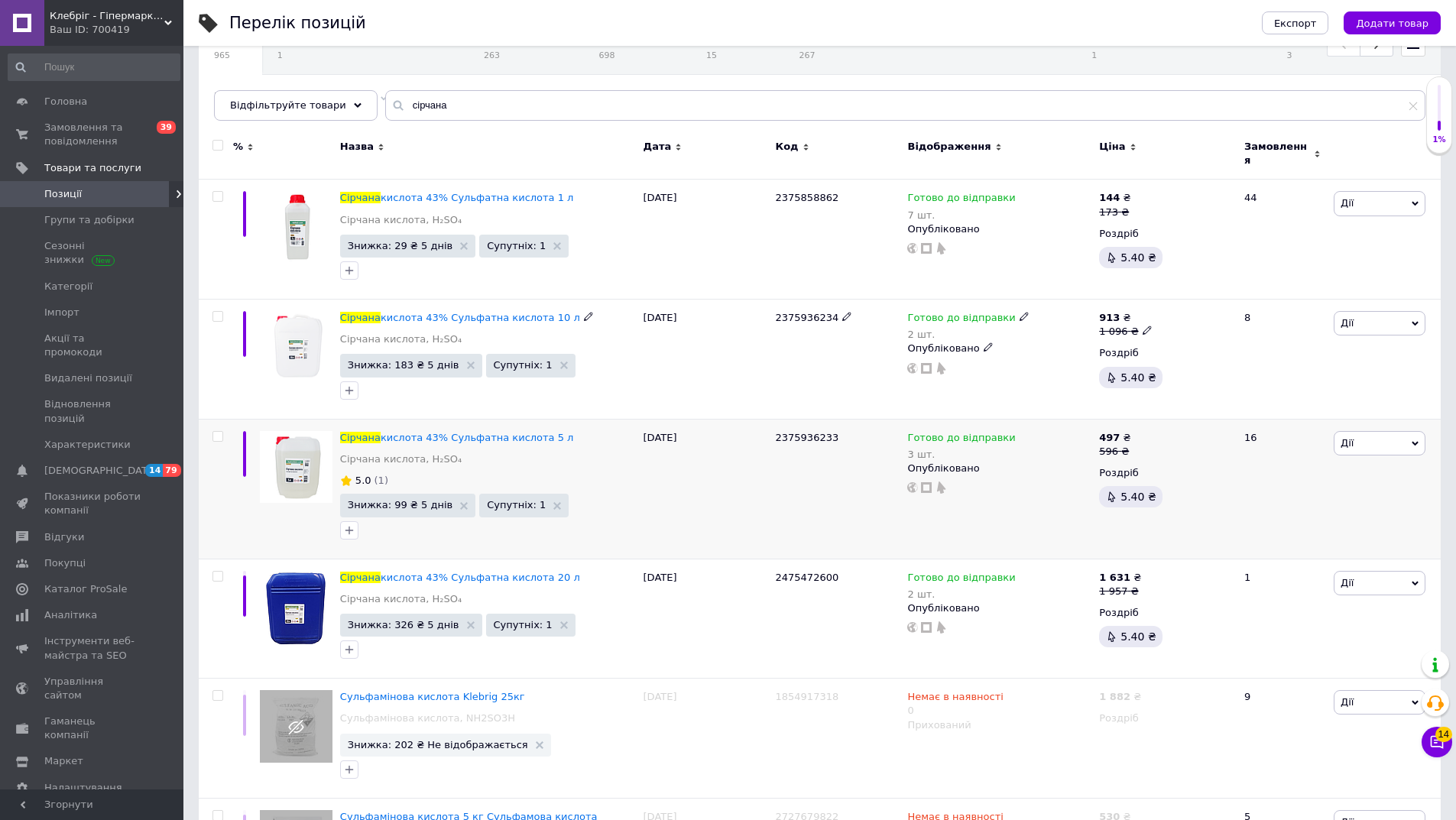
scroll to position [152, 0]
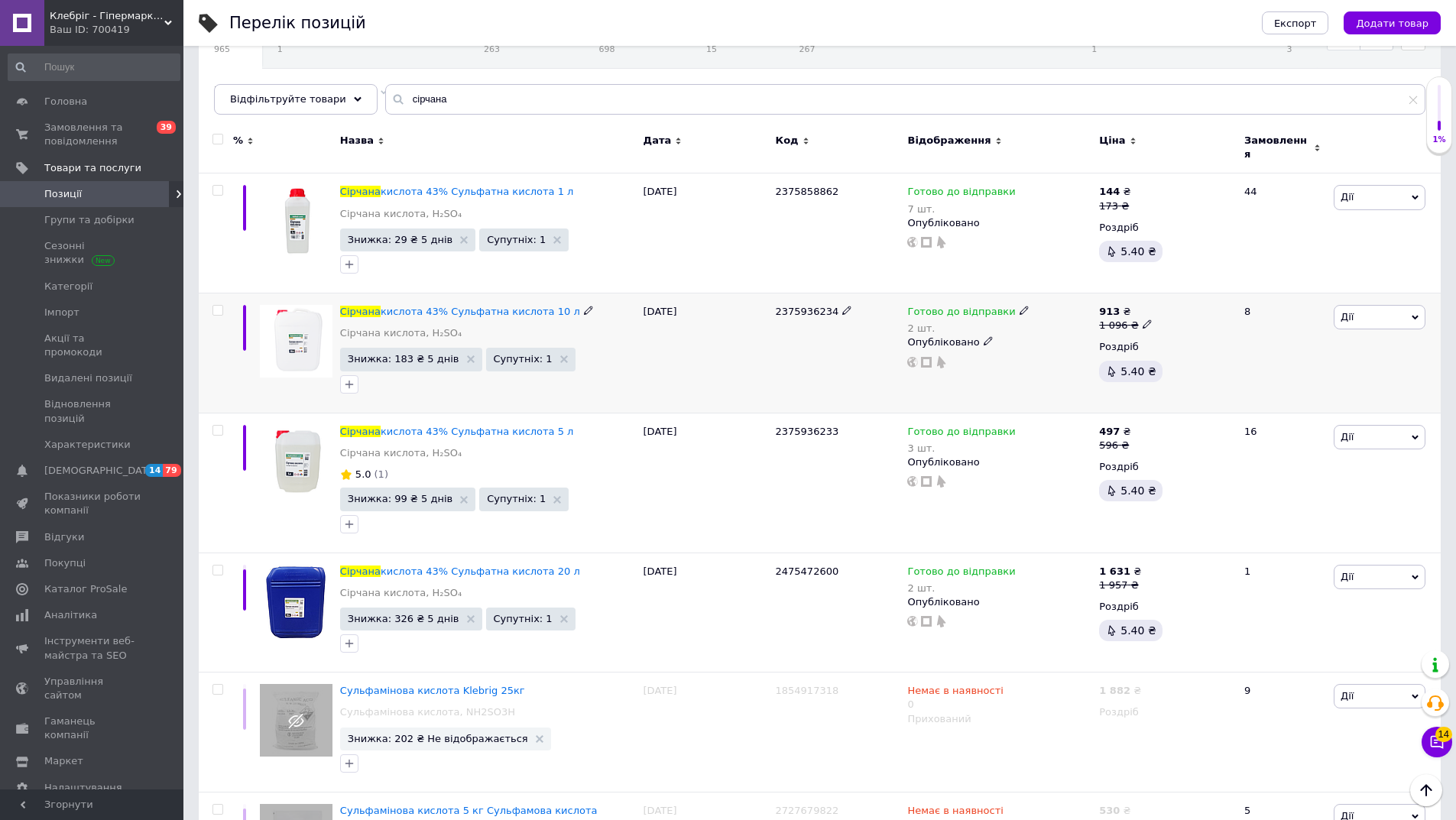
drag, startPoint x: 1017, startPoint y: 341, endPoint x: 1013, endPoint y: 352, distance: 11.7
click at [1017, 341] on div "Опубліковано" at bounding box center [999, 342] width 184 height 14
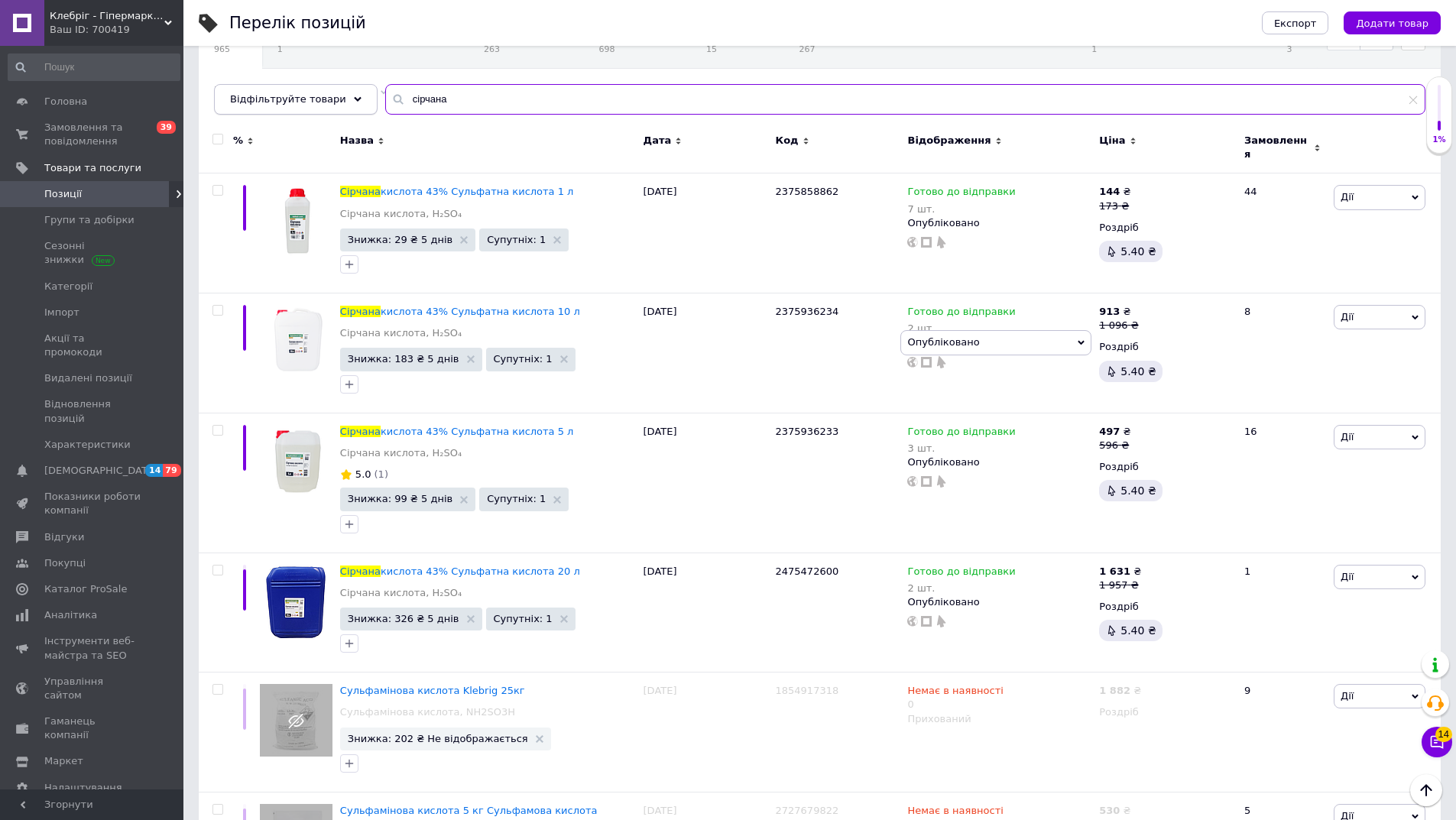
drag, startPoint x: 444, startPoint y: 101, endPoint x: 269, endPoint y: 95, distance: 175.1
click at [269, 95] on div "Відфільтруйте товари сірчана" at bounding box center [819, 99] width 1211 height 31
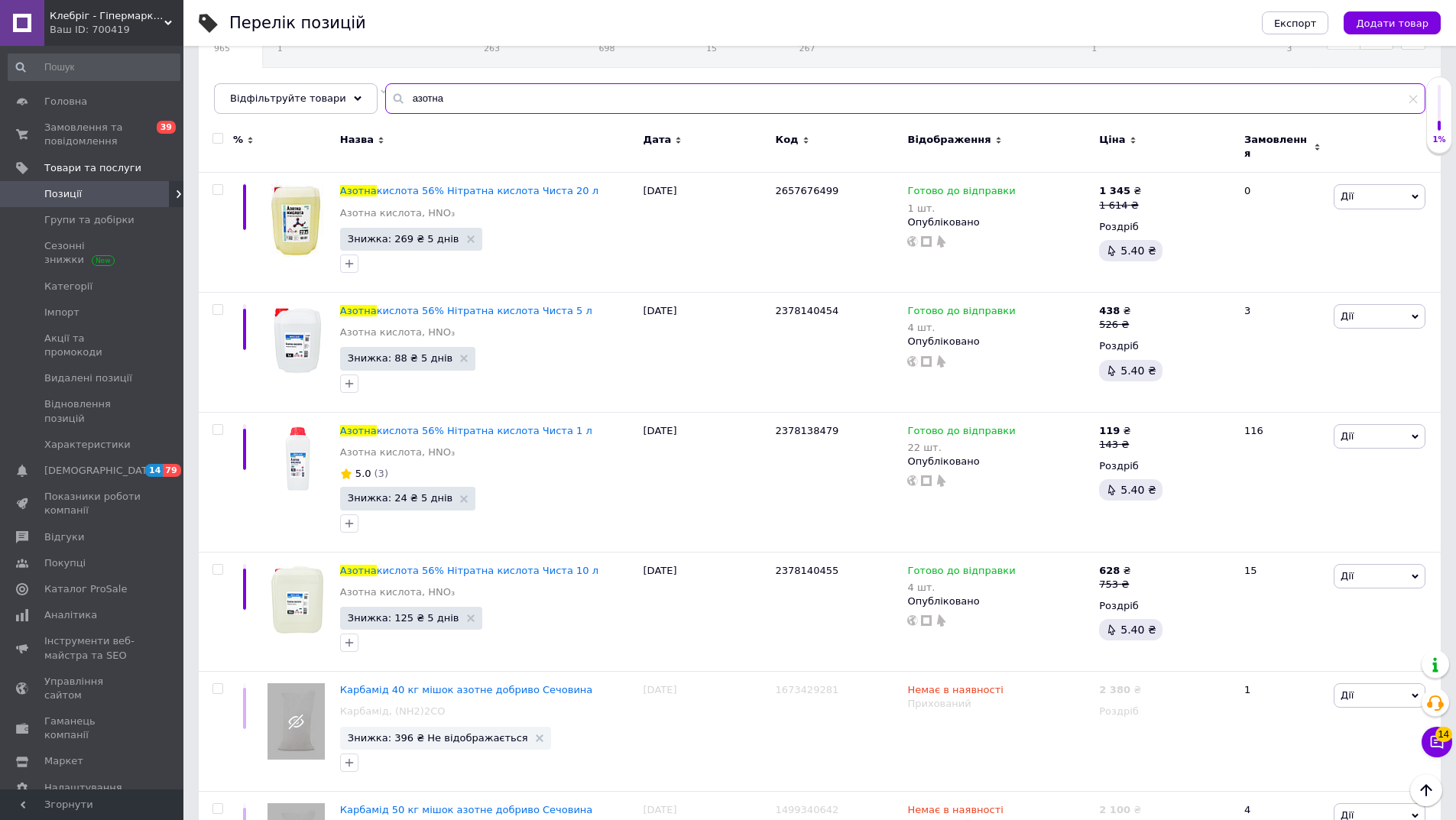
scroll to position [152, 0]
drag, startPoint x: 429, startPoint y: 106, endPoint x: 320, endPoint y: 109, distance: 109.0
click at [320, 109] on div "Відфільтруйте товари азотна" at bounding box center [819, 99] width 1211 height 31
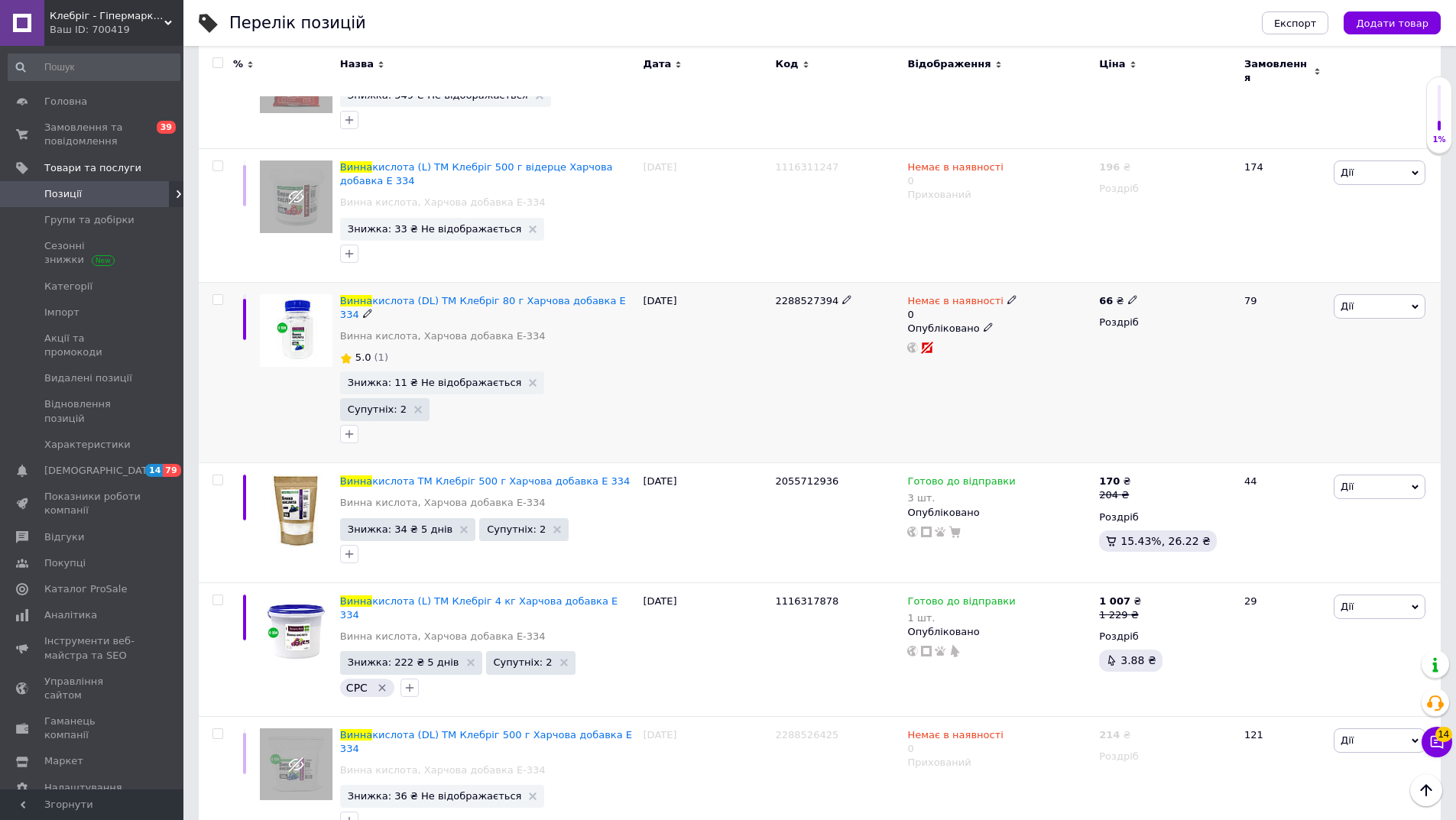
scroll to position [306, 0]
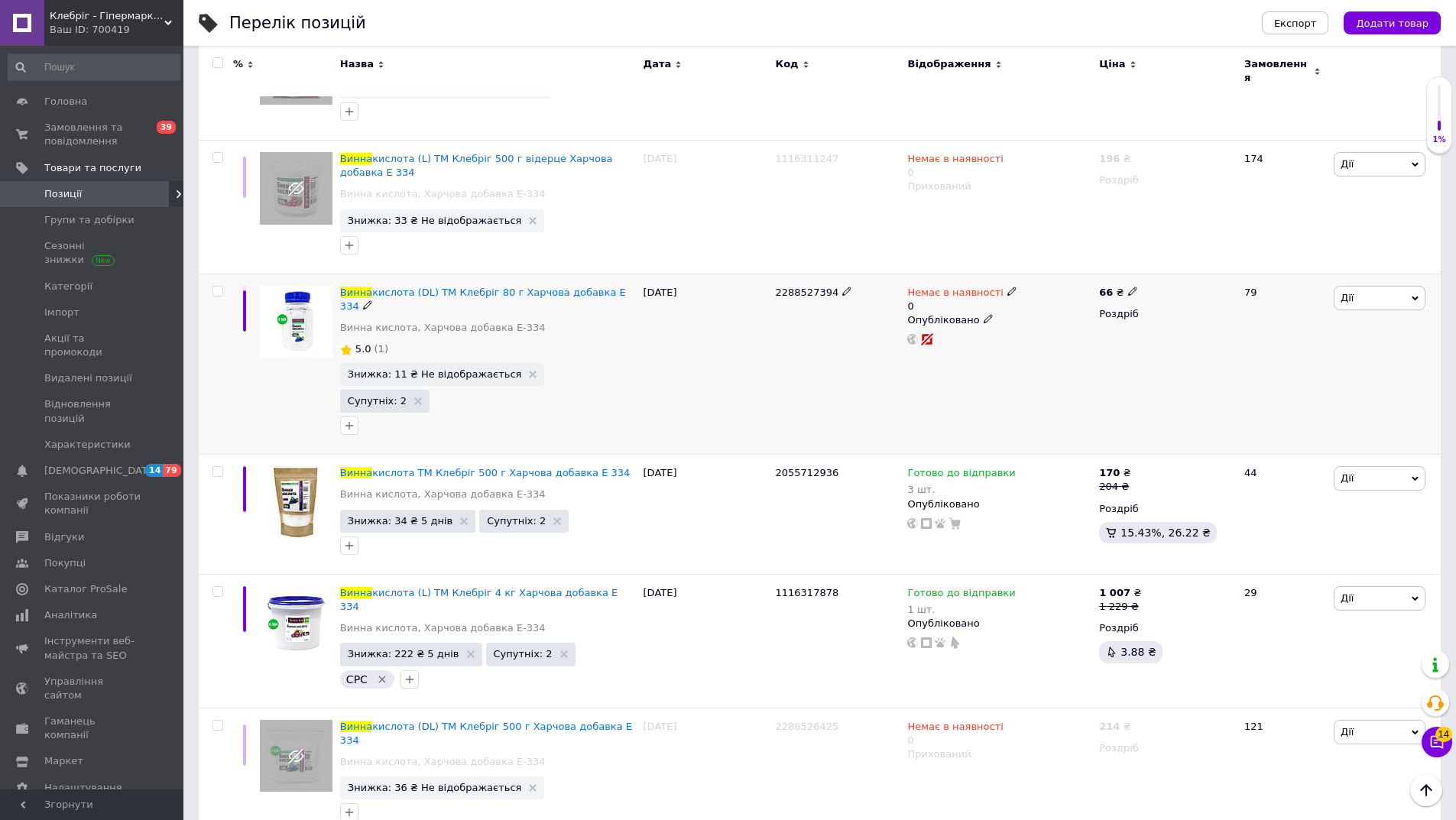
click at [1352, 292] on span "Дії" at bounding box center [1347, 298] width 13 height 11
click at [1305, 447] on li "Приховати" at bounding box center [1324, 456] width 203 height 21
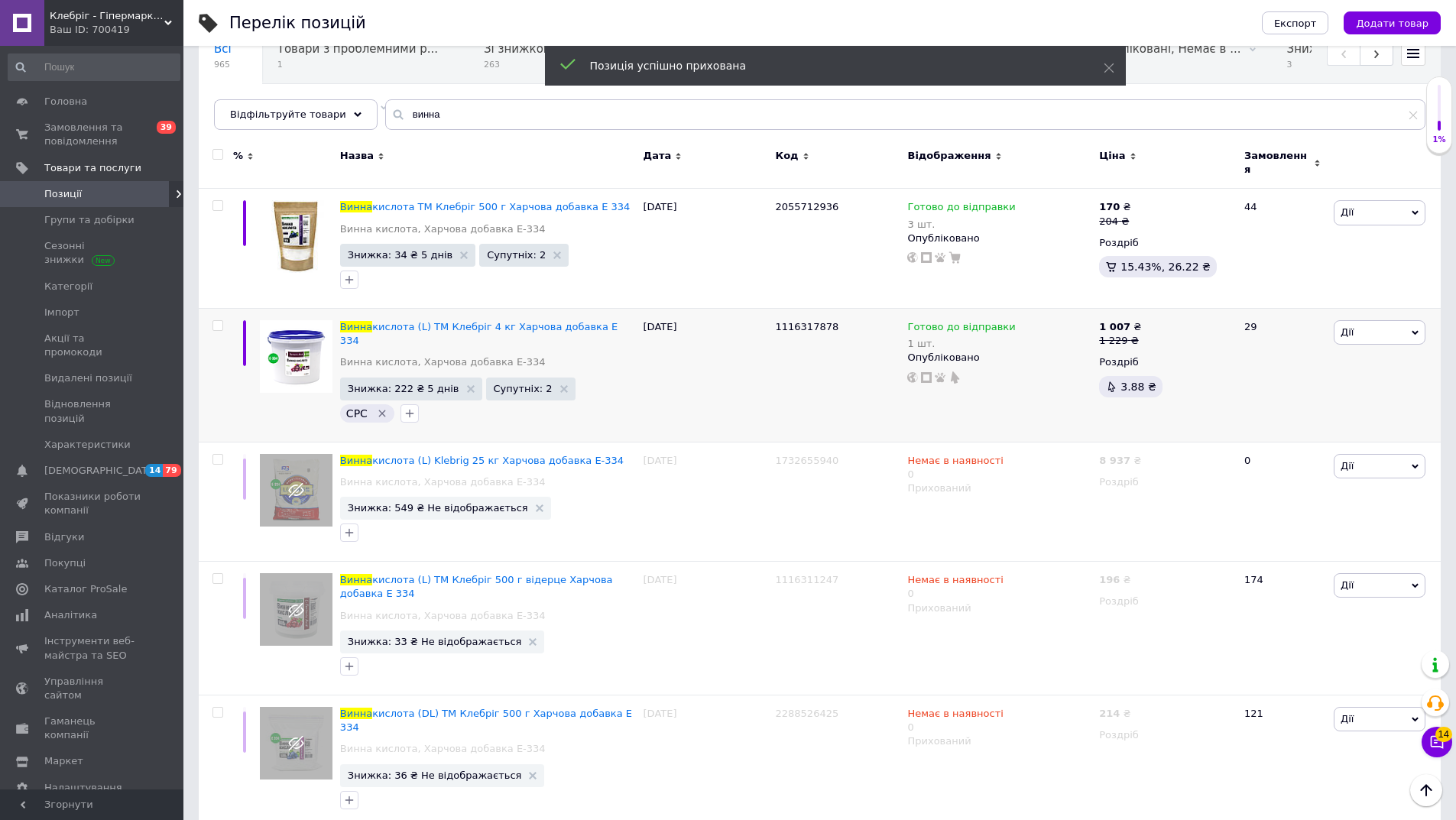
scroll to position [136, 0]
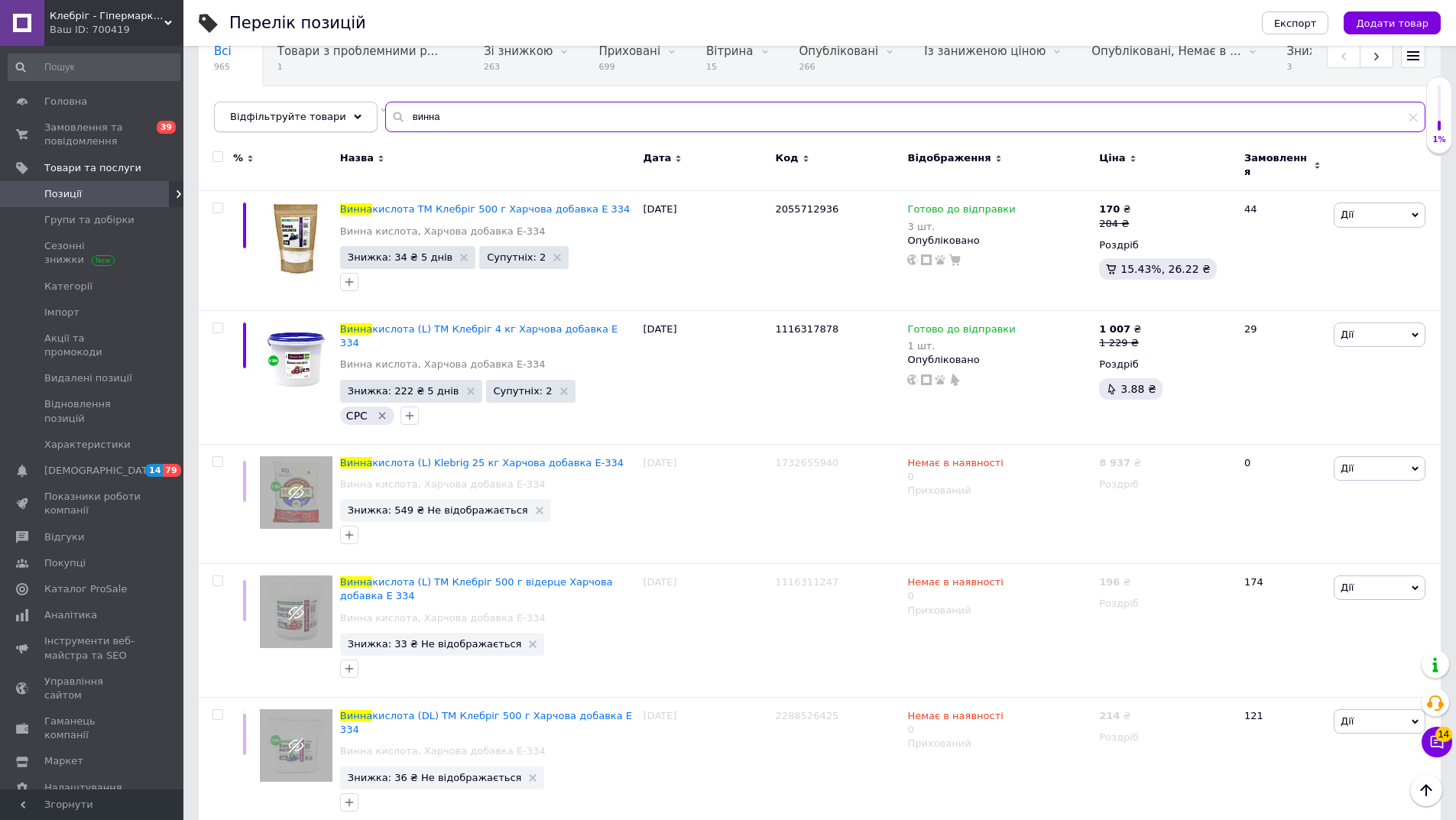
drag, startPoint x: 441, startPoint y: 110, endPoint x: 285, endPoint y: 110, distance: 156.0
click at [292, 112] on div "Відфільтруйте товари винна" at bounding box center [819, 116] width 1211 height 31
paste input "1177303261"
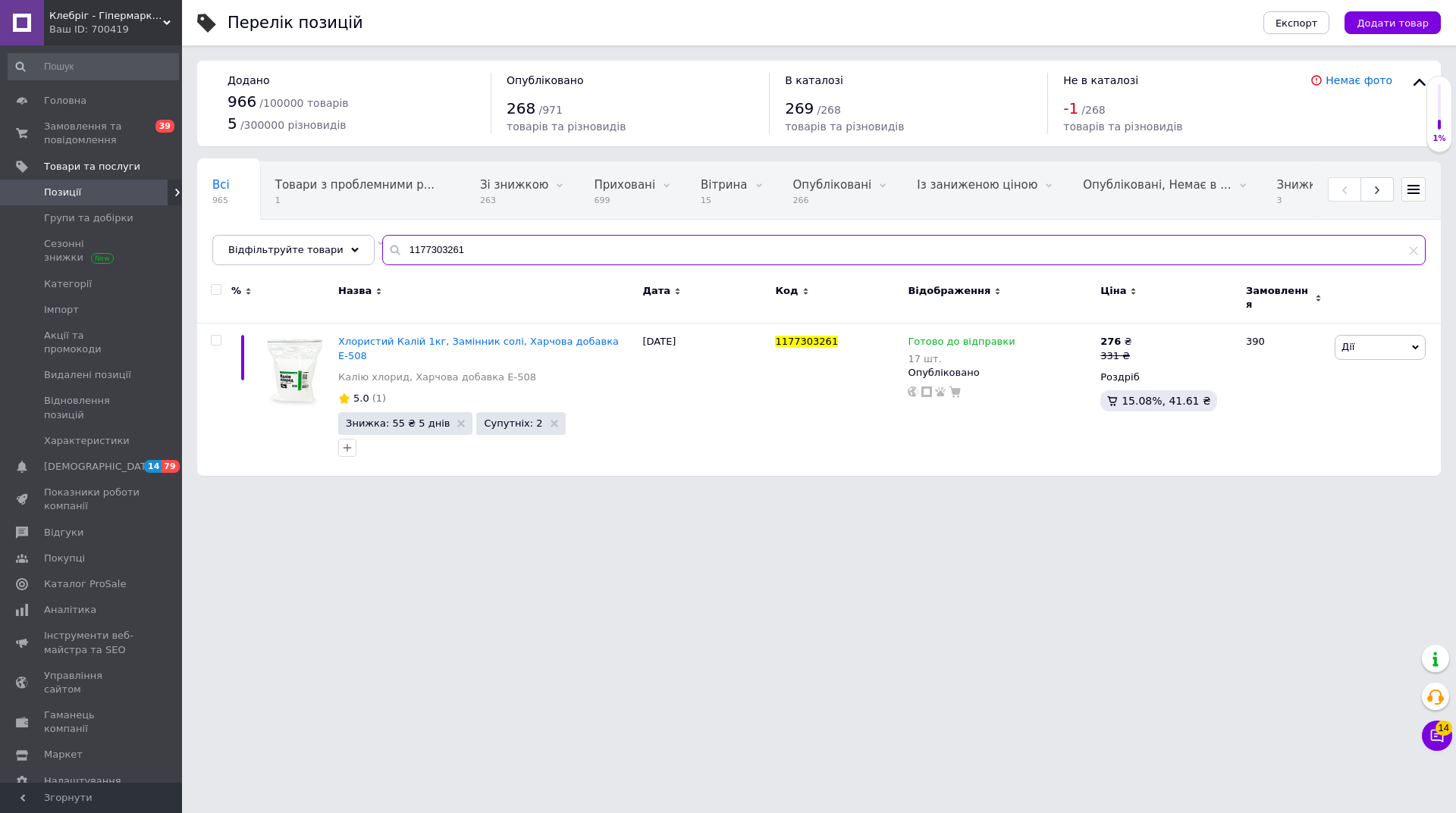
type input "1177303261"
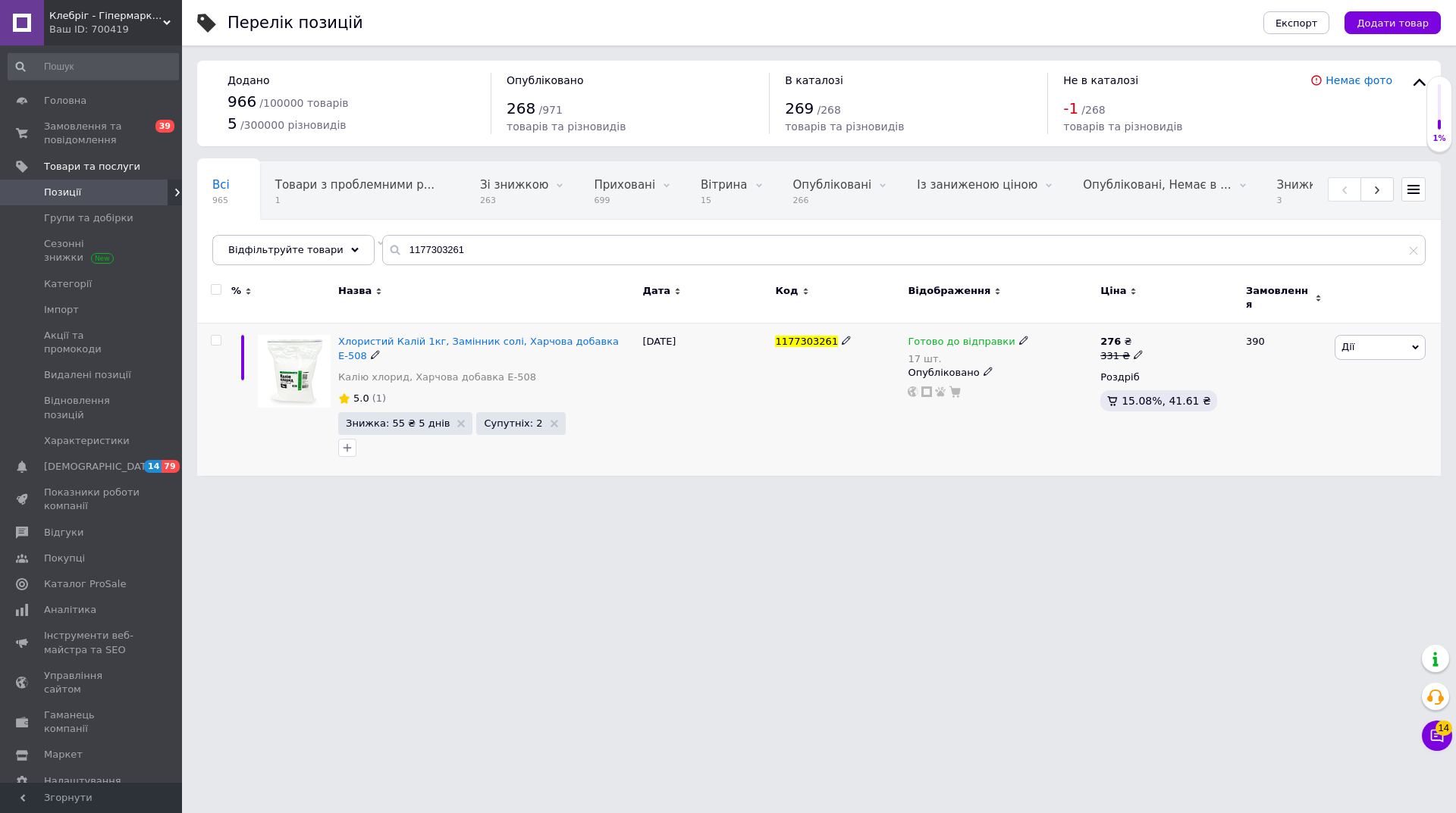
click at [801, 336] on span "1177303261" at bounding box center [806, 341] width 63 height 11
copy span "1177303261"
drag, startPoint x: 561, startPoint y: 541, endPoint x: 555, endPoint y: 524, distance: 18.0
click at [561, 491] on html "Клебріг - Гіпермаркет хімічної продукції Ваш ID: 700419 Сайт Клебріг - Гіпермар…" at bounding box center [728, 245] width 1456 height 491
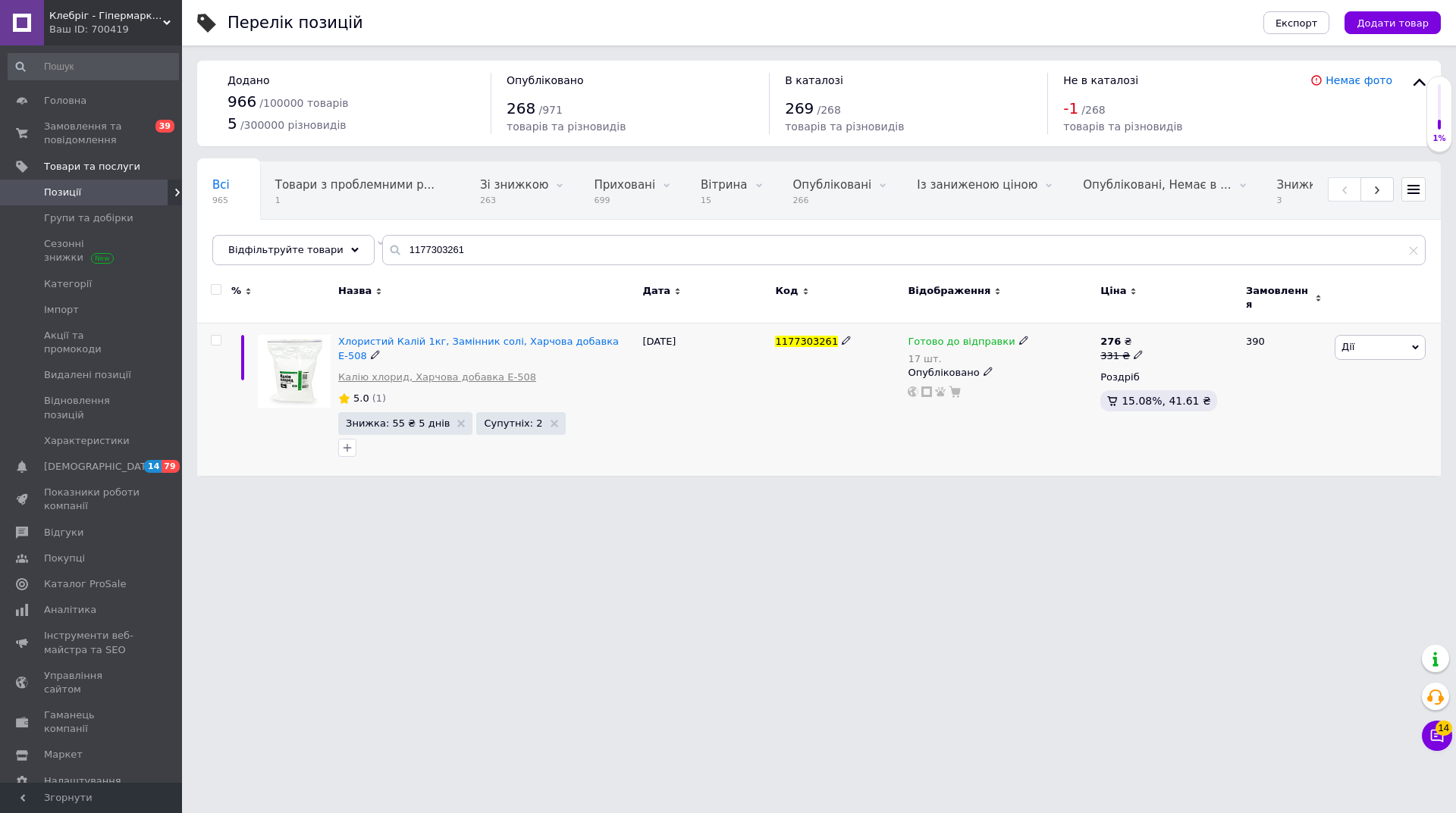
click at [396, 371] on link "Калію хлорид, Харчова добавка Е-508" at bounding box center [437, 377] width 198 height 14
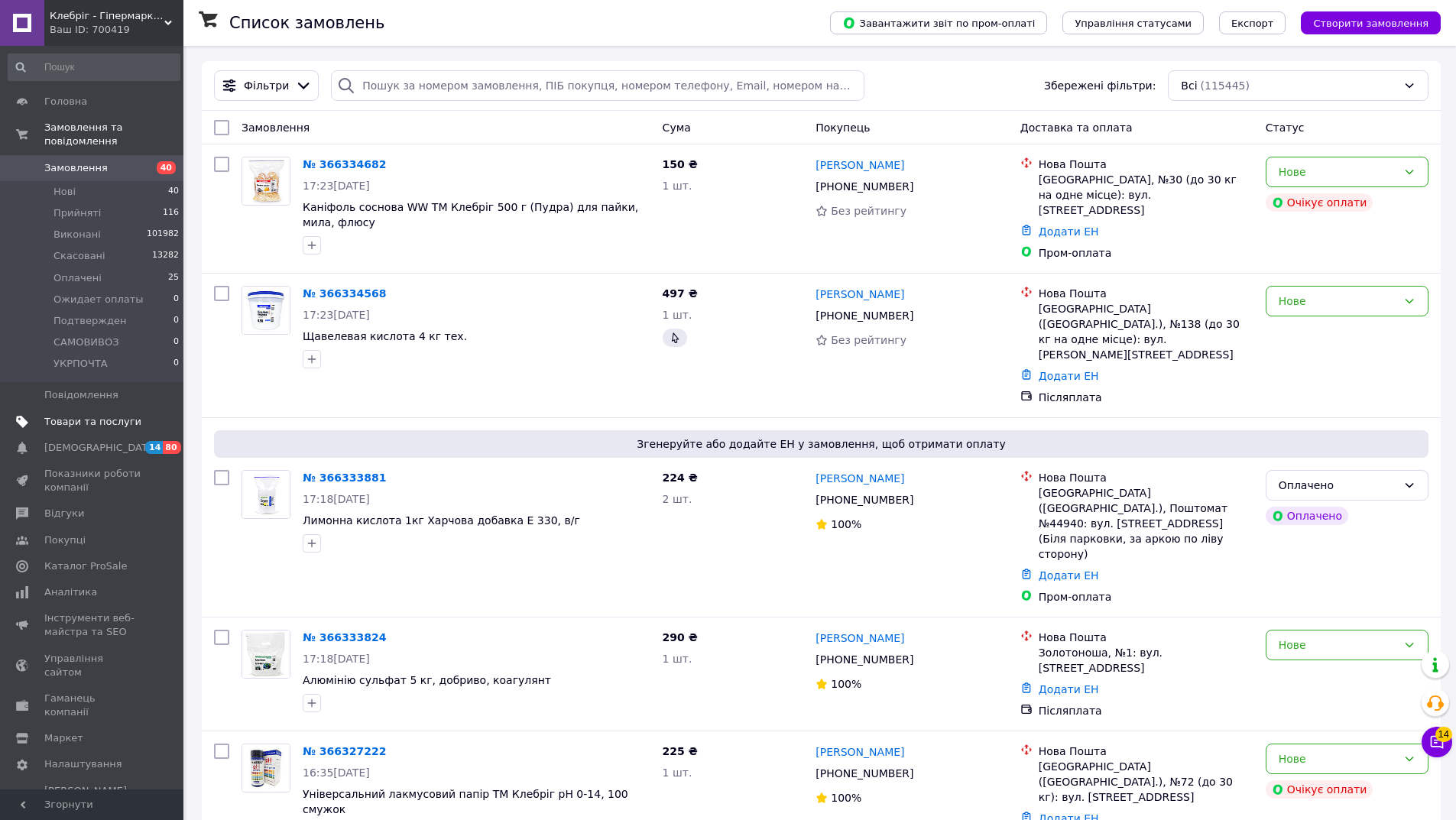
click at [99, 415] on span "Товари та послуги" at bounding box center [93, 421] width 97 height 14
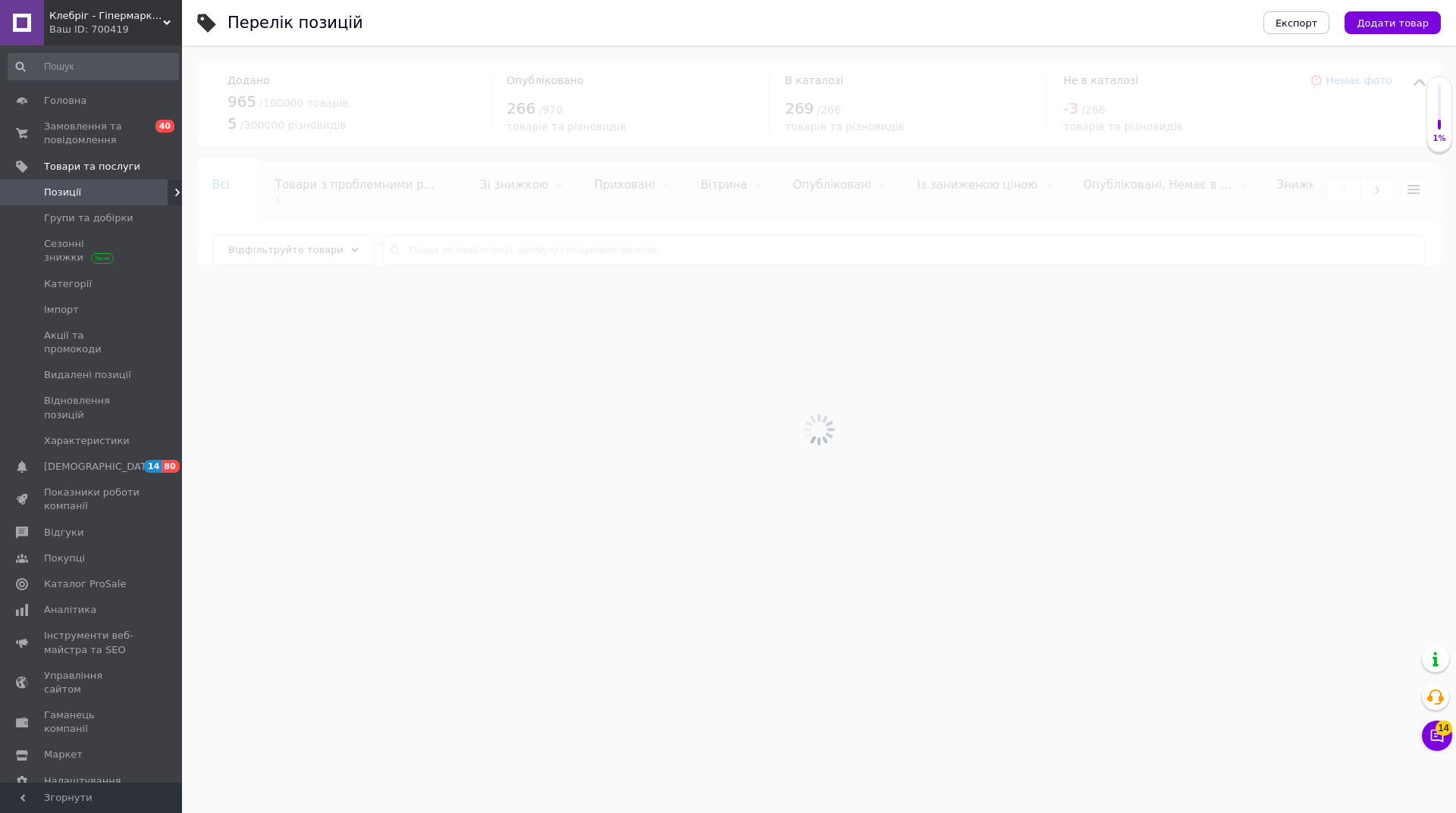
click at [556, 251] on div at bounding box center [818, 429] width 1273 height 768
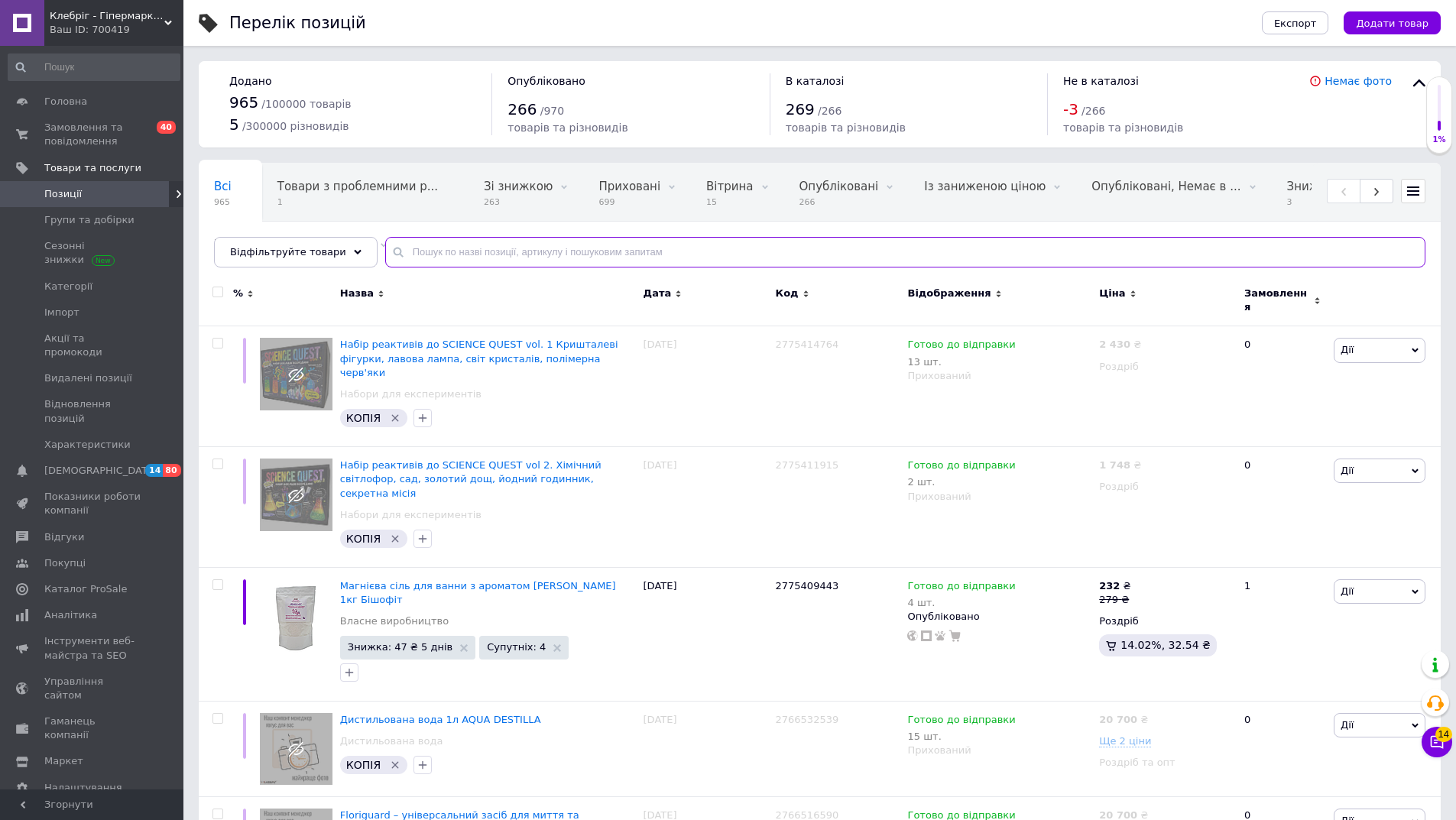
click at [561, 253] on input "text" at bounding box center [905, 252] width 1040 height 31
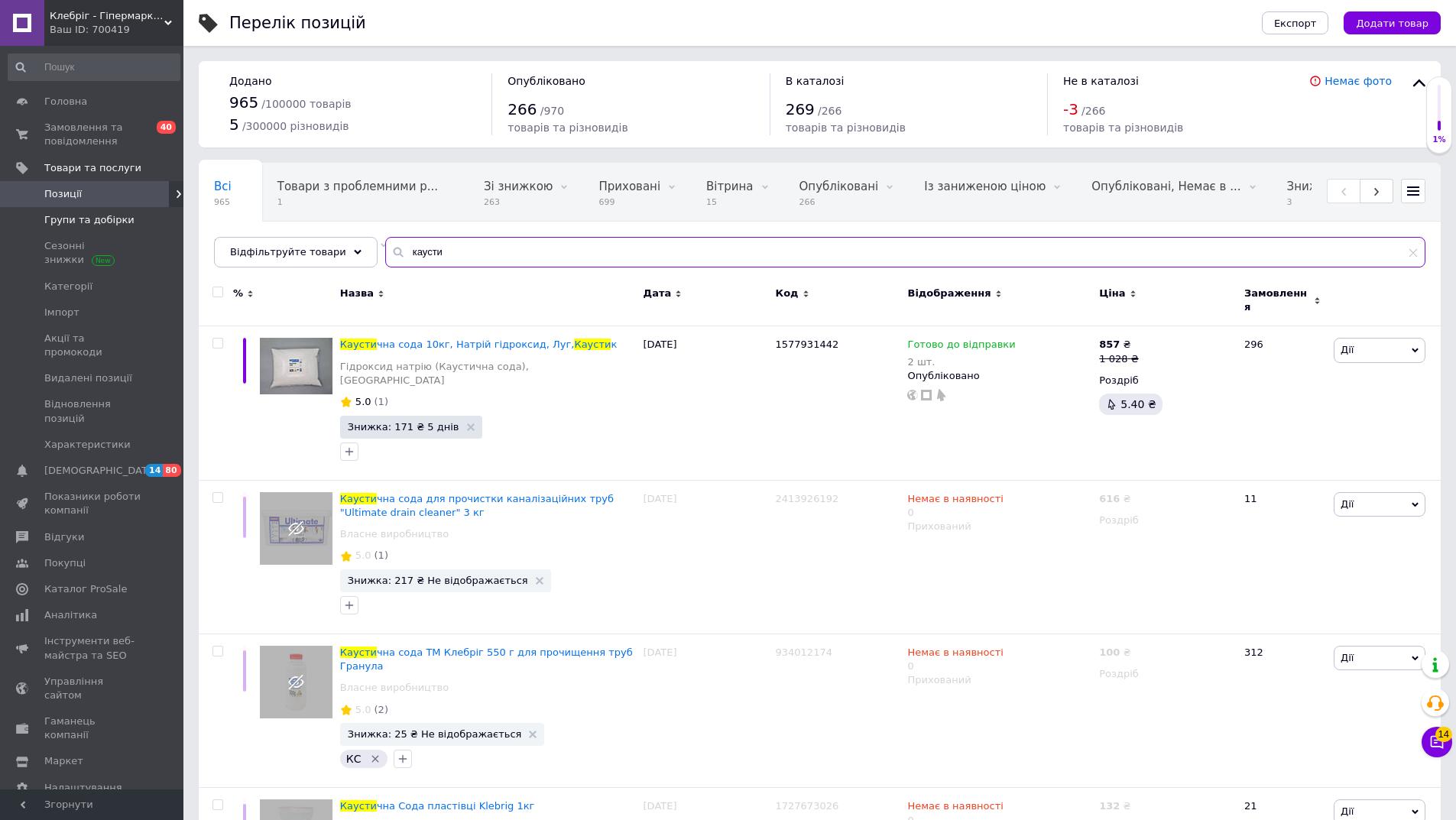
type input "каусти"
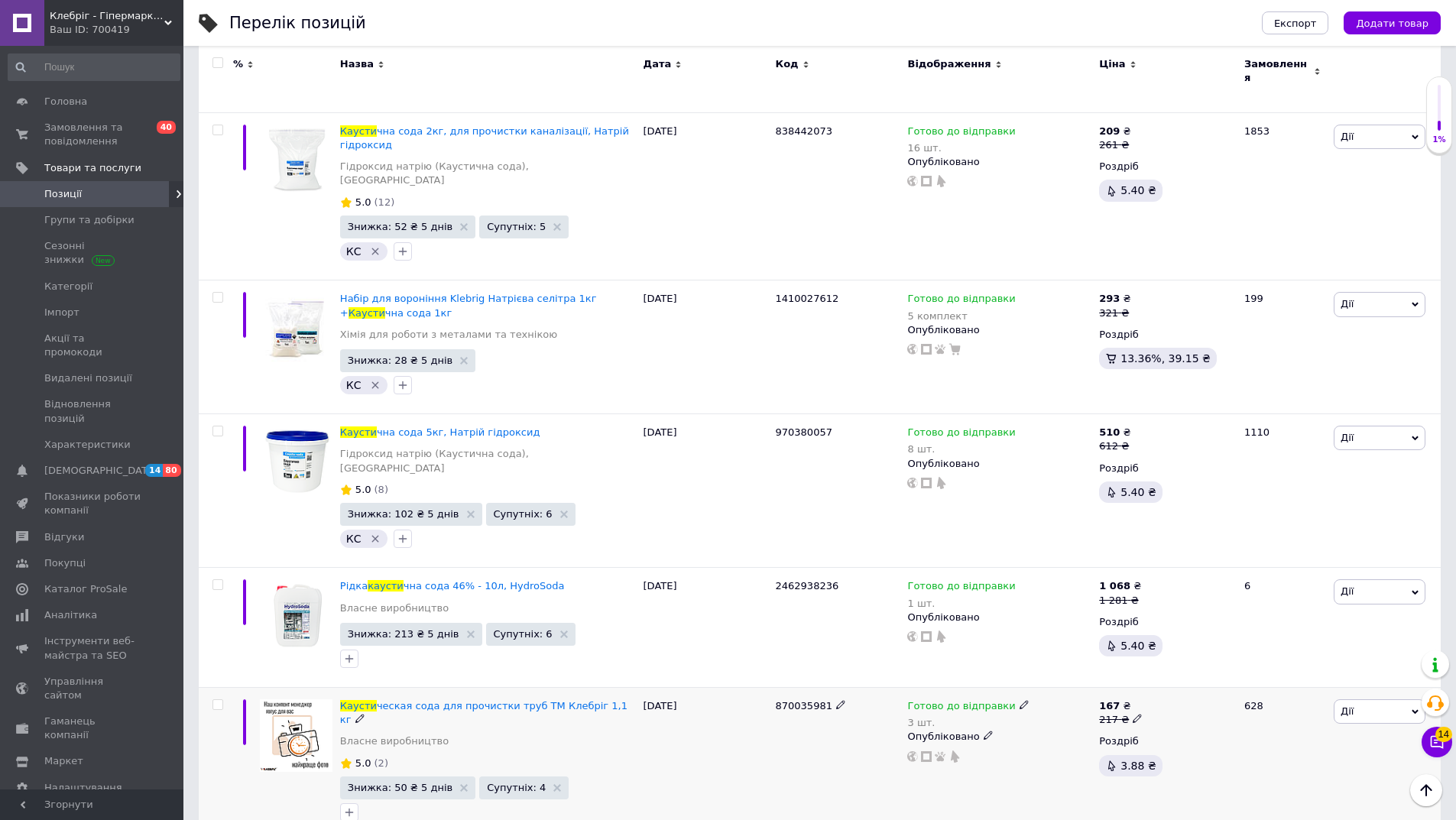
scroll to position [2391, 0]
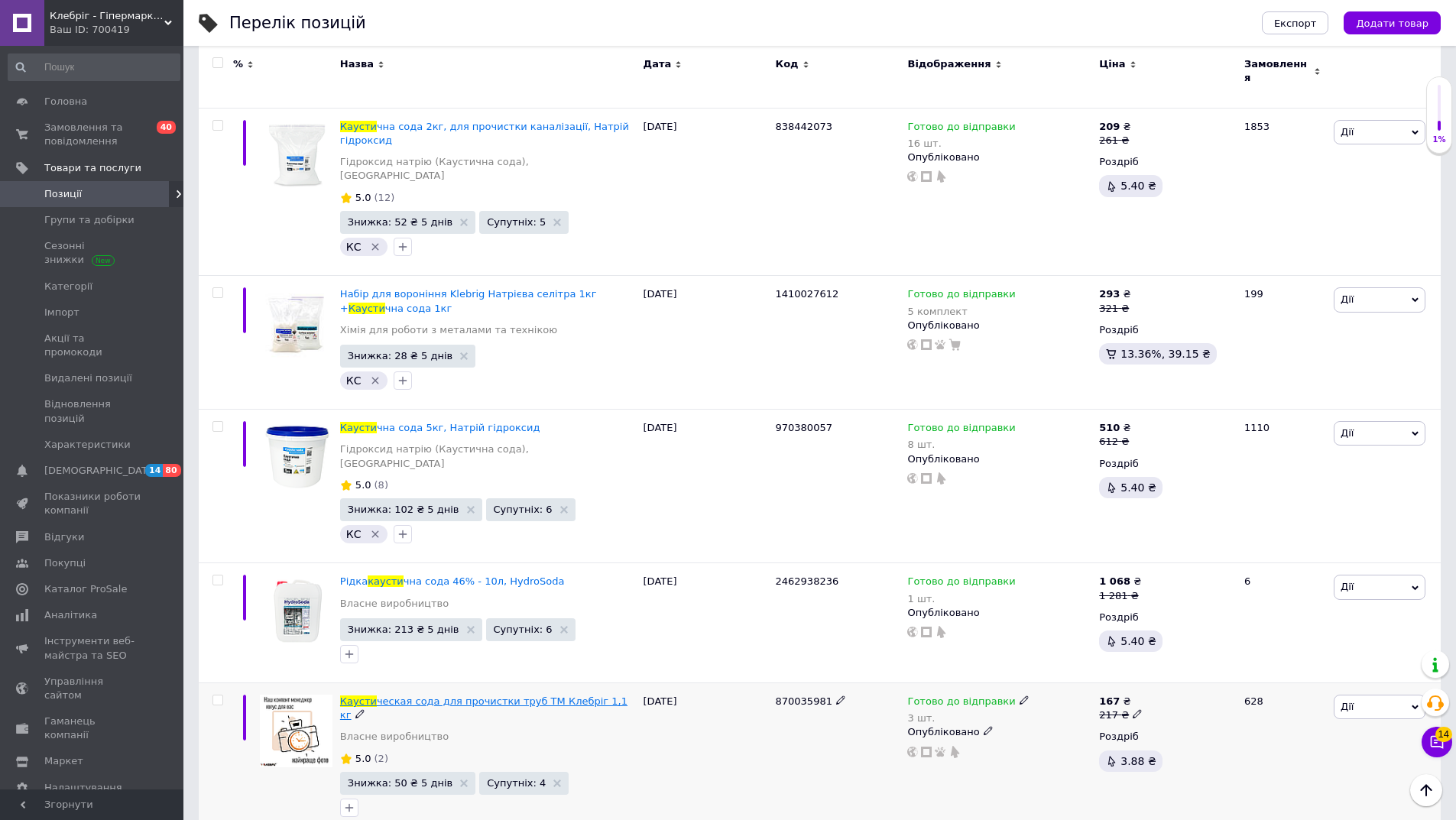
click at [523, 695] on span "ческая сода для прочистки труб ТМ Клебріг 1,1 кг" at bounding box center [483, 708] width 287 height 25
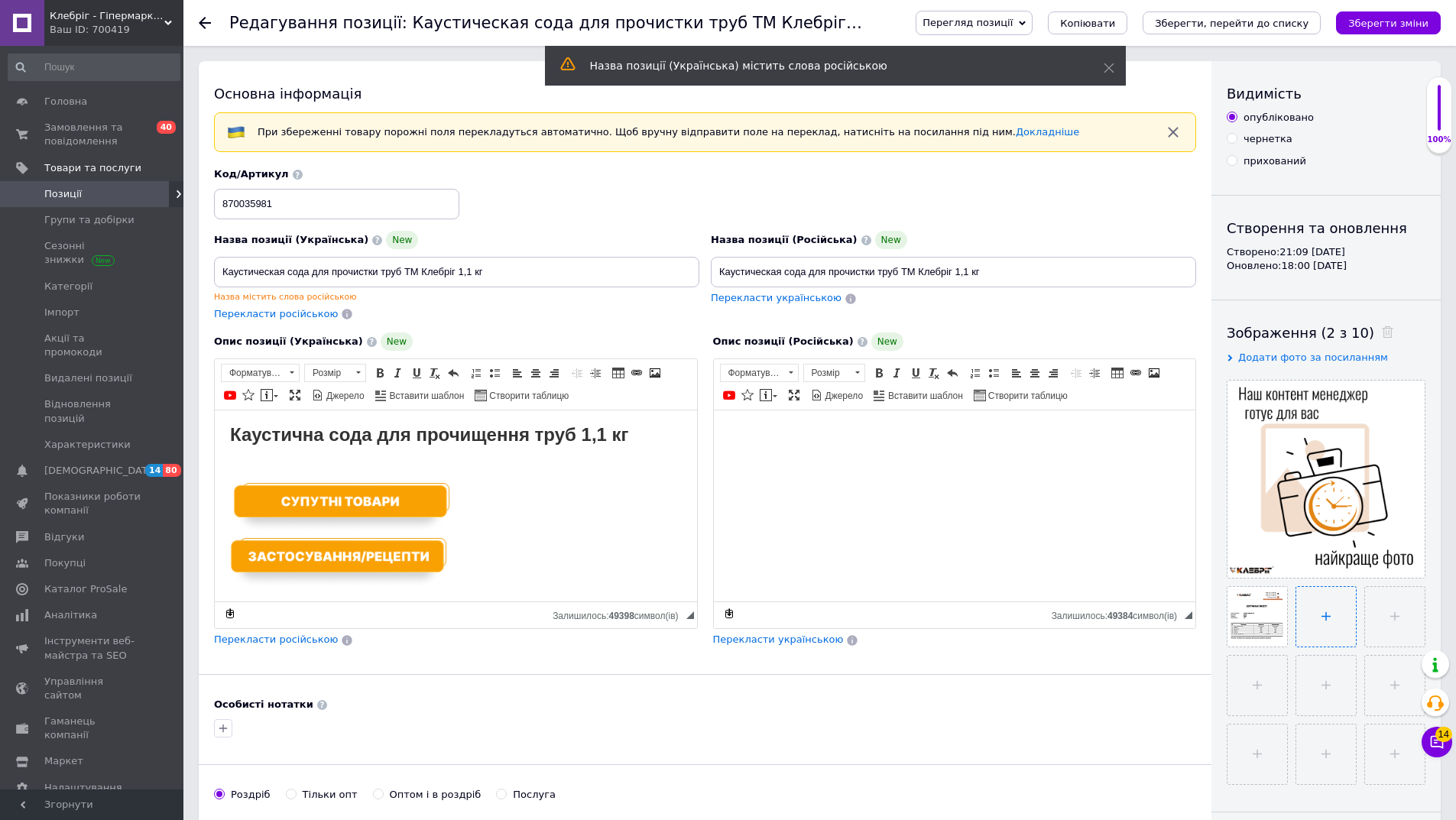
click at [1319, 619] on input "file" at bounding box center [1326, 616] width 60 height 60
type input "C:\fakepath\ChatGPT Image 12 жовт. 2025 р., 18_27_06.png"
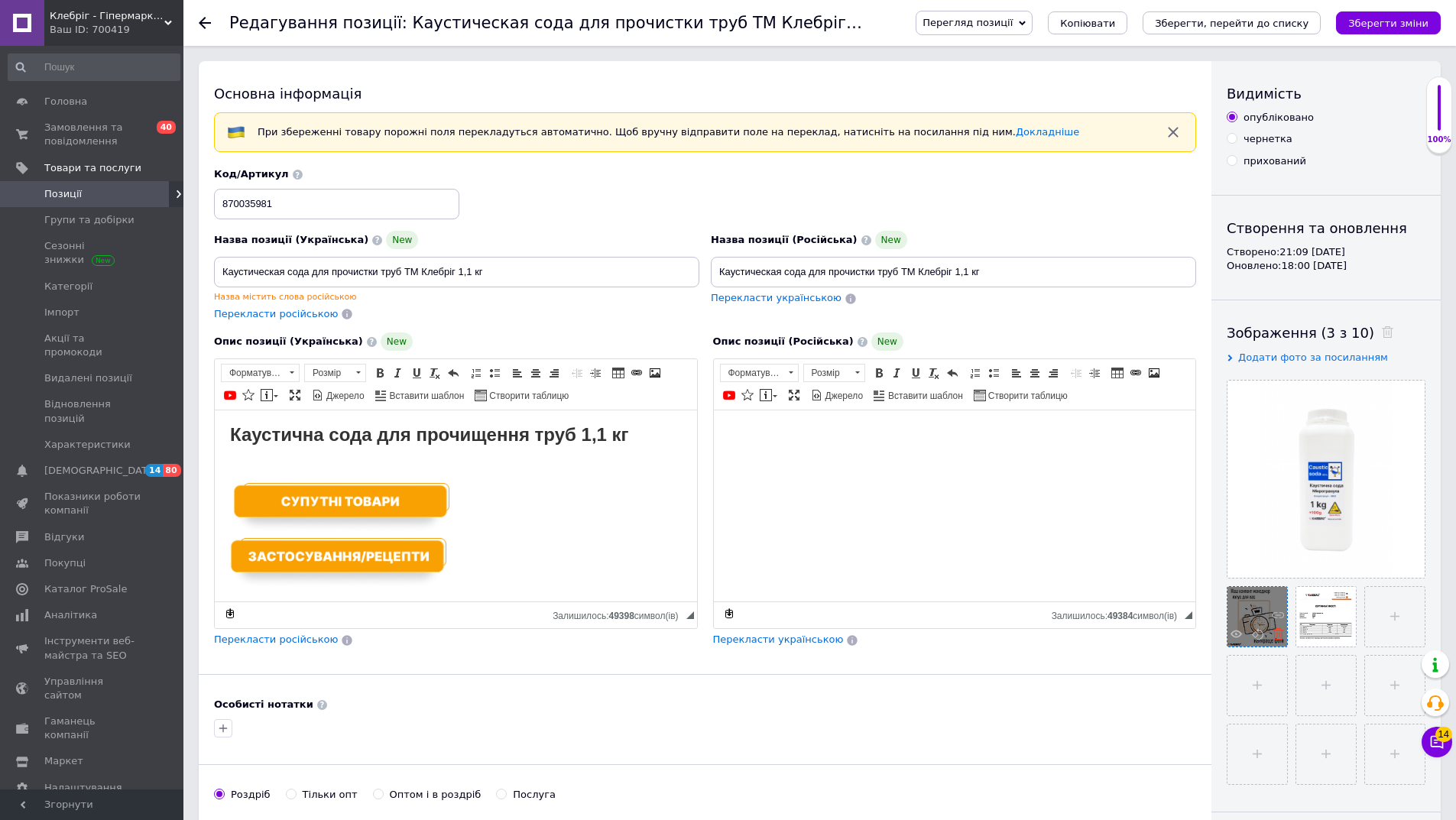
click at [1280, 636] on icon at bounding box center [1278, 634] width 11 height 11
click at [1402, 20] on icon "Зберегти зміни" at bounding box center [1388, 23] width 80 height 11
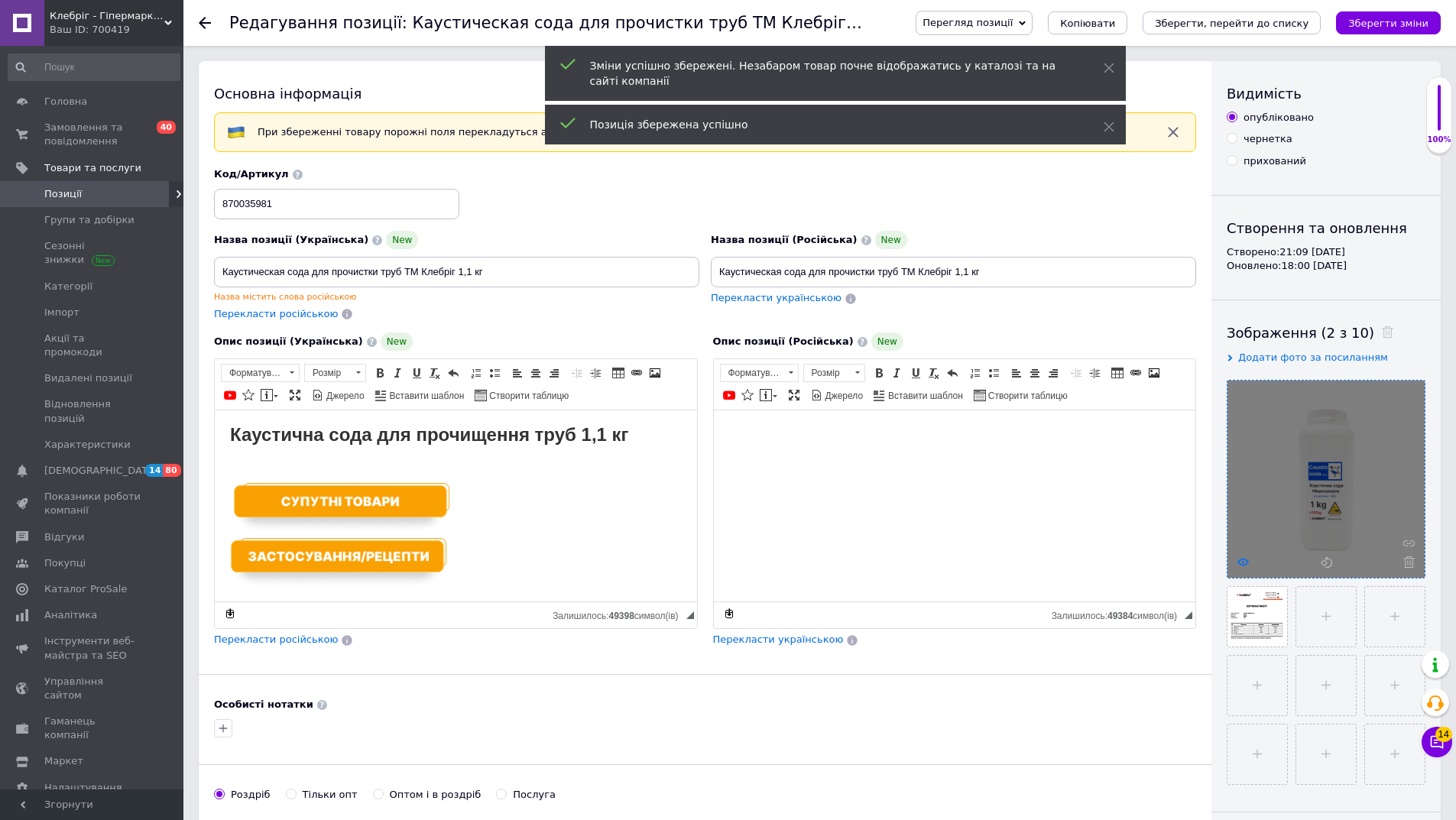
click at [1243, 561] on use at bounding box center [1243, 562] width 11 height 7
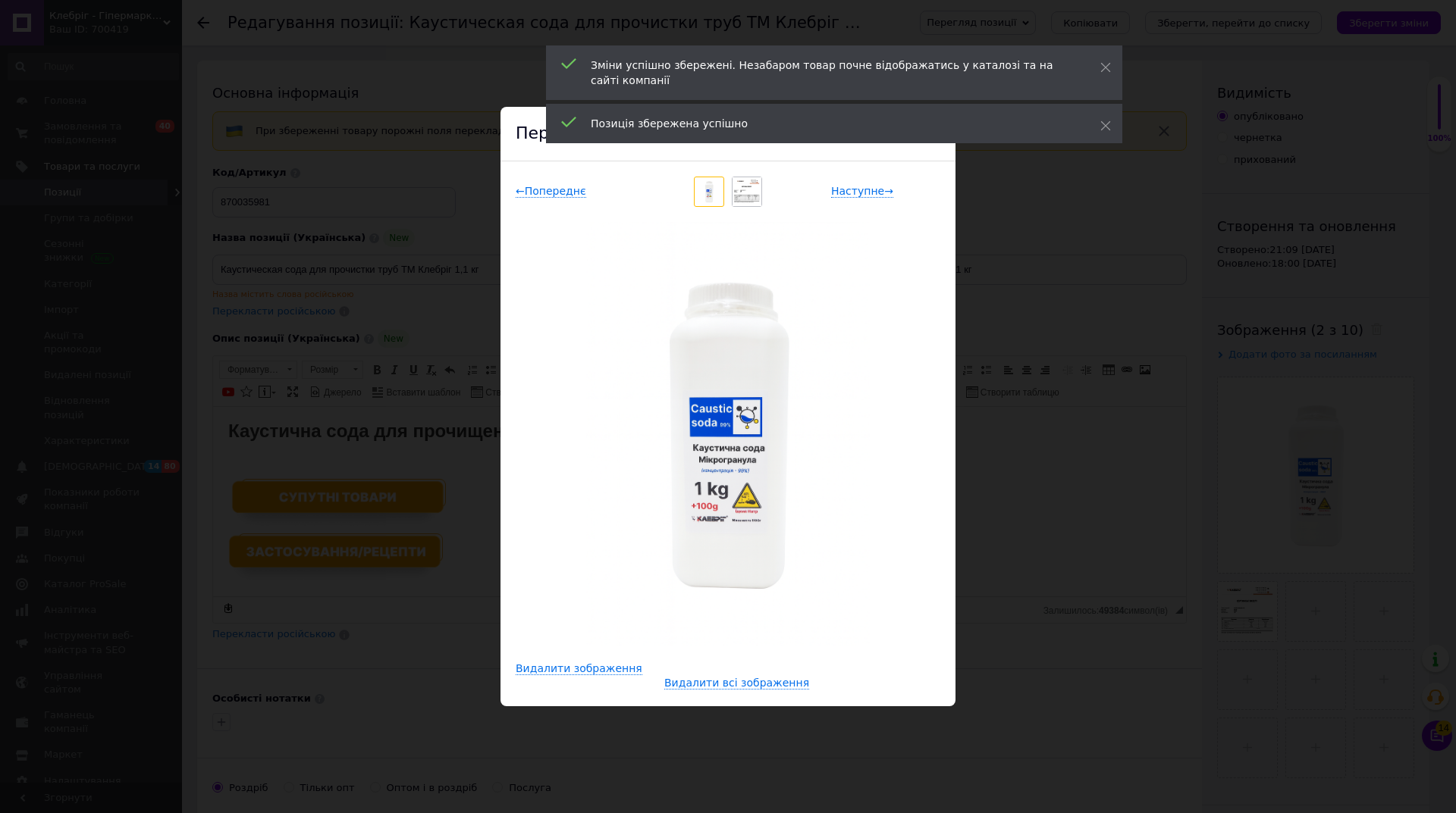
click at [1064, 676] on div "× Перегляд зображення ← Попереднє Наступне → Видалити зображення Видалити всі з…" at bounding box center [728, 406] width 1456 height 813
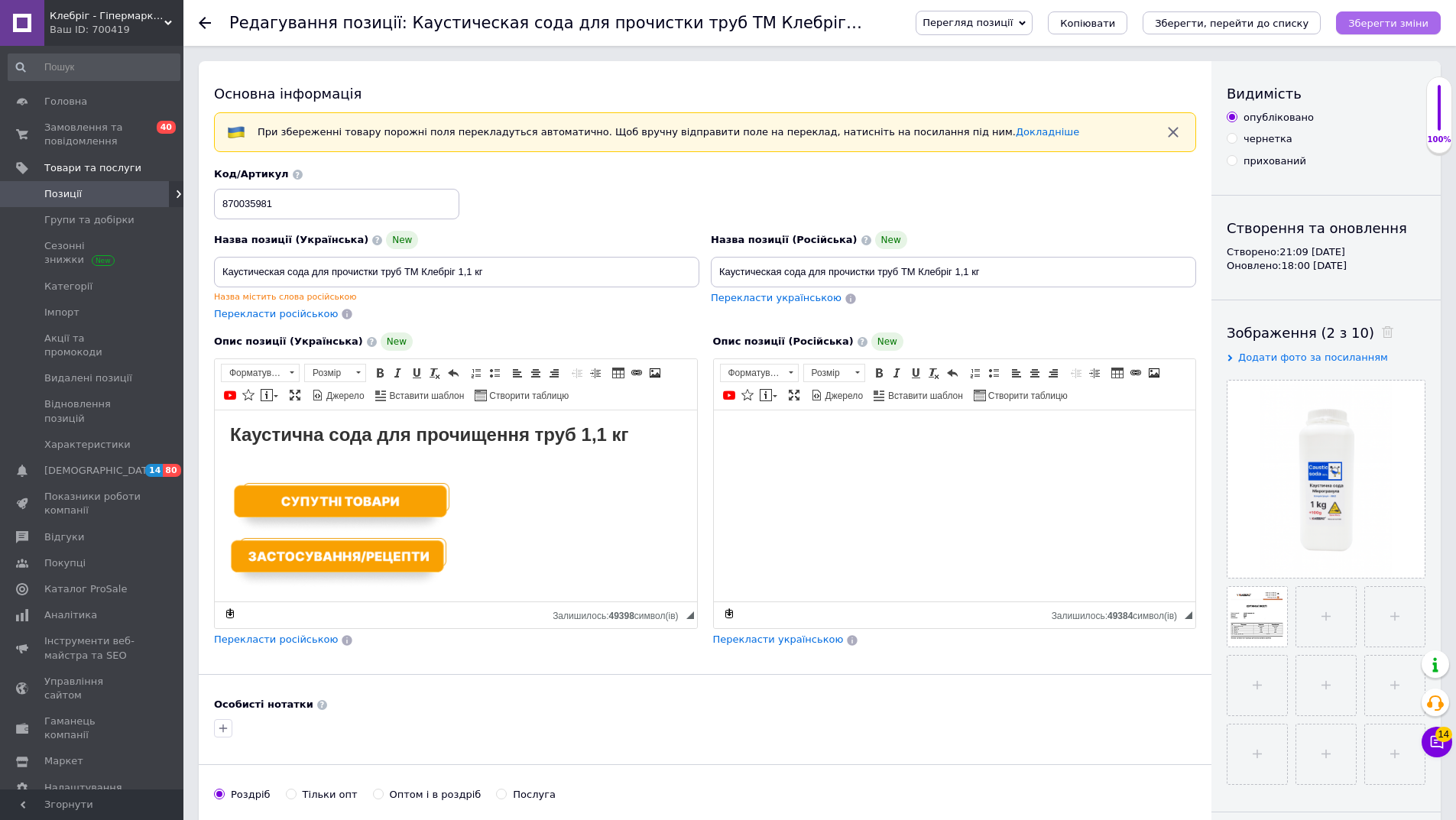
click at [1395, 25] on icon "Зберегти зміни" at bounding box center [1388, 23] width 80 height 11
